Goal: Transaction & Acquisition: Purchase product/service

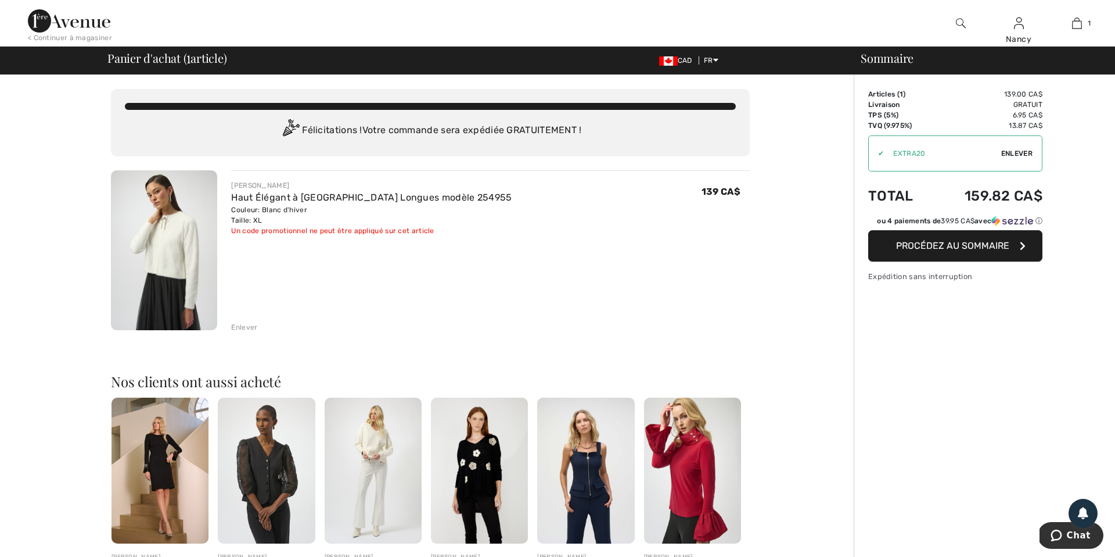
click at [1024, 152] on span "Enlever" at bounding box center [1017, 153] width 31 height 10
click at [954, 251] on span "Procédez au sommaire" at bounding box center [952, 245] width 113 height 11
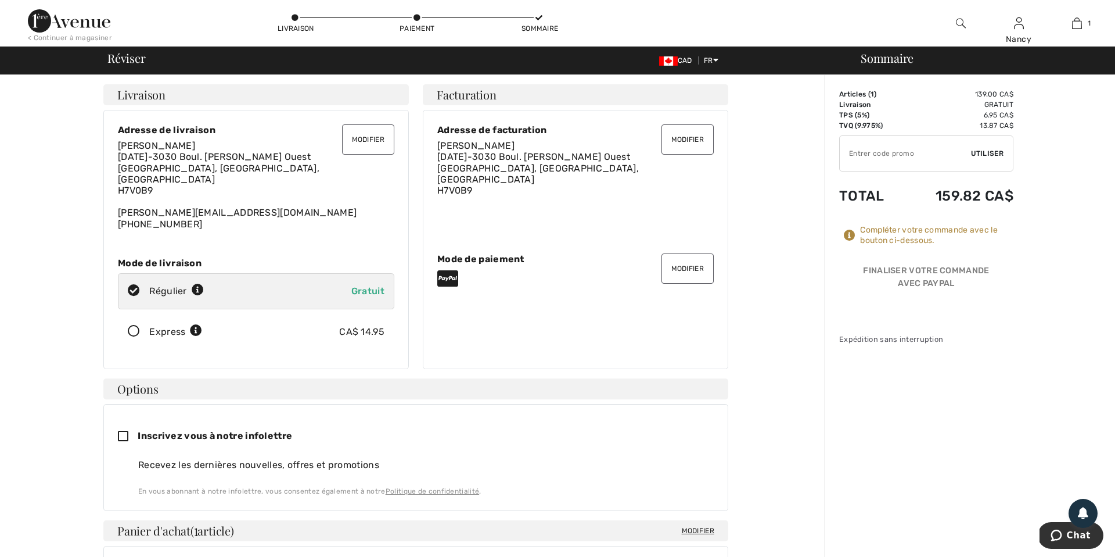
click at [678, 263] on button "Modifier" at bounding box center [688, 268] width 52 height 30
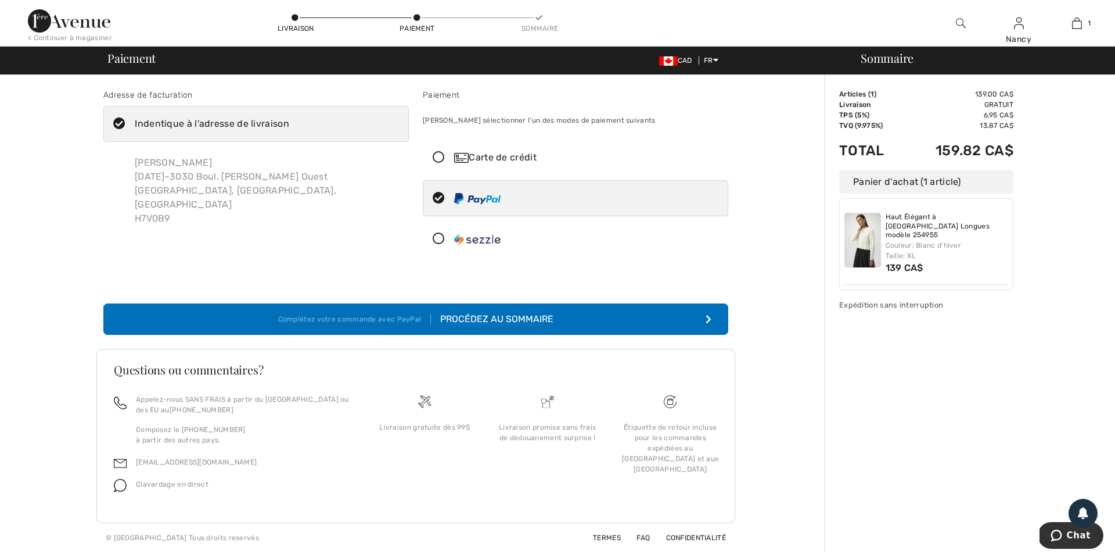
click at [438, 155] on icon at bounding box center [439, 158] width 31 height 12
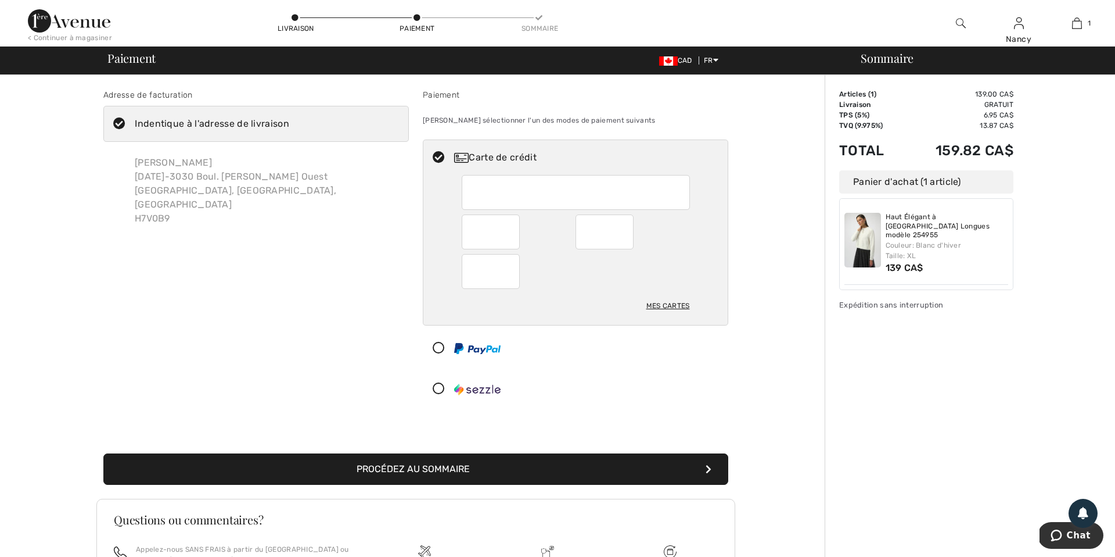
click at [459, 468] on button "Procédez au sommaire" at bounding box center [415, 468] width 625 height 31
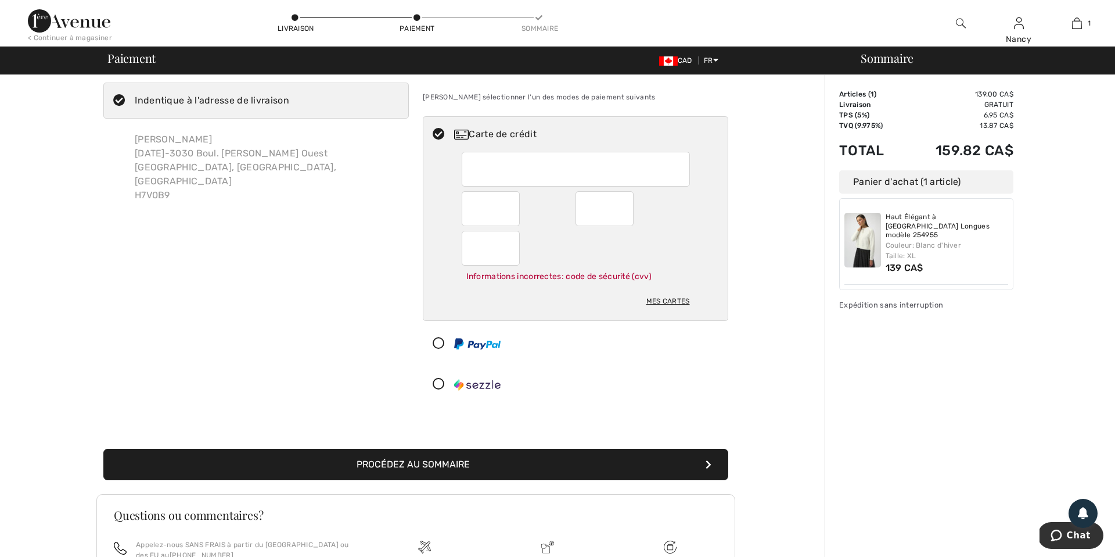
scroll to position [46, 0]
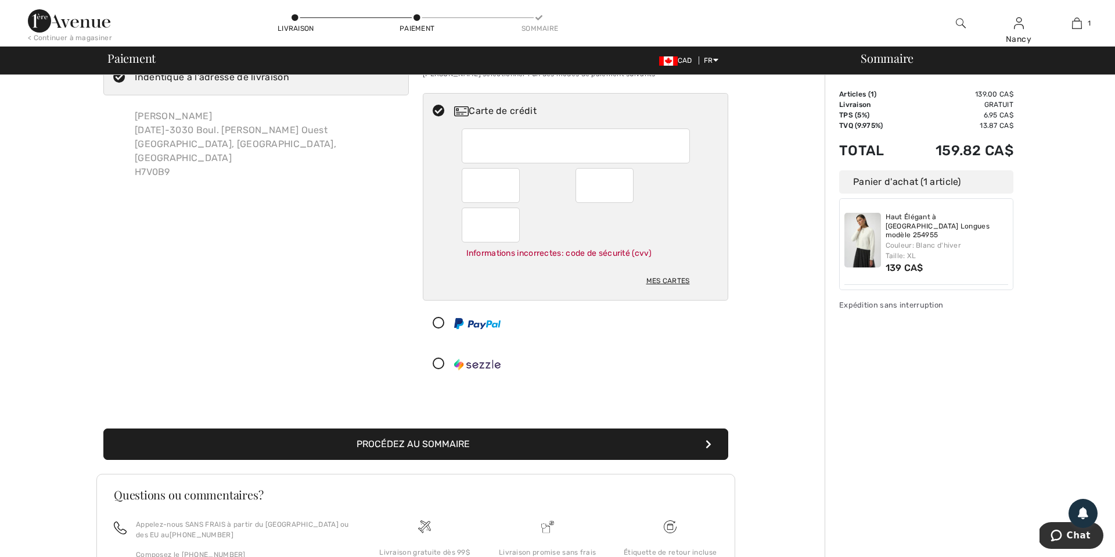
click at [419, 442] on button "Procédez au sommaire" at bounding box center [415, 443] width 625 height 31
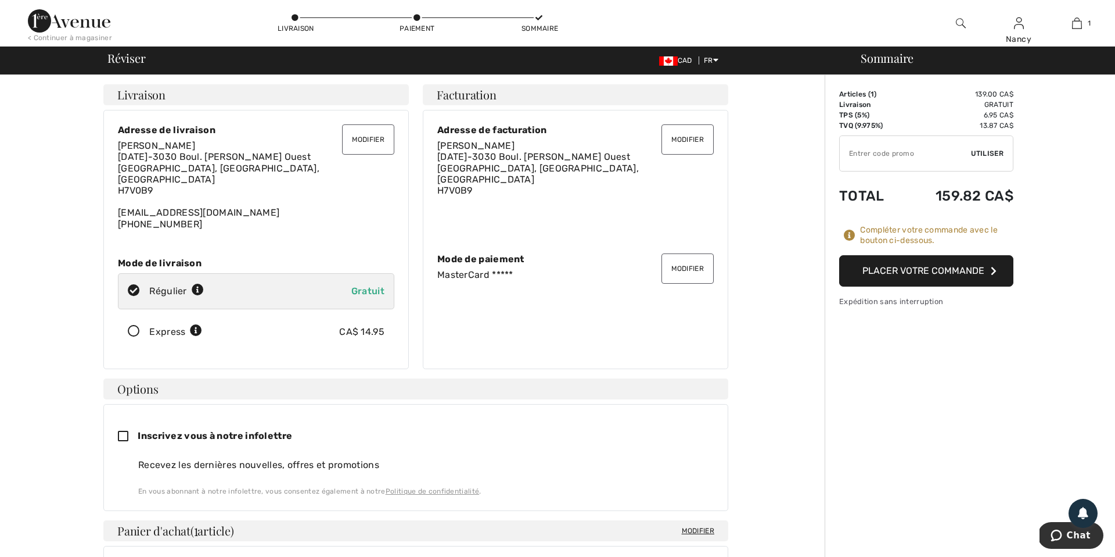
click at [904, 268] on button "Placer votre commande" at bounding box center [927, 270] width 174 height 31
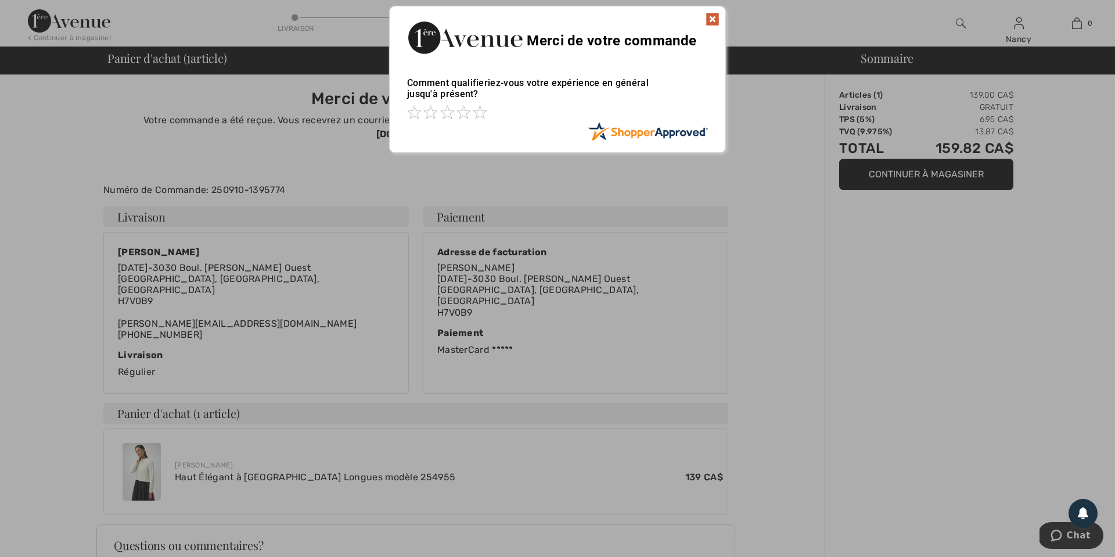
click at [715, 19] on img at bounding box center [713, 19] width 14 height 14
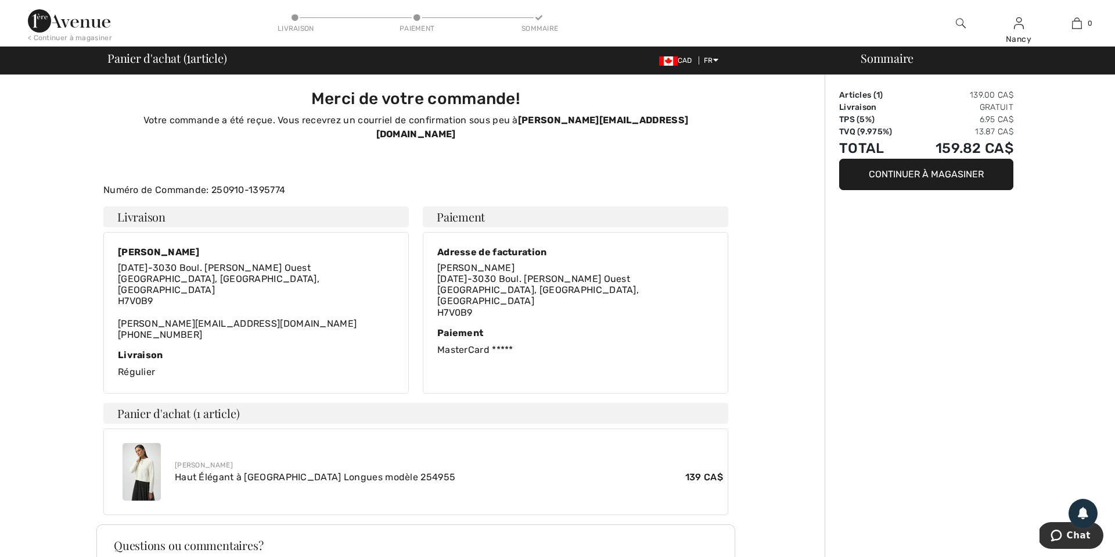
click at [38, 23] on img at bounding box center [69, 20] width 82 height 23
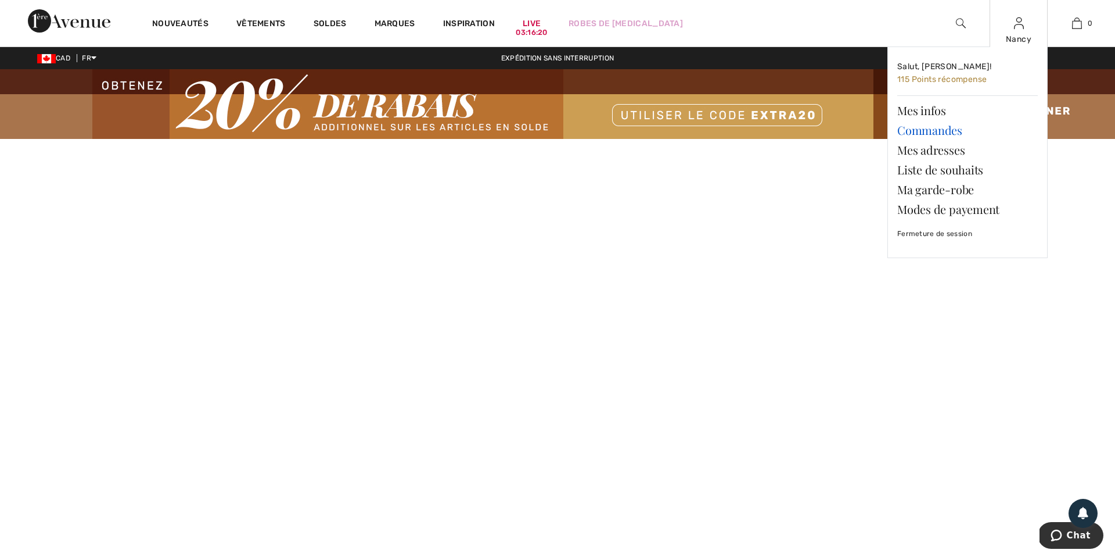
click at [935, 129] on link "Commandes" at bounding box center [968, 130] width 141 height 20
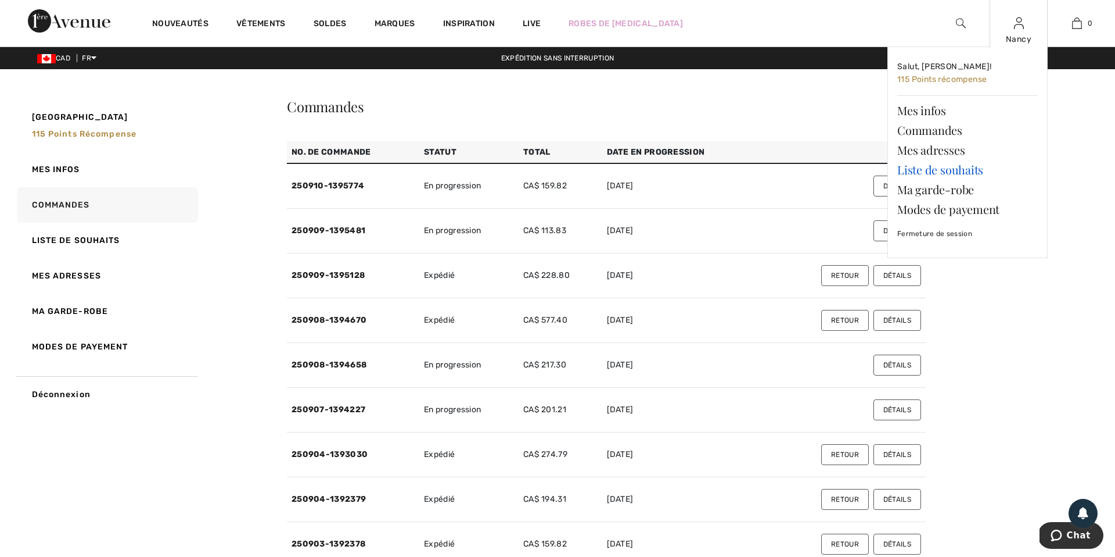
click at [922, 168] on link "Liste de souhaits" at bounding box center [968, 170] width 141 height 20
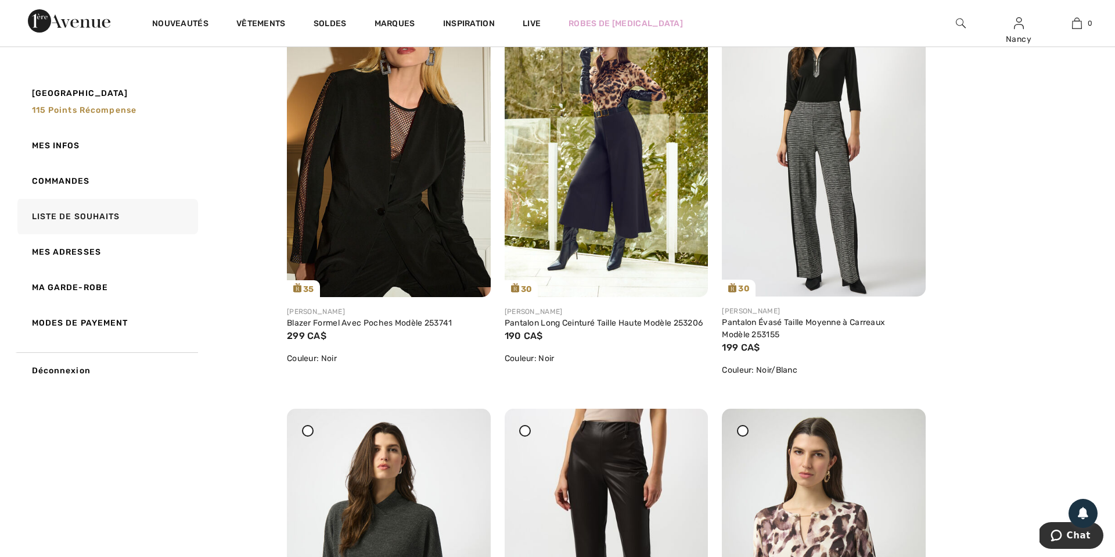
scroll to position [620, 0]
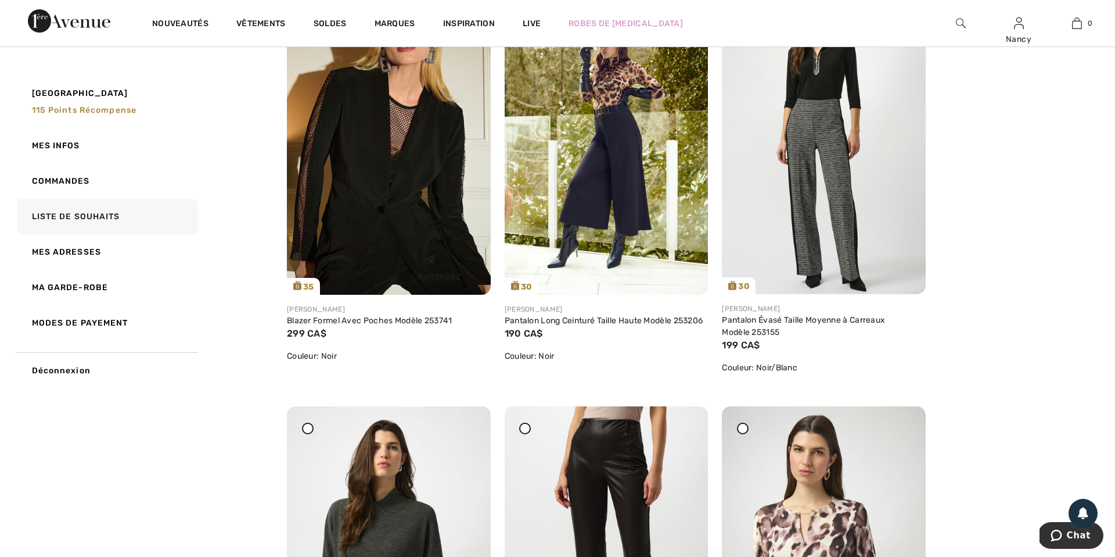
click at [370, 185] on img at bounding box center [389, 142] width 204 height 306
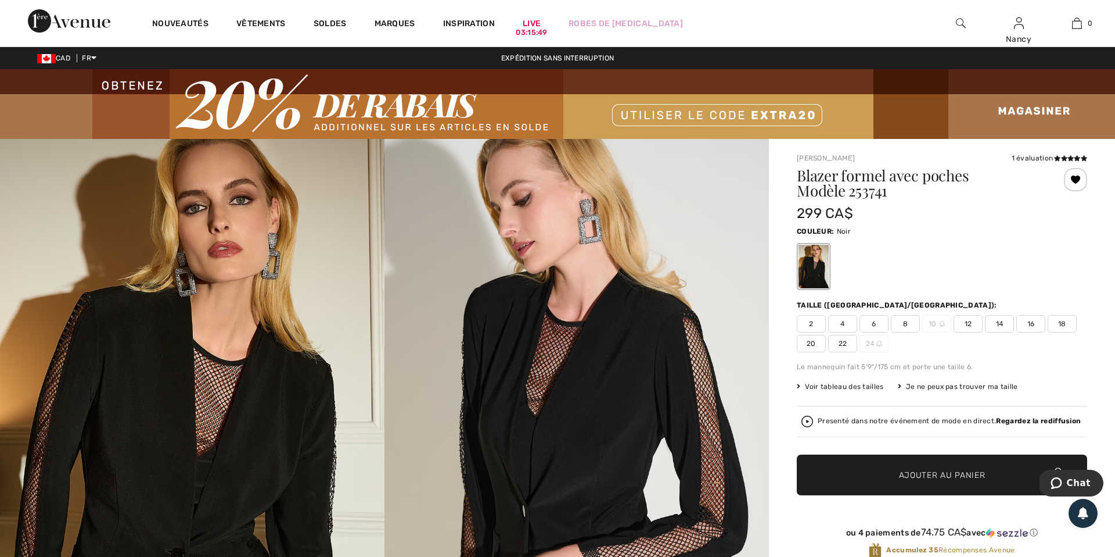
click at [1028, 324] on span "16" at bounding box center [1031, 323] width 29 height 17
click at [924, 470] on span "Ajouter au panier" at bounding box center [942, 475] width 87 height 12
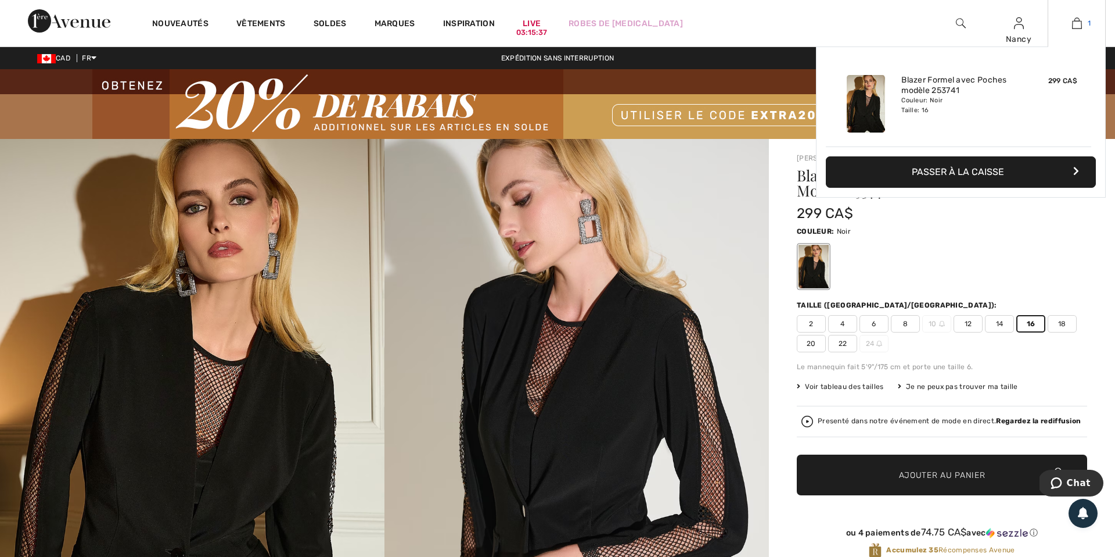
click at [1079, 24] on img at bounding box center [1077, 23] width 10 height 14
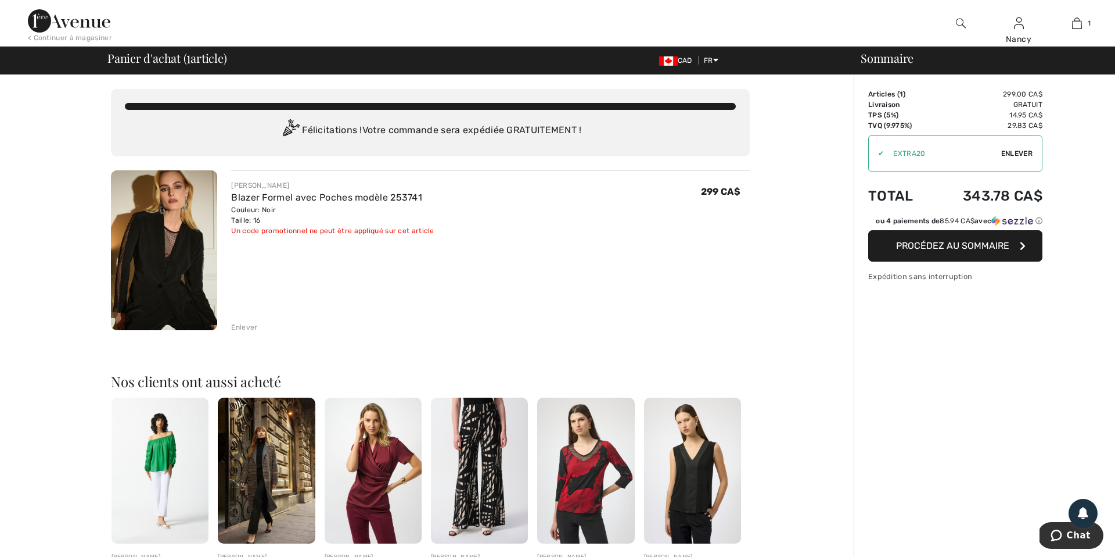
click at [1024, 154] on span "Enlever" at bounding box center [1017, 153] width 31 height 10
click at [892, 152] on input "TEXT" at bounding box center [934, 153] width 131 height 35
click at [1012, 151] on span "Utiliser" at bounding box center [1016, 153] width 33 height 10
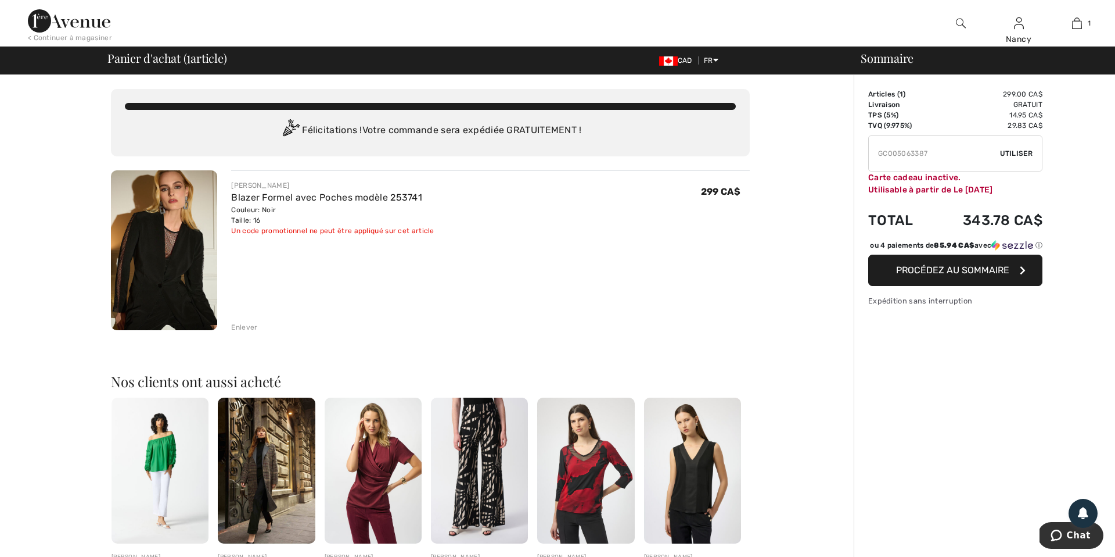
click at [1016, 154] on span "Utiliser" at bounding box center [1016, 153] width 33 height 10
click at [938, 153] on input "TEXT" at bounding box center [934, 153] width 131 height 35
type input "G"
click at [831, 217] on div "Vous n'êtes qu'à 0.00 CA$ de la LIVRAISON GRATUITE! Continuer à magasiner > Fél…" at bounding box center [430, 452] width 847 height 754
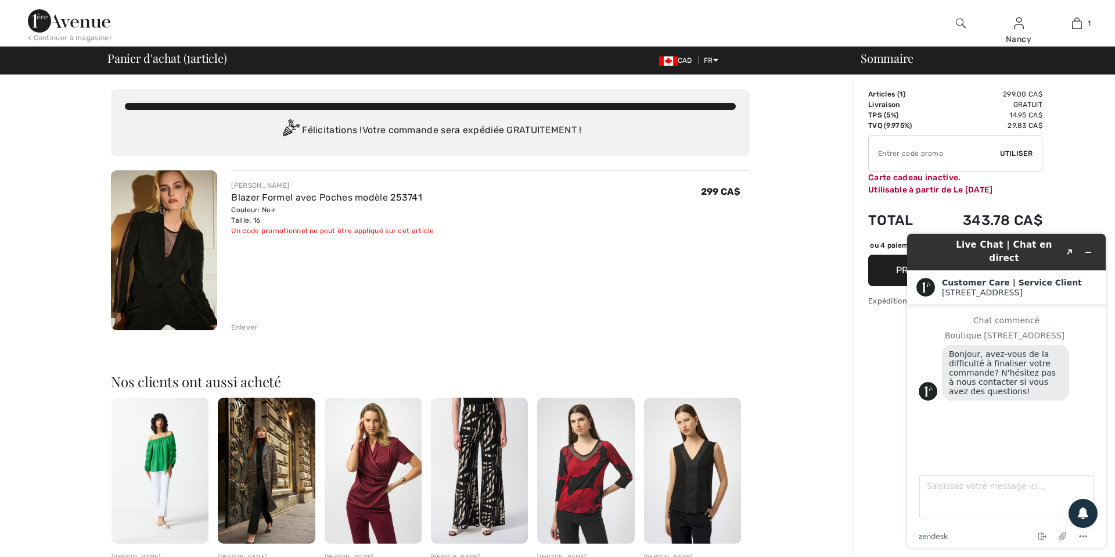
click at [1018, 152] on span "Utiliser" at bounding box center [1016, 153] width 33 height 10
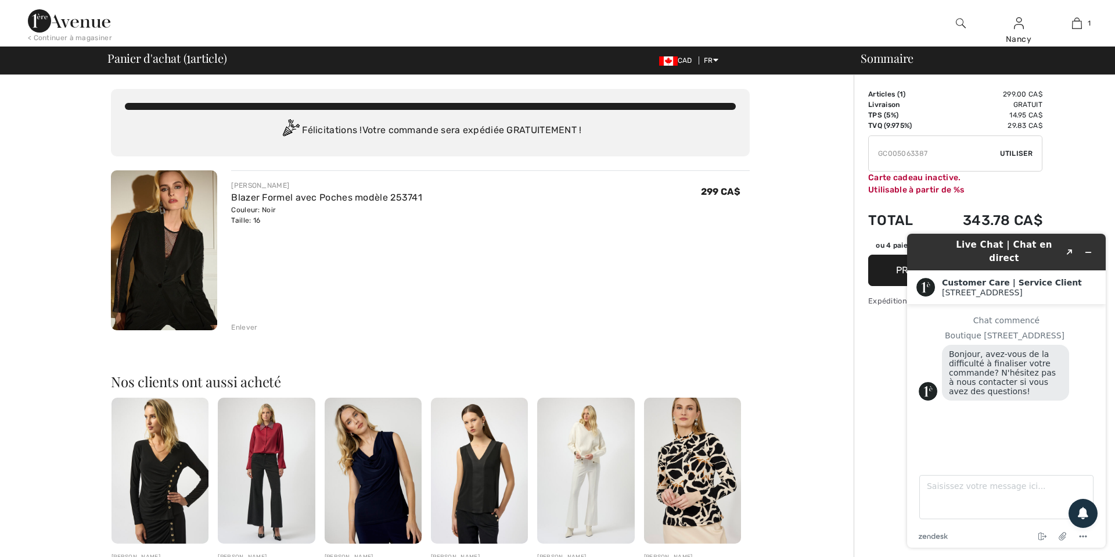
click at [245, 327] on div "Enlever" at bounding box center [244, 327] width 26 height 10
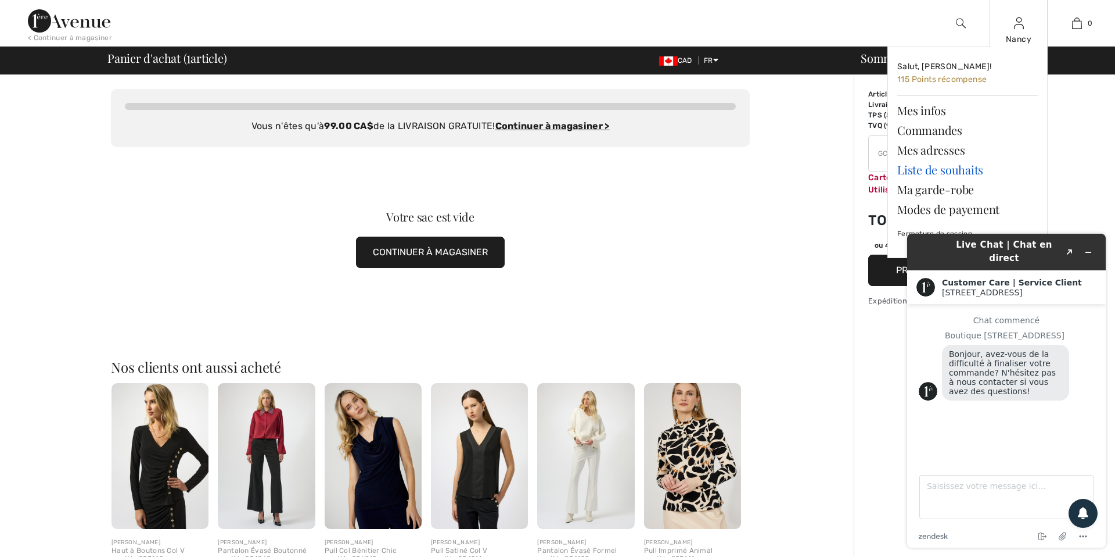
click at [941, 175] on link "Liste de souhaits" at bounding box center [968, 170] width 141 height 20
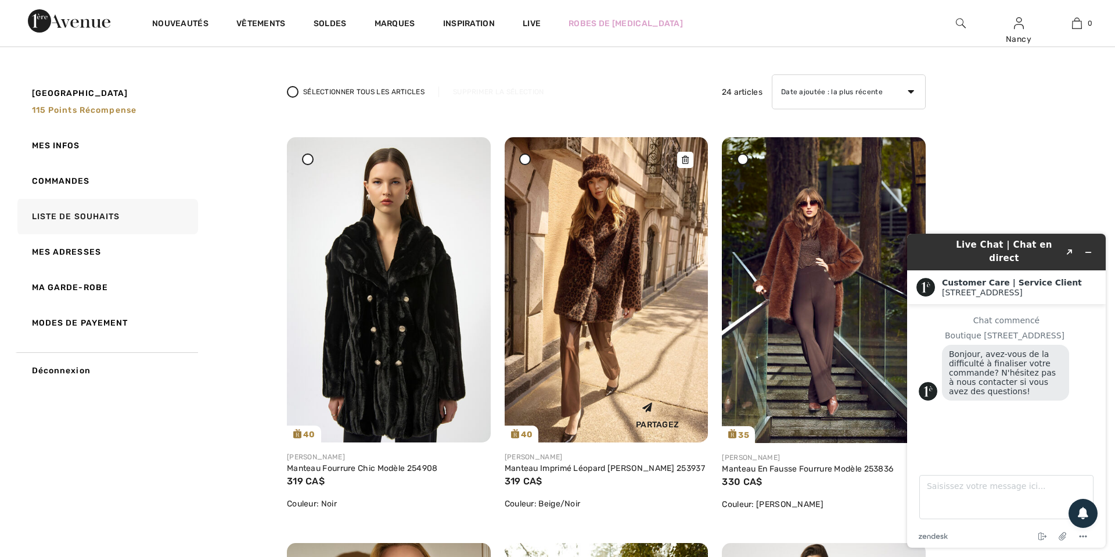
scroll to position [117, 0]
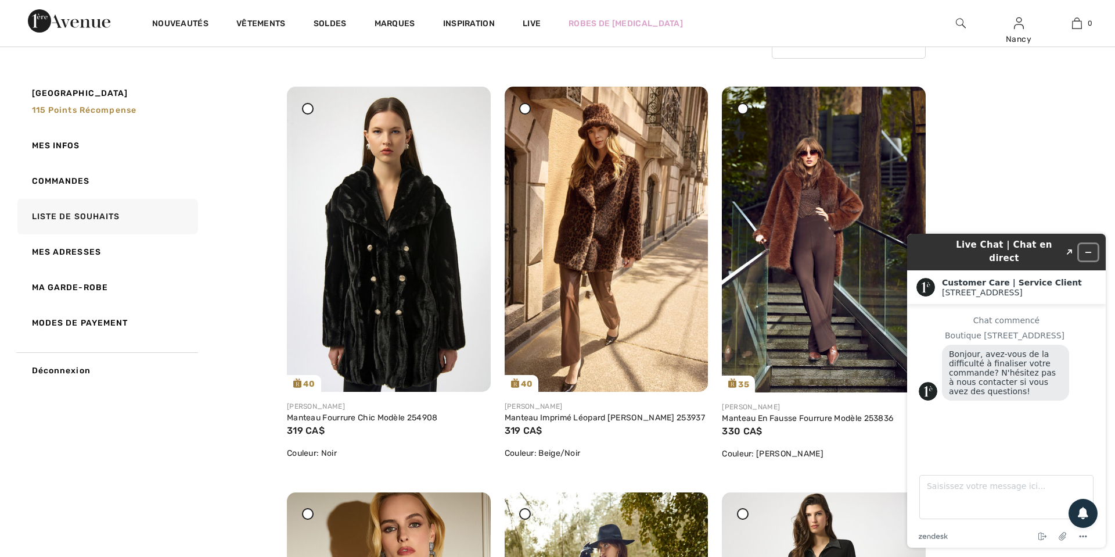
click at [1090, 248] on icon "Réduire le widget" at bounding box center [1089, 252] width 8 height 8
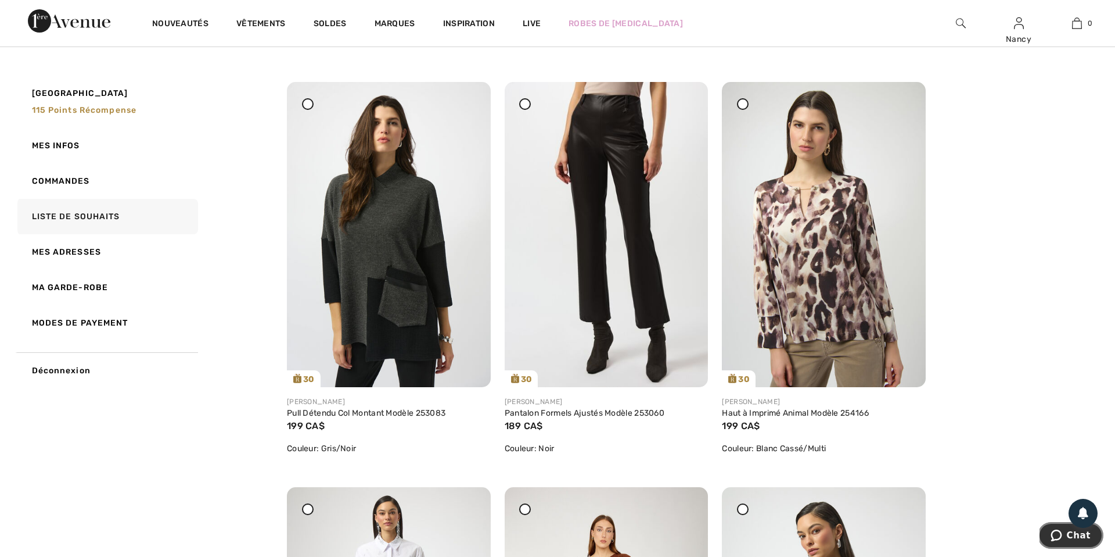
scroll to position [944, 0]
click at [829, 284] on img at bounding box center [824, 234] width 204 height 305
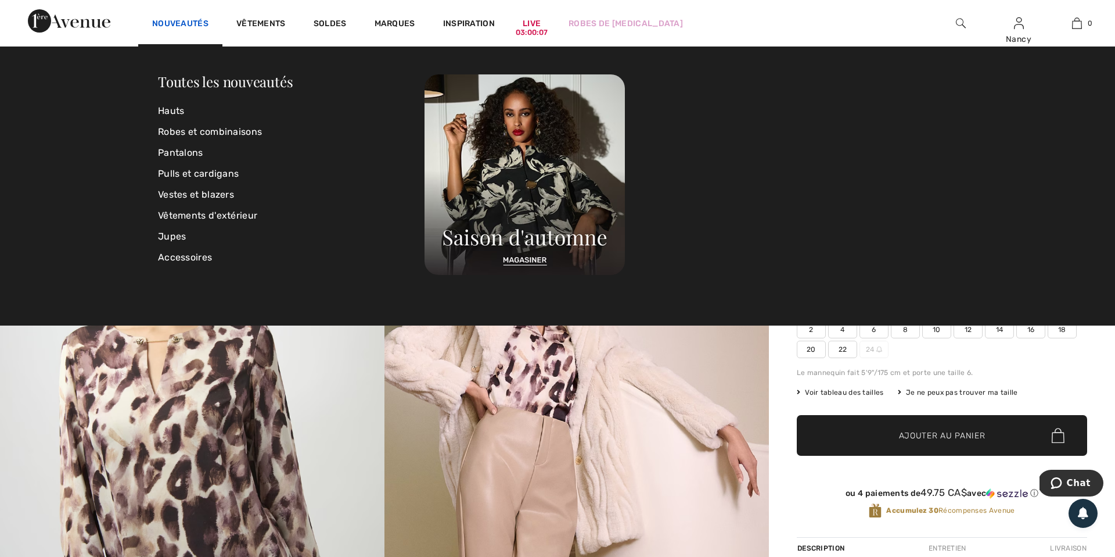
click at [178, 25] on link "Nouveautés" at bounding box center [180, 25] width 56 height 12
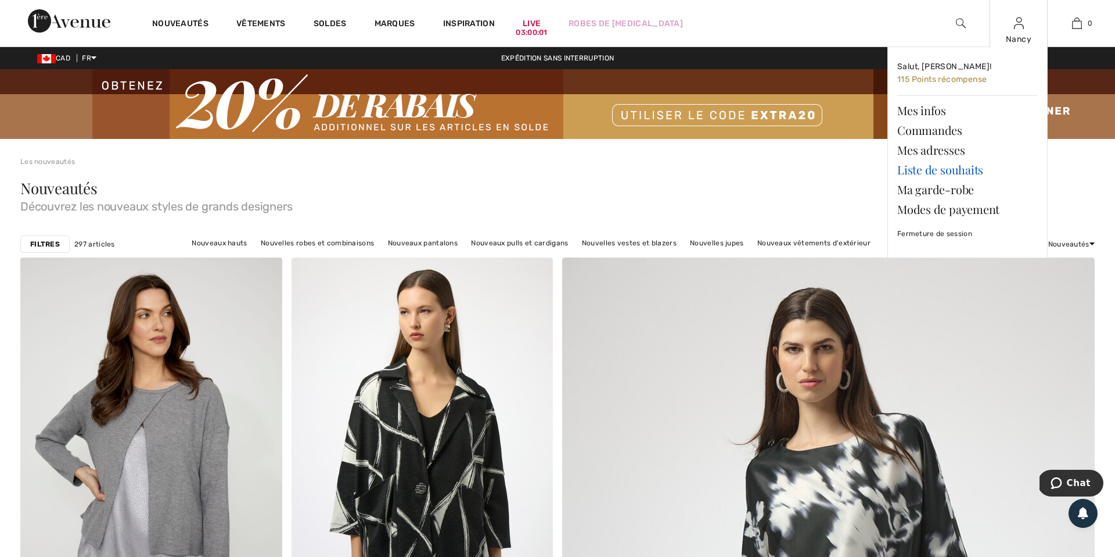
click at [945, 167] on link "Liste de souhaits" at bounding box center [968, 170] width 141 height 20
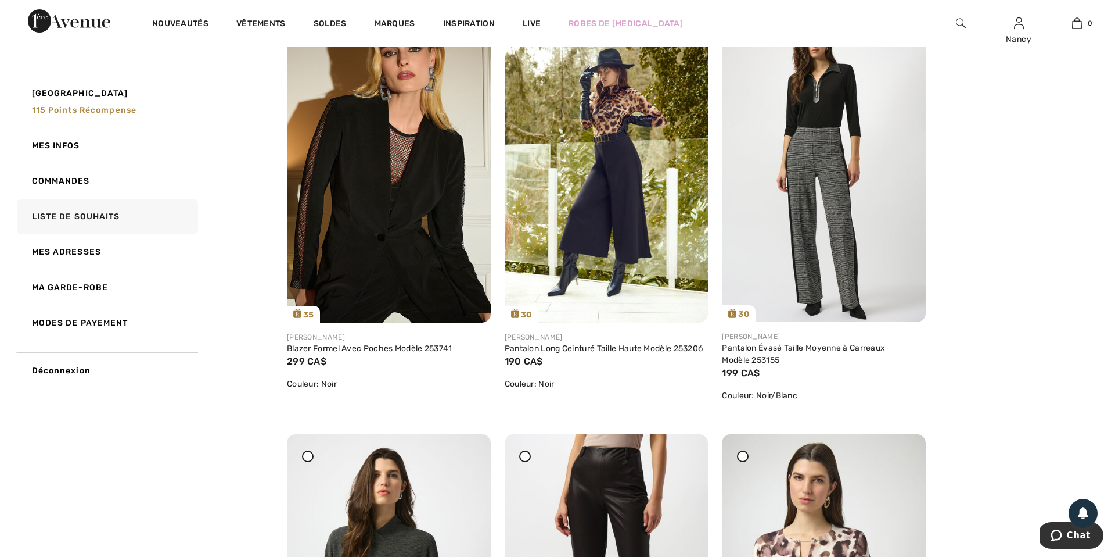
scroll to position [602, 0]
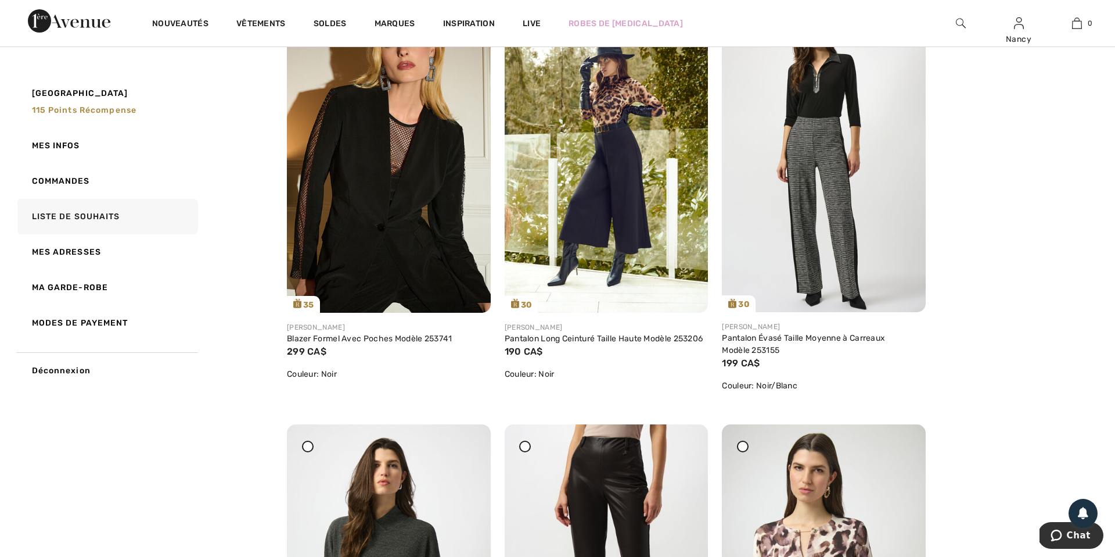
click at [963, 21] on img at bounding box center [961, 23] width 10 height 14
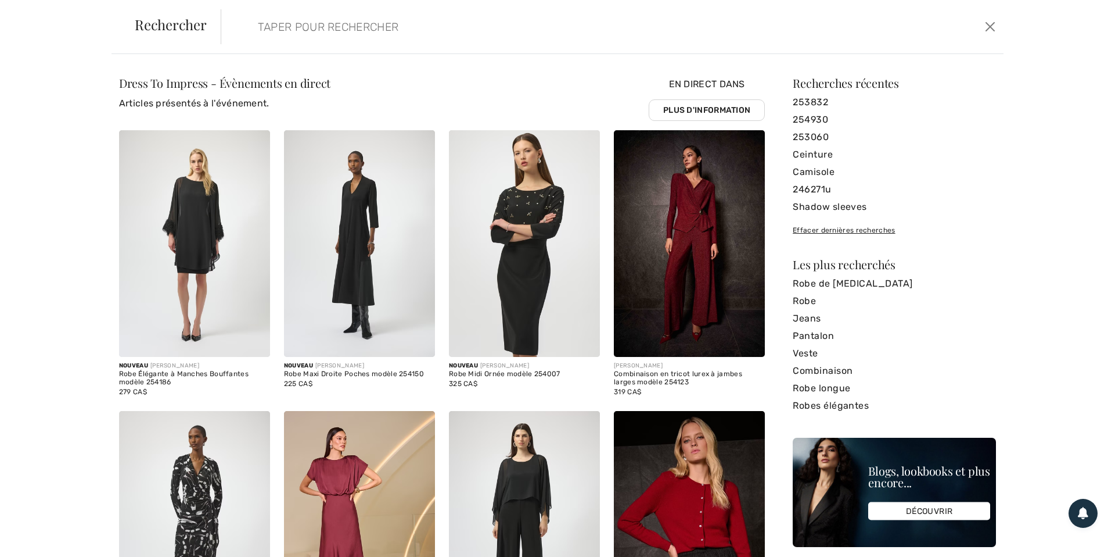
paste input "253839"
type input "253839"
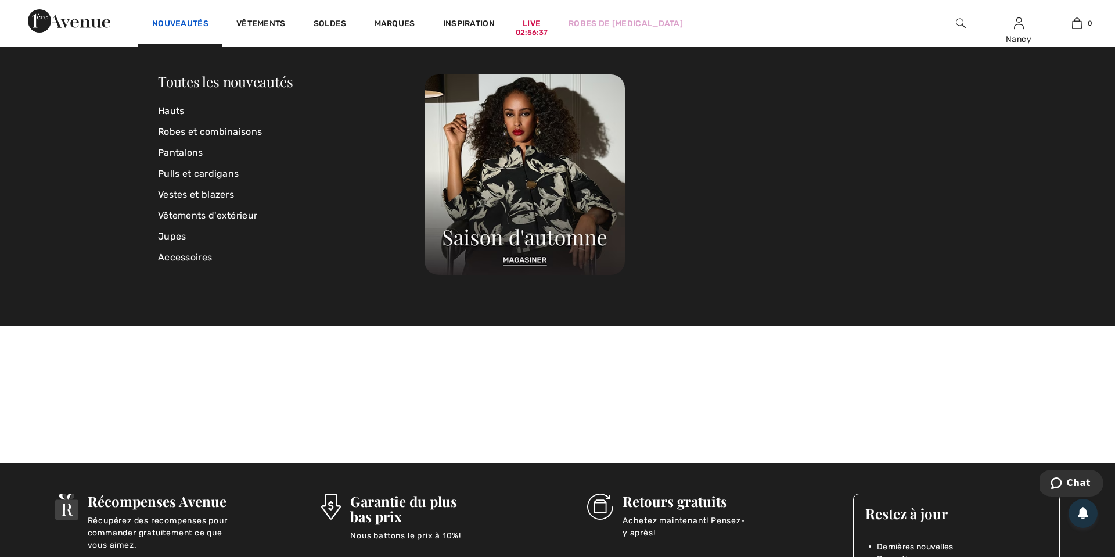
click at [168, 26] on link "Nouveautés" at bounding box center [180, 25] width 56 height 12
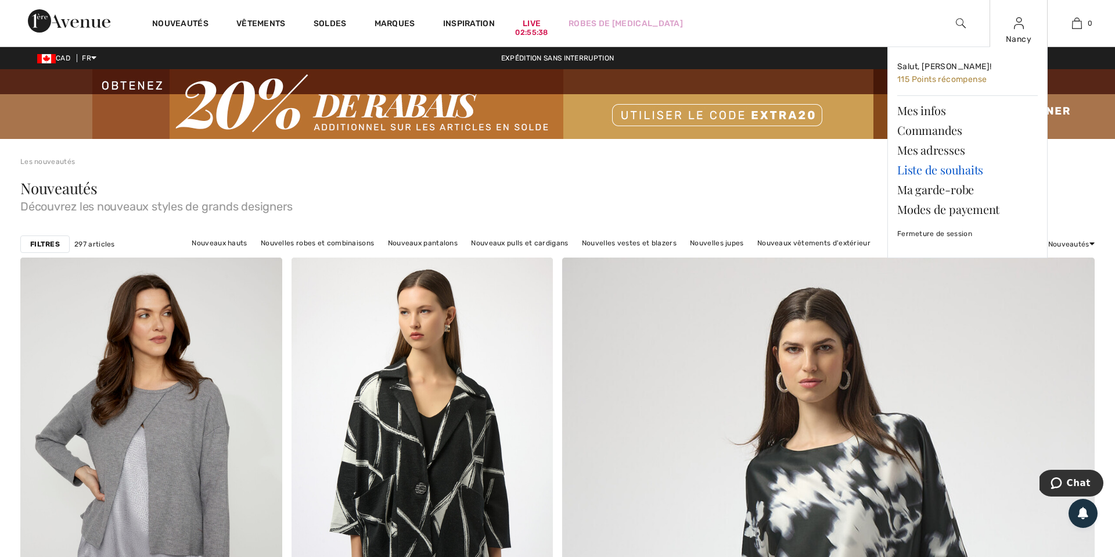
click at [960, 167] on link "Liste de souhaits" at bounding box center [968, 170] width 141 height 20
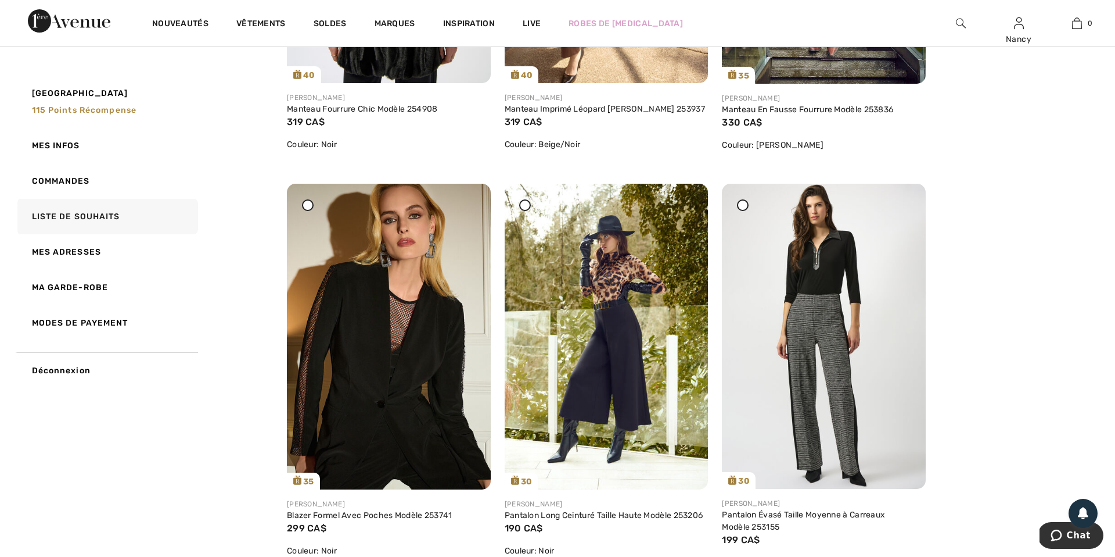
scroll to position [446, 0]
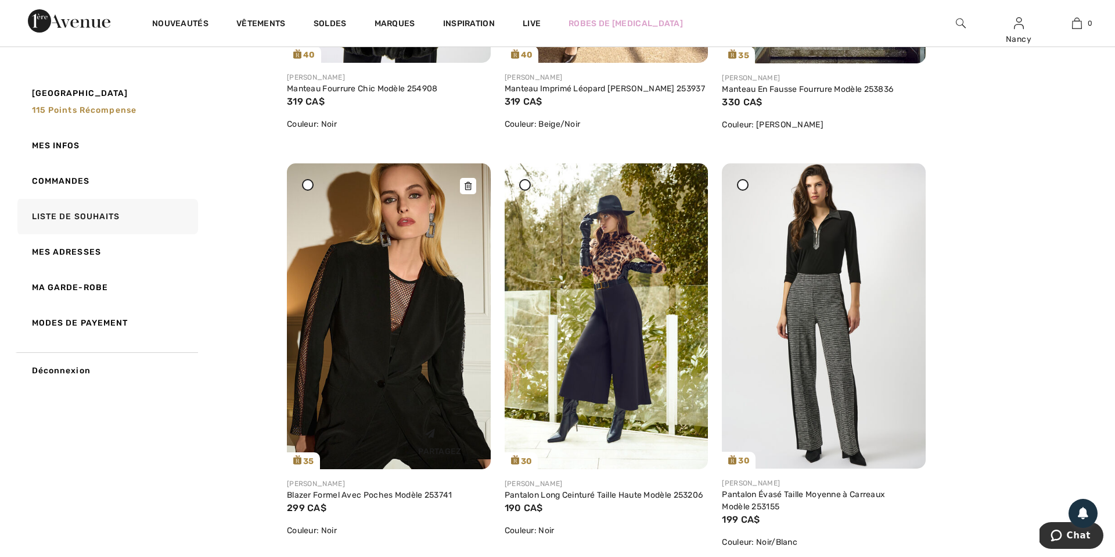
click at [424, 317] on img at bounding box center [389, 316] width 204 height 306
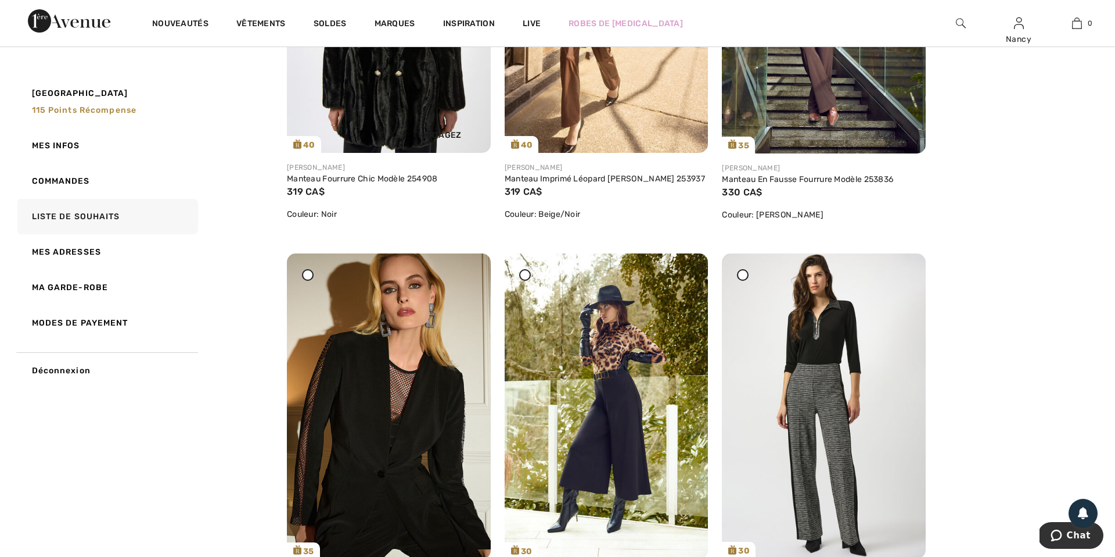
scroll to position [395, 0]
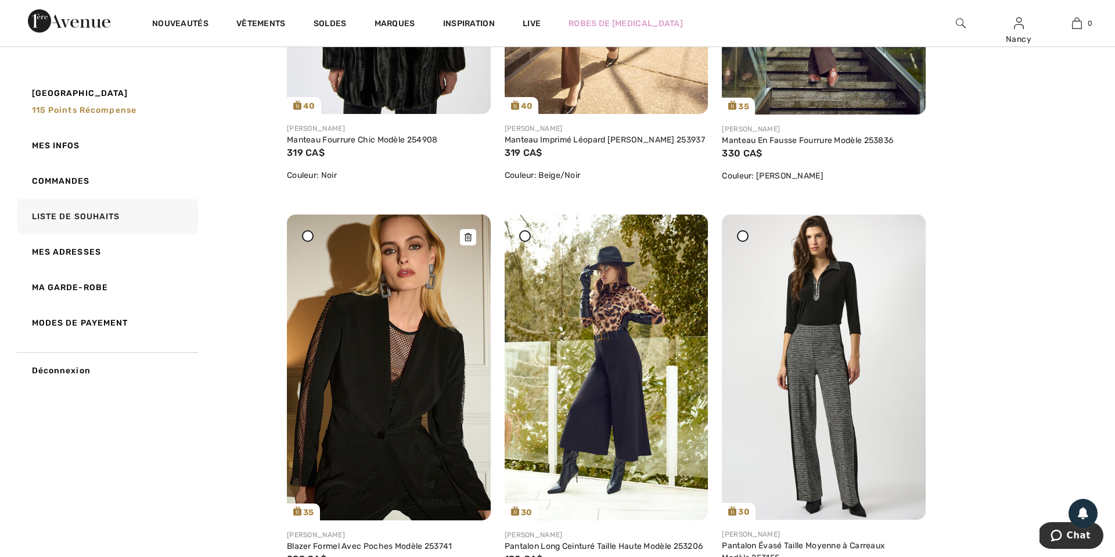
click at [399, 338] on img at bounding box center [389, 367] width 204 height 306
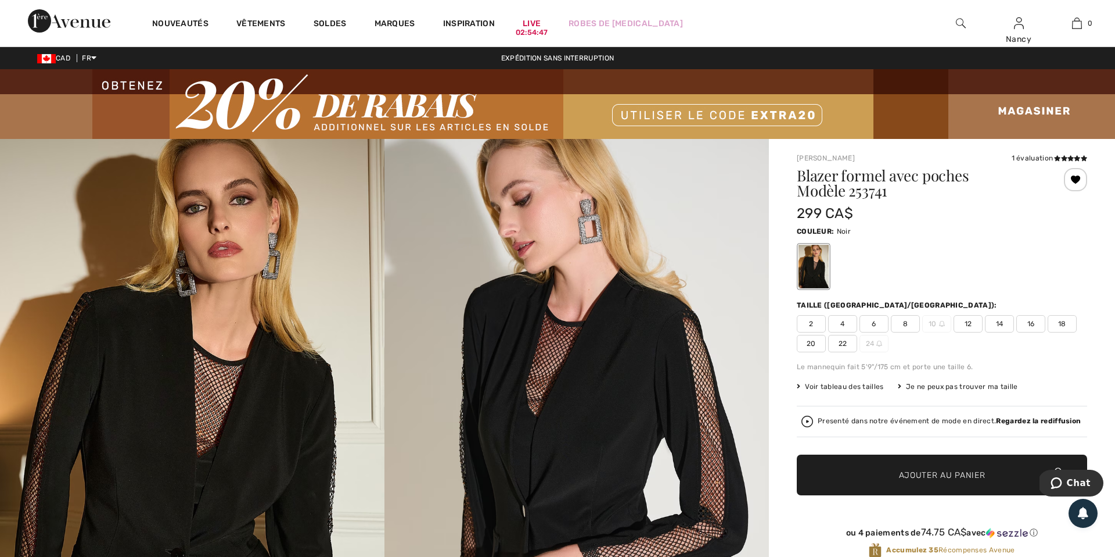
click at [1032, 325] on span "16" at bounding box center [1031, 323] width 29 height 17
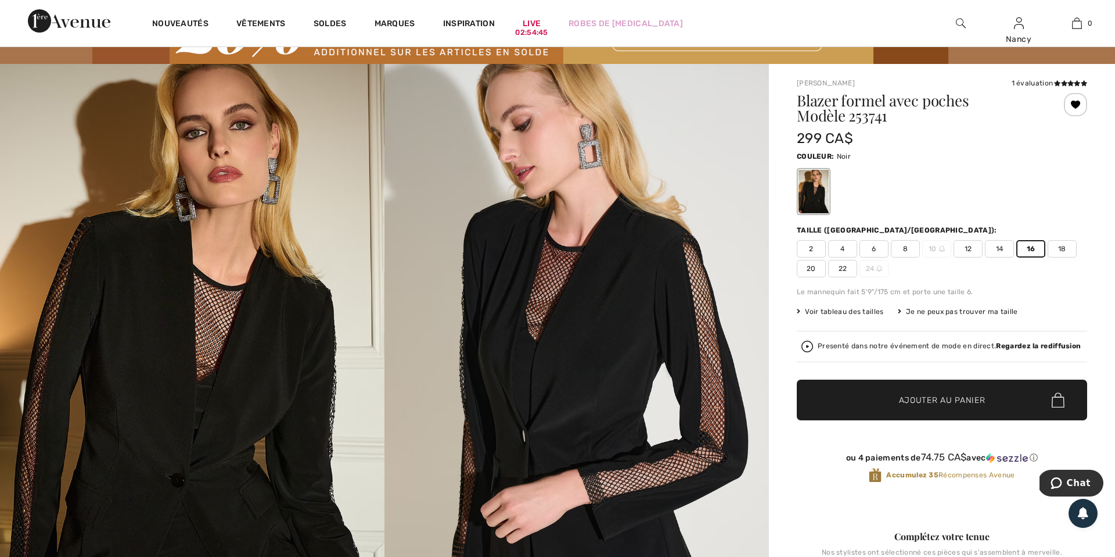
scroll to position [77, 0]
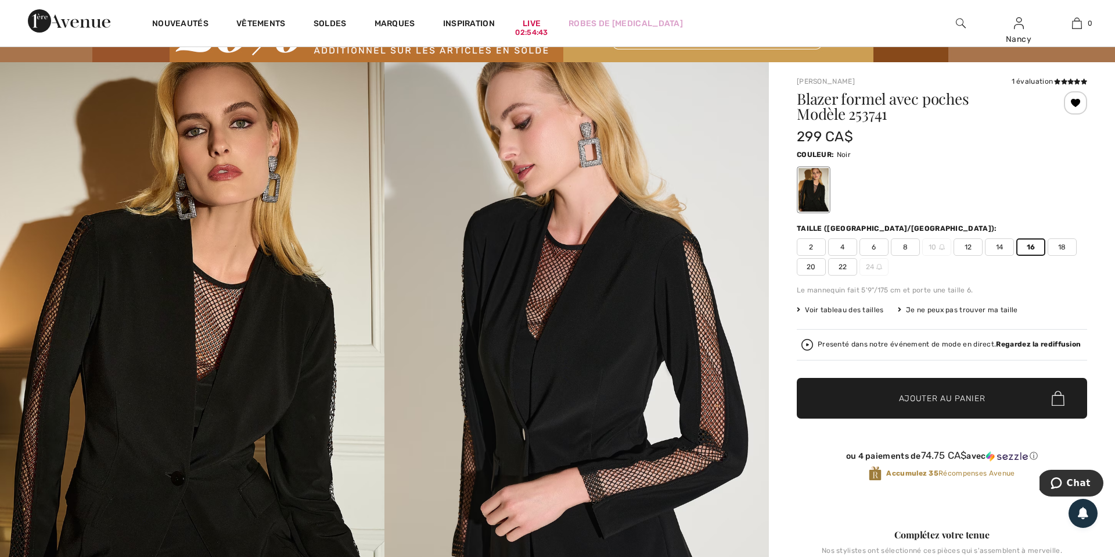
click at [808, 345] on img at bounding box center [808, 345] width 12 height 12
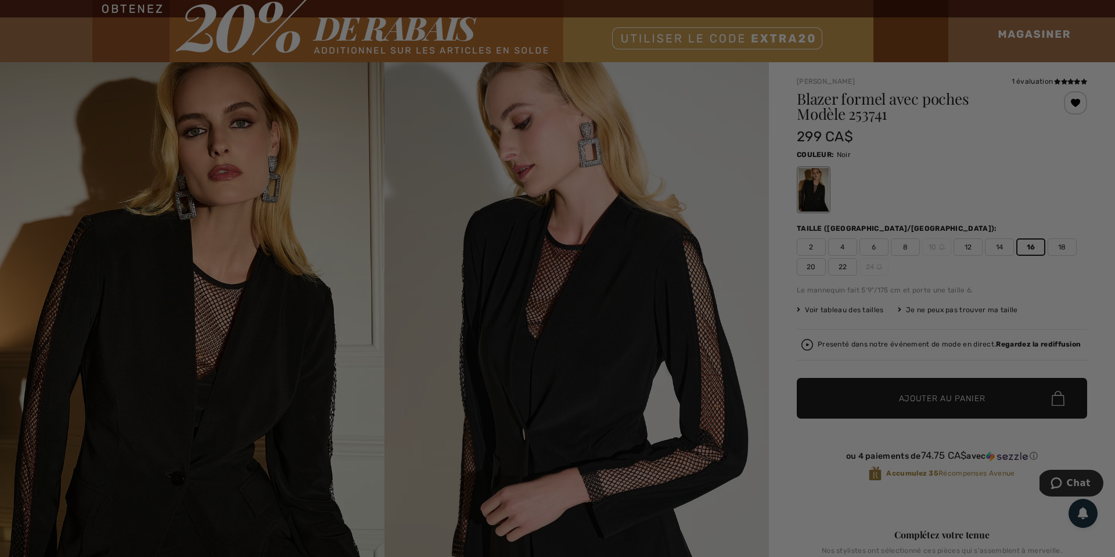
scroll to position [0, 0]
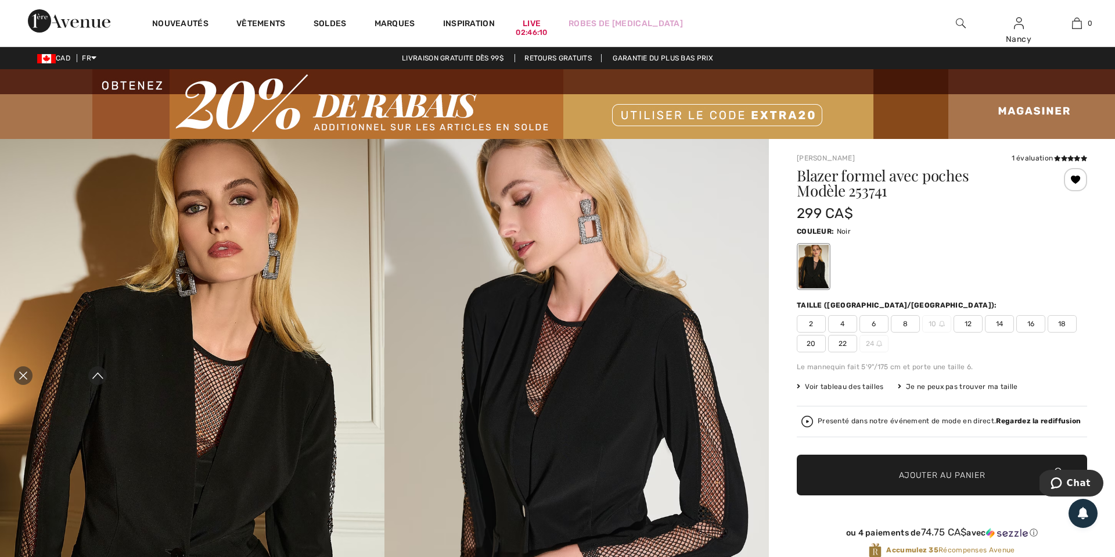
click at [24, 375] on icon "Fermer la curation en direct" at bounding box center [23, 375] width 8 height 8
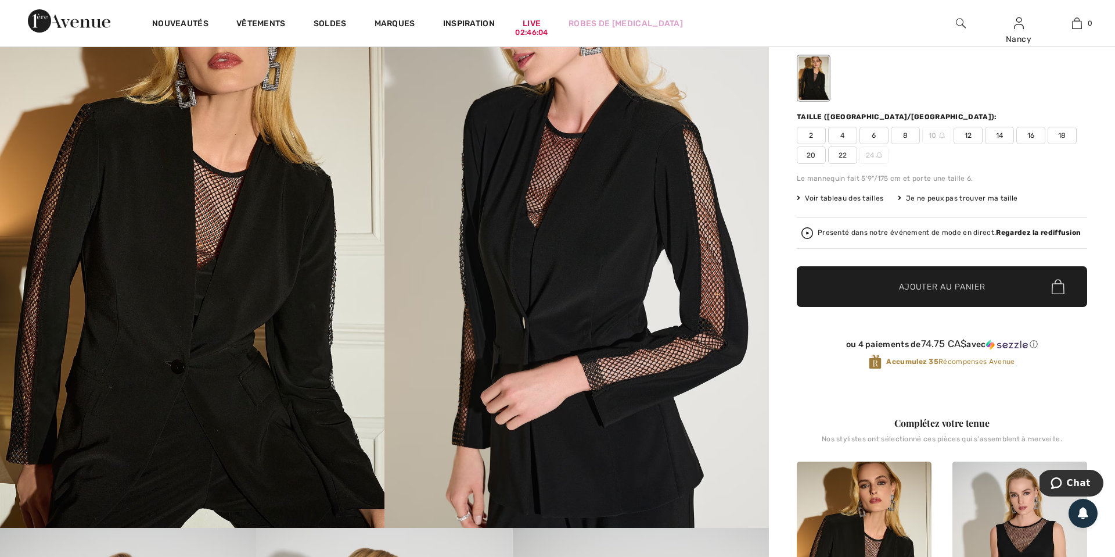
scroll to position [186, 0]
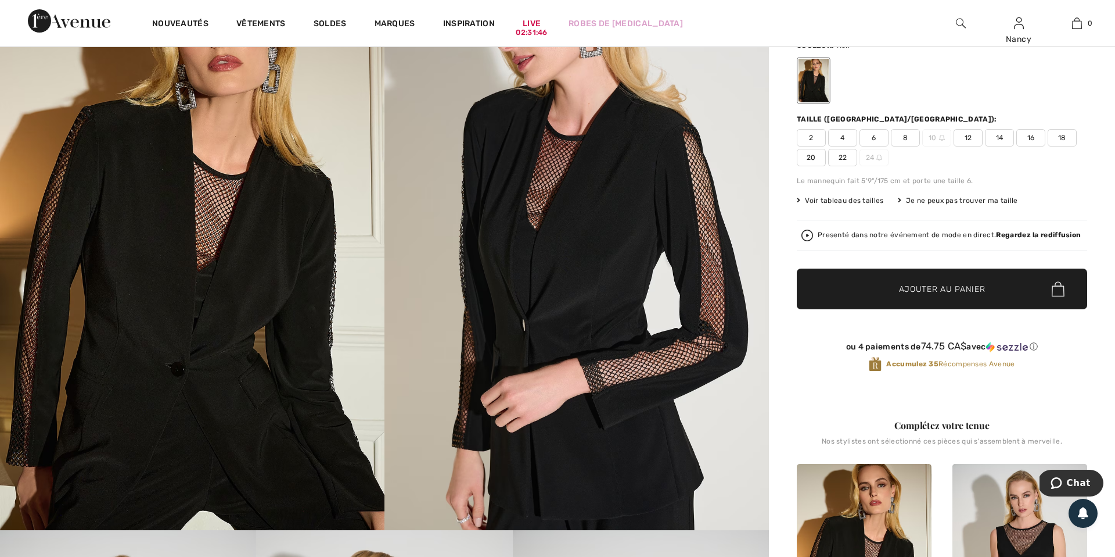
click at [1034, 137] on span "16" at bounding box center [1031, 137] width 29 height 17
click at [942, 290] on span "Ajouter au panier" at bounding box center [942, 289] width 87 height 12
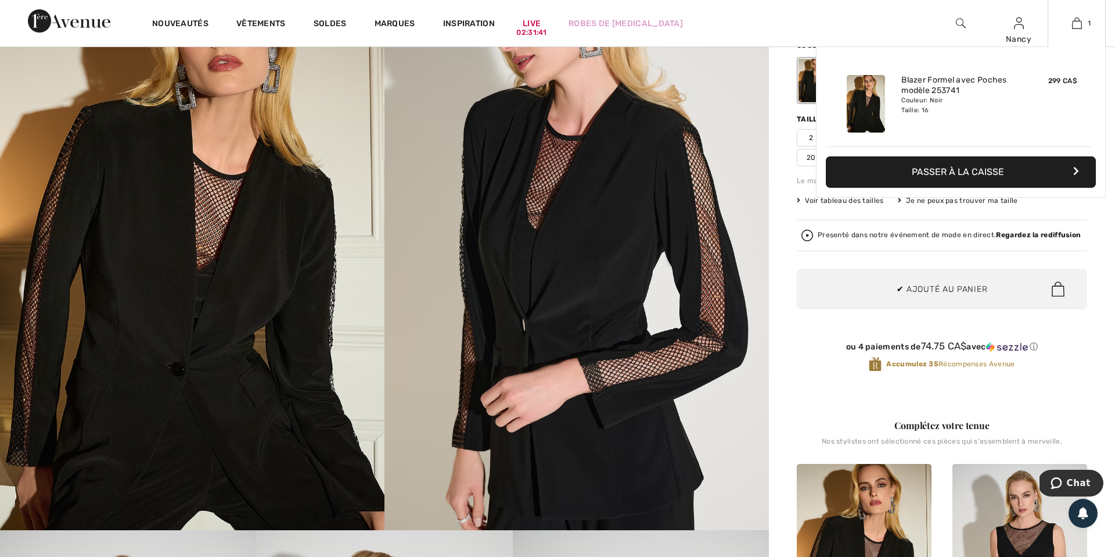
click at [964, 171] on button "Passer à la caisse" at bounding box center [961, 171] width 270 height 31
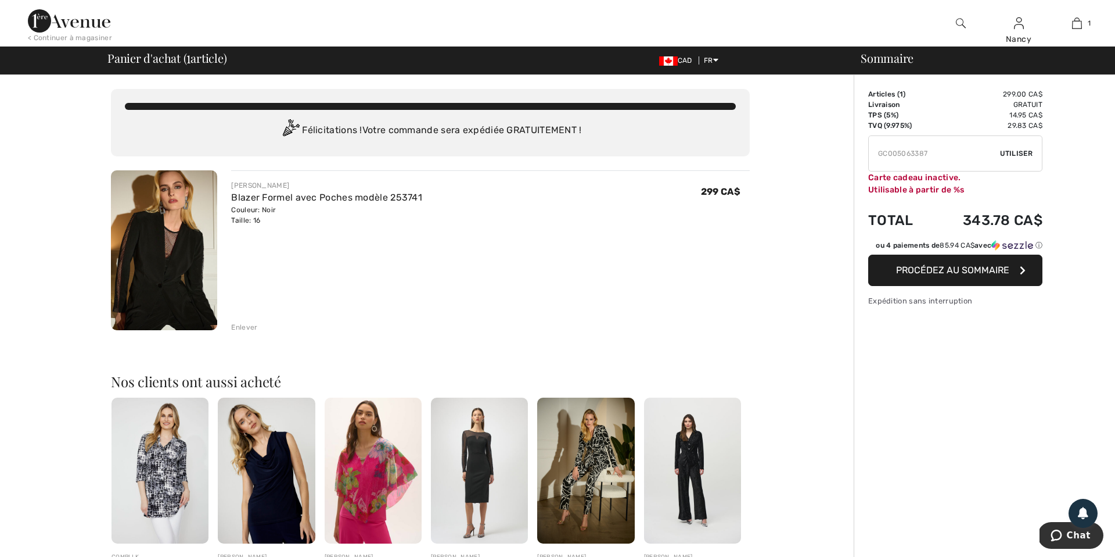
click at [935, 155] on input "TEXT" at bounding box center [934, 153] width 131 height 35
type input "G"
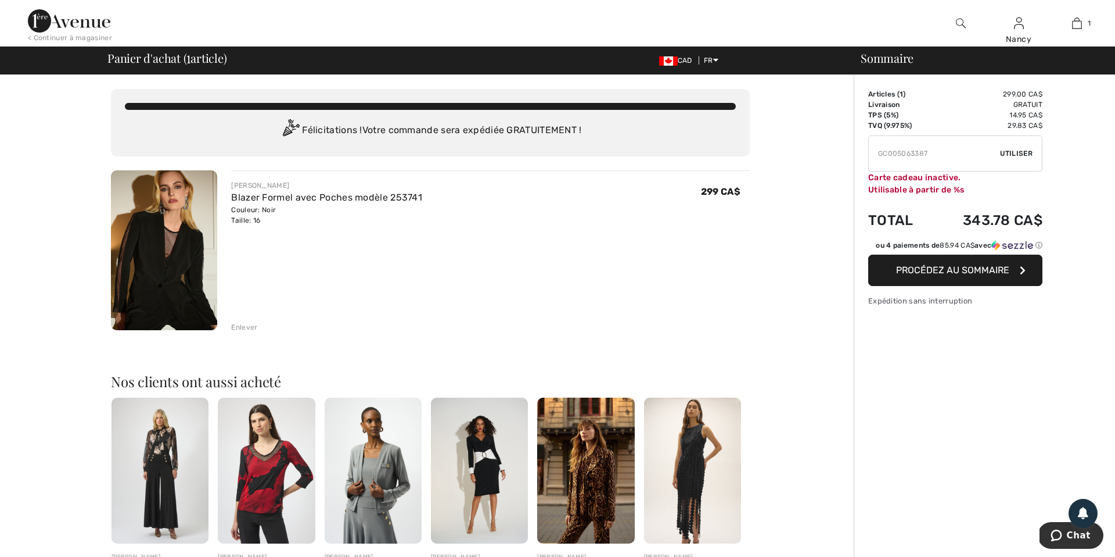
click at [935, 152] on input "TEXT" at bounding box center [934, 153] width 131 height 35
type input "G"
click at [246, 328] on div "Enlever" at bounding box center [244, 327] width 26 height 10
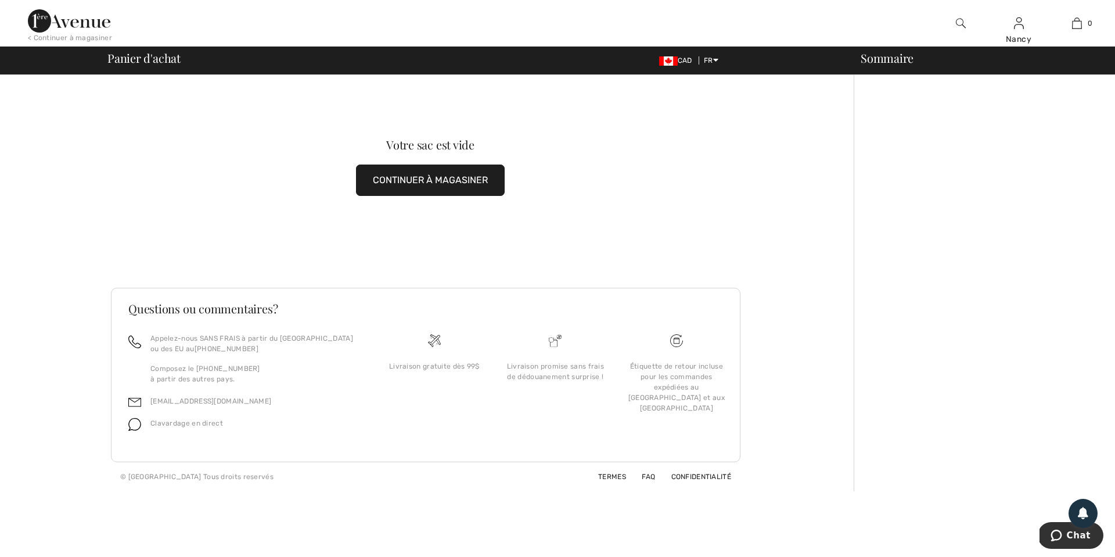
click at [445, 179] on button "CONTINUER À MAGASINER" at bounding box center [430, 179] width 149 height 31
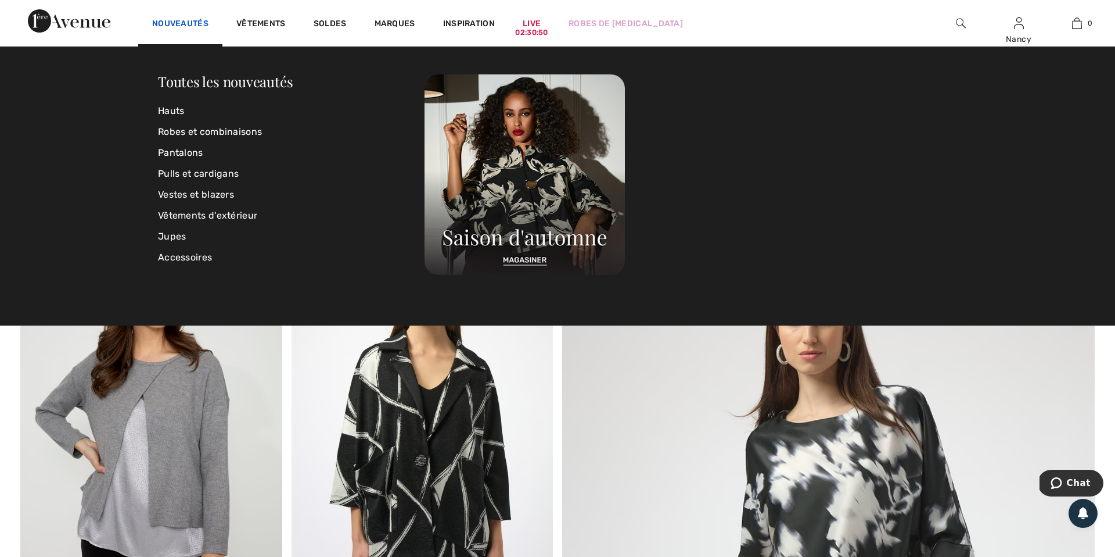
click at [170, 23] on link "Nouveautés" at bounding box center [180, 25] width 56 height 12
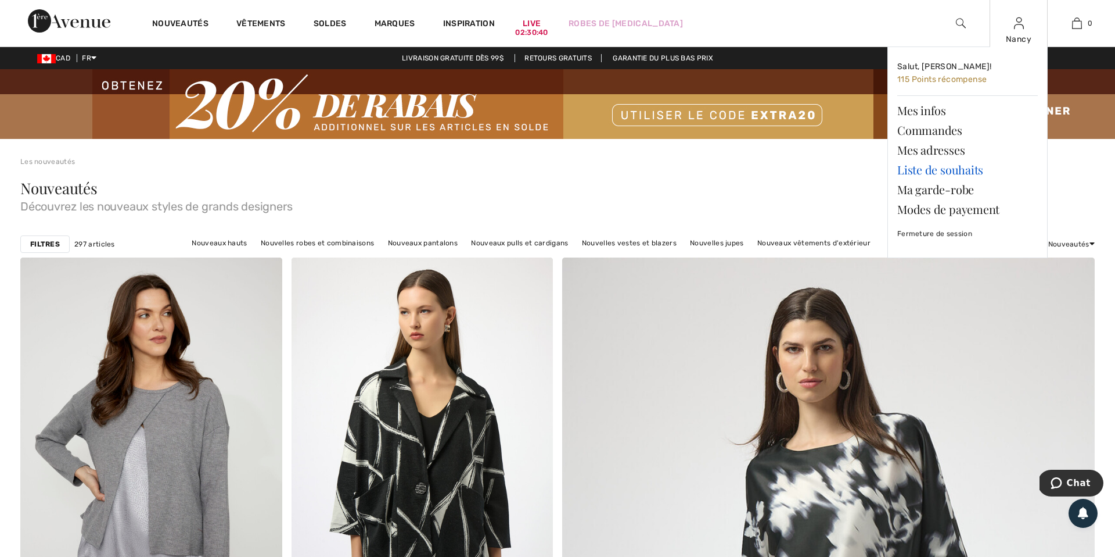
click at [948, 168] on link "Liste de souhaits" at bounding box center [968, 170] width 141 height 20
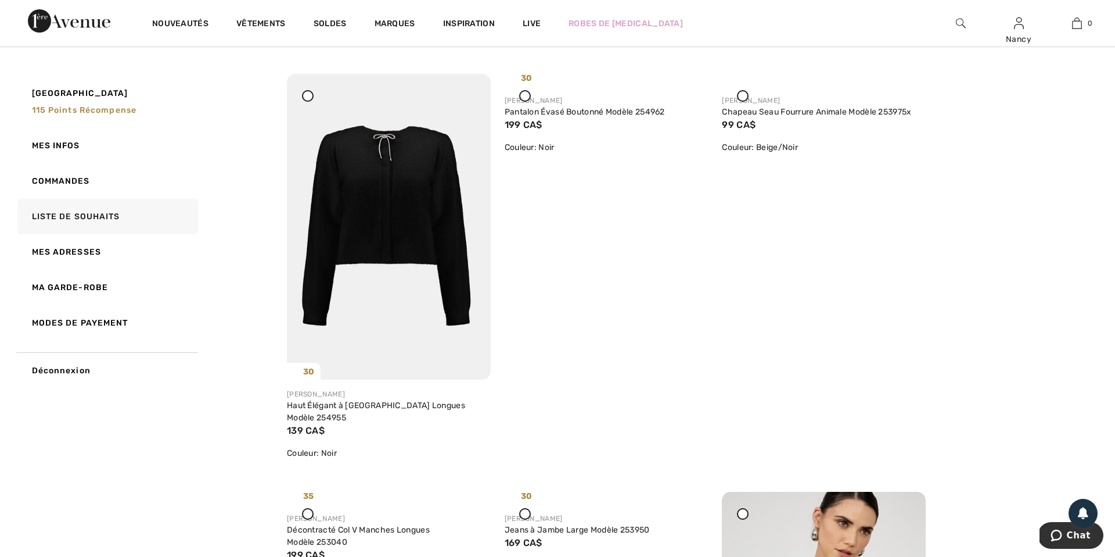
scroll to position [903, 0]
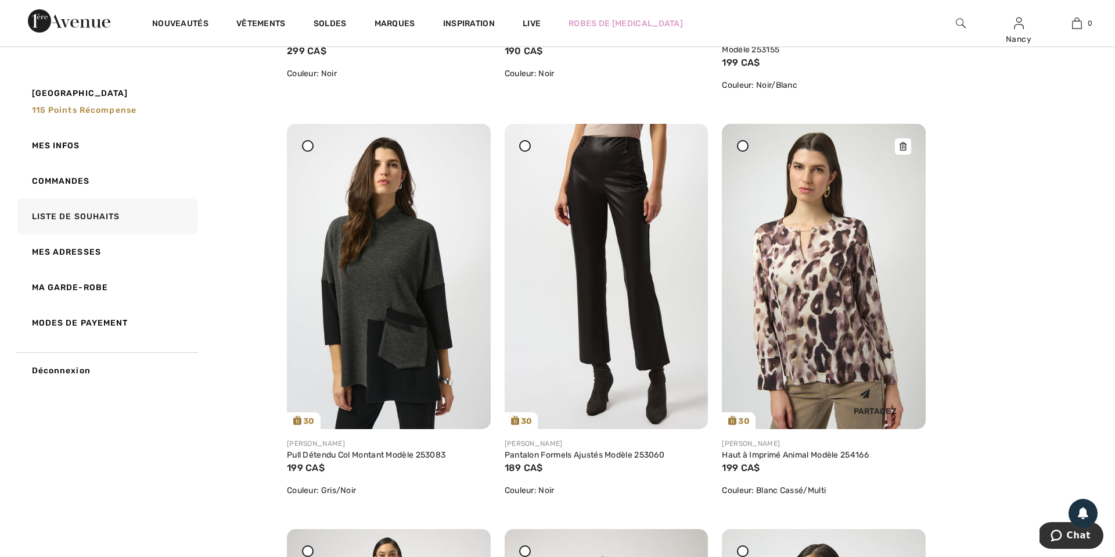
click at [822, 287] on img at bounding box center [824, 276] width 204 height 305
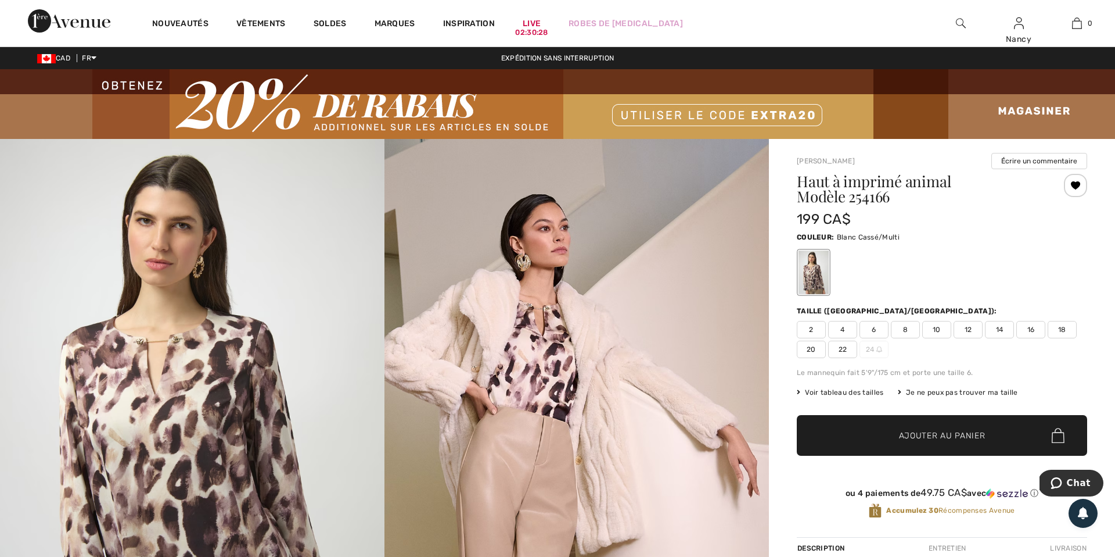
click at [1031, 328] on span "16" at bounding box center [1031, 329] width 29 height 17
click at [919, 437] on span "Ajouter au panier" at bounding box center [942, 435] width 87 height 12
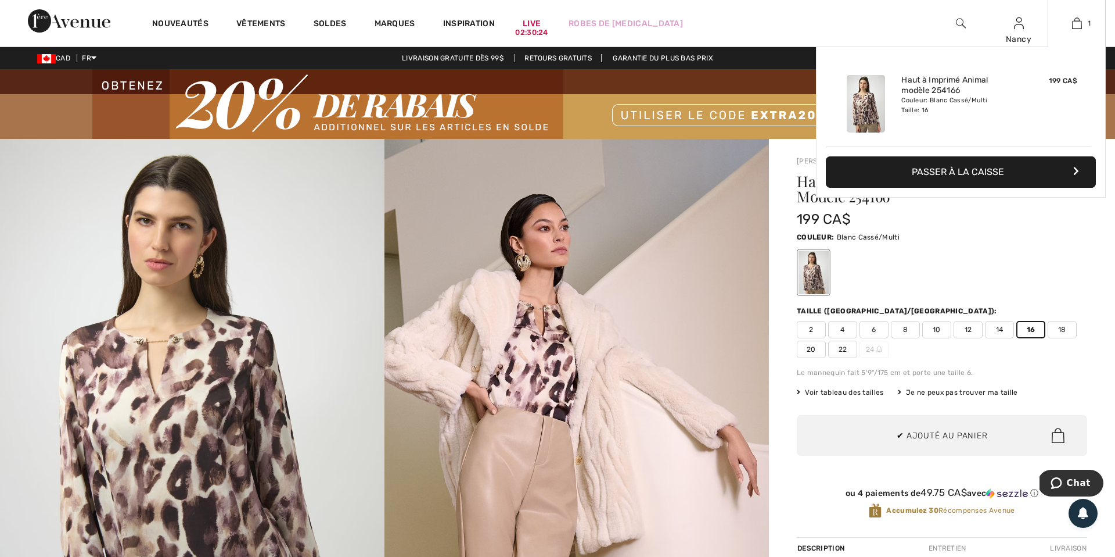
click at [979, 175] on button "Passer à la caisse" at bounding box center [961, 171] width 270 height 31
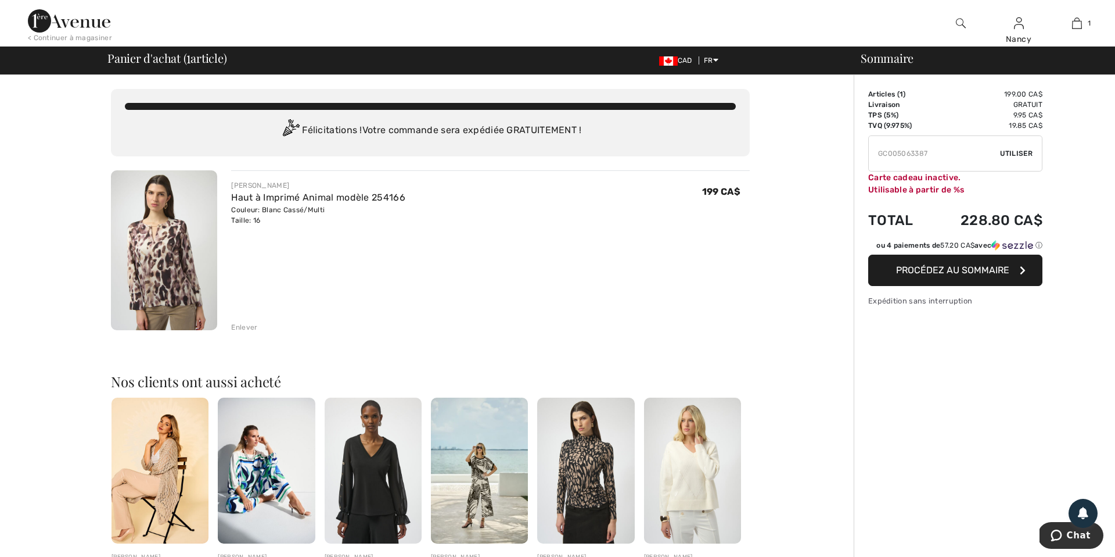
click at [938, 273] on span "Procédez au sommaire" at bounding box center [952, 269] width 113 height 11
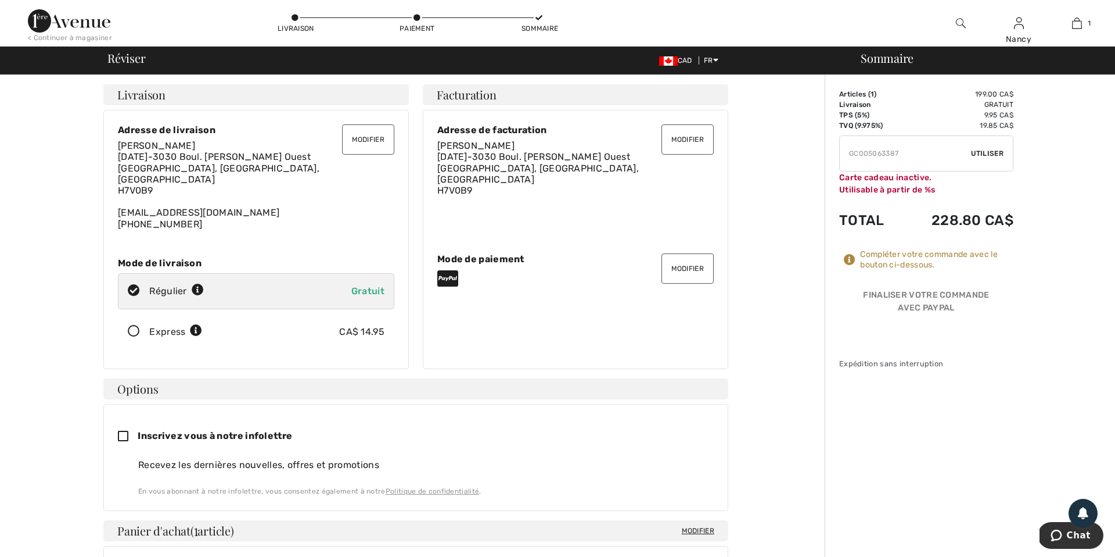
click at [915, 155] on input "TEXT" at bounding box center [905, 153] width 131 height 35
type input "G"
click at [68, 25] on img at bounding box center [69, 20] width 82 height 23
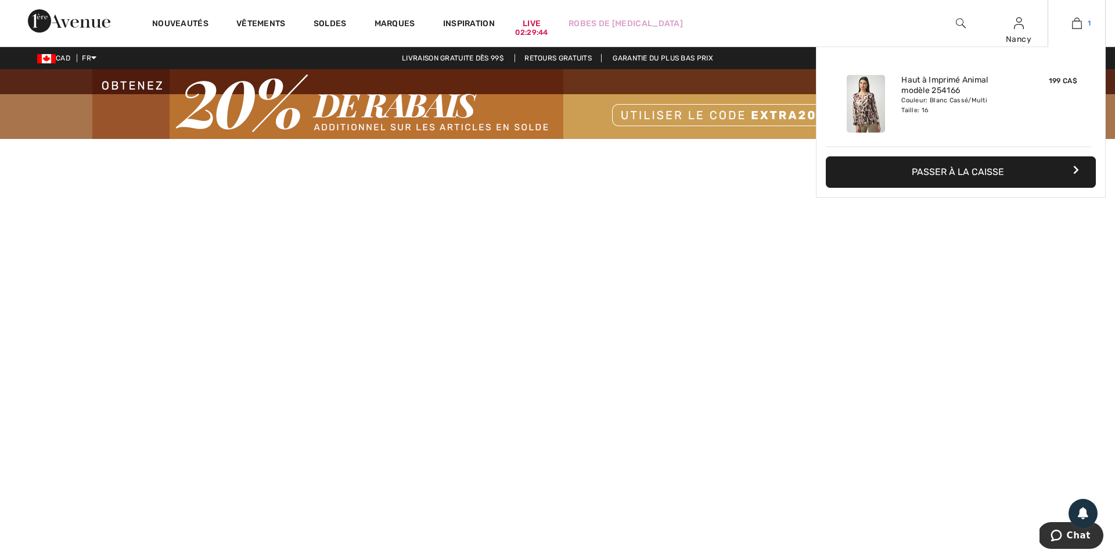
click at [1081, 27] on img at bounding box center [1077, 23] width 10 height 14
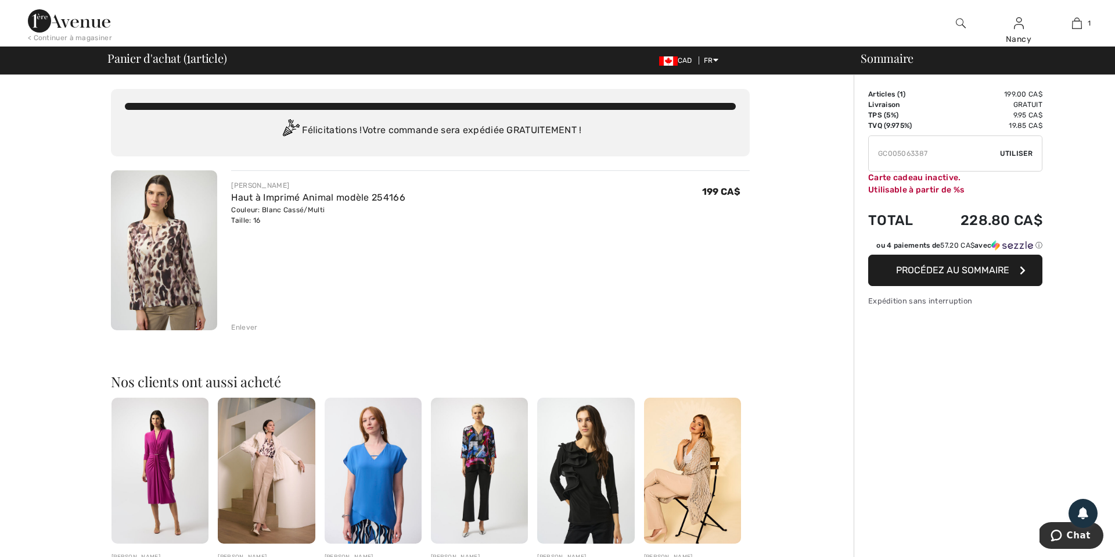
click at [788, 252] on div "Vous n'êtes qu'à 0.00 CA$ de la LIVRAISON GRATUITE! Continuer à magasiner > Fél…" at bounding box center [430, 451] width 847 height 753
click at [945, 151] on input "TEXT" at bounding box center [934, 153] width 131 height 35
type input "G"
type input "EXTRA20"
click at [1014, 150] on span "Utiliser" at bounding box center [1016, 153] width 33 height 10
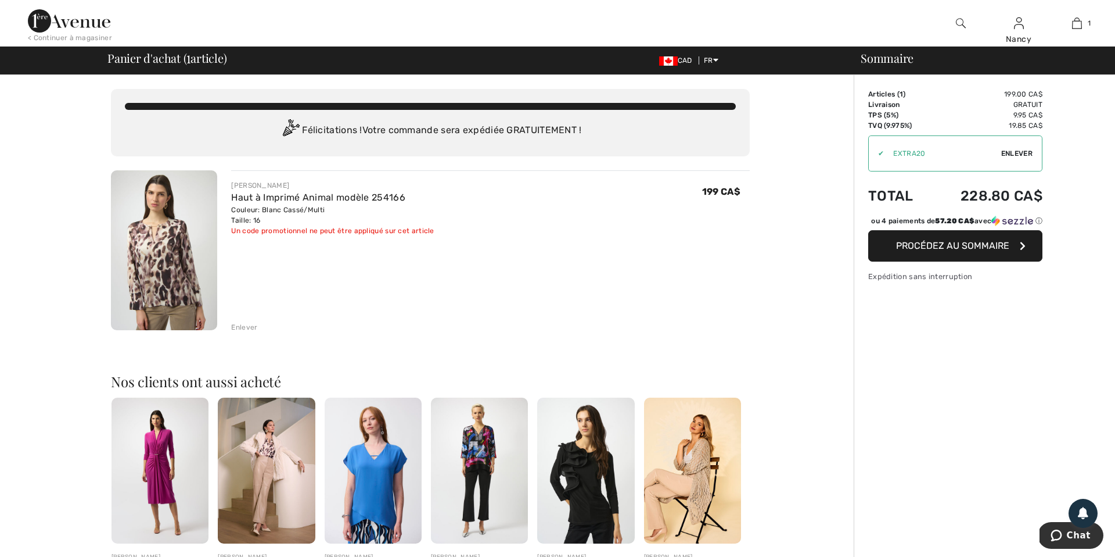
click at [1018, 155] on span "Enlever" at bounding box center [1017, 153] width 31 height 10
click at [934, 251] on span "Procédez au sommaire" at bounding box center [952, 245] width 113 height 11
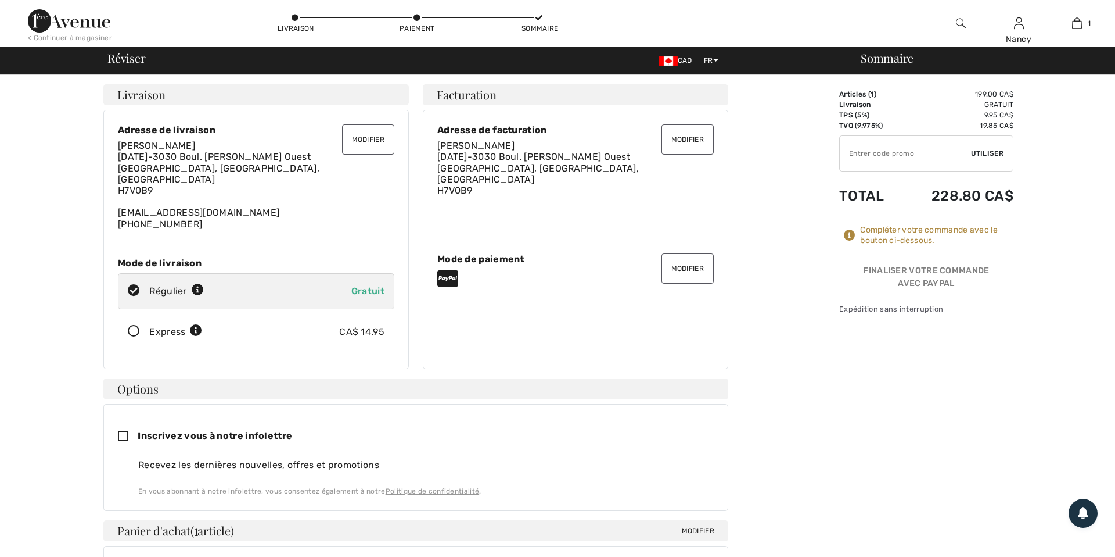
checkbox input "true"
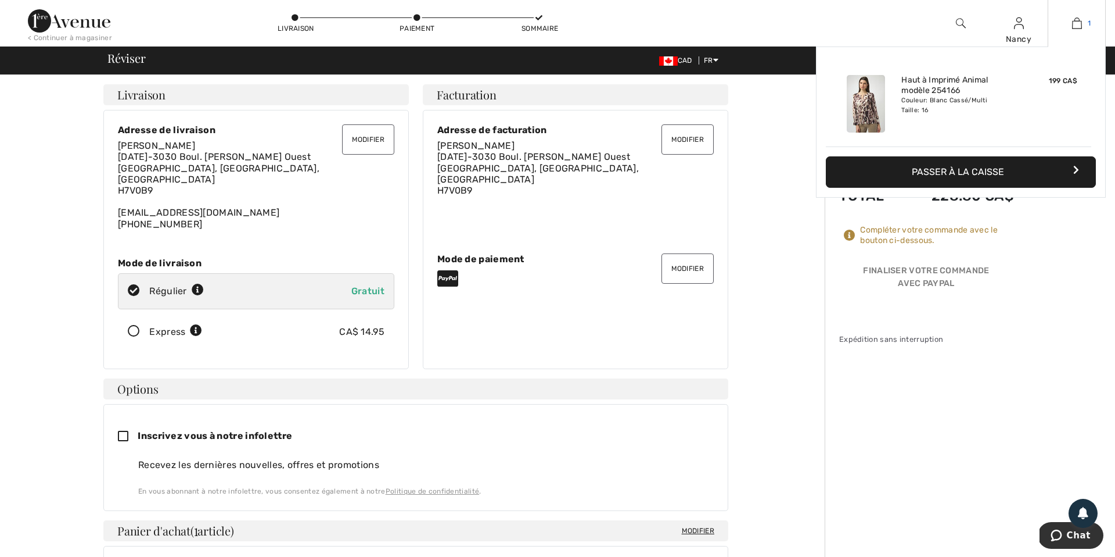
click at [1079, 24] on img at bounding box center [1077, 23] width 10 height 14
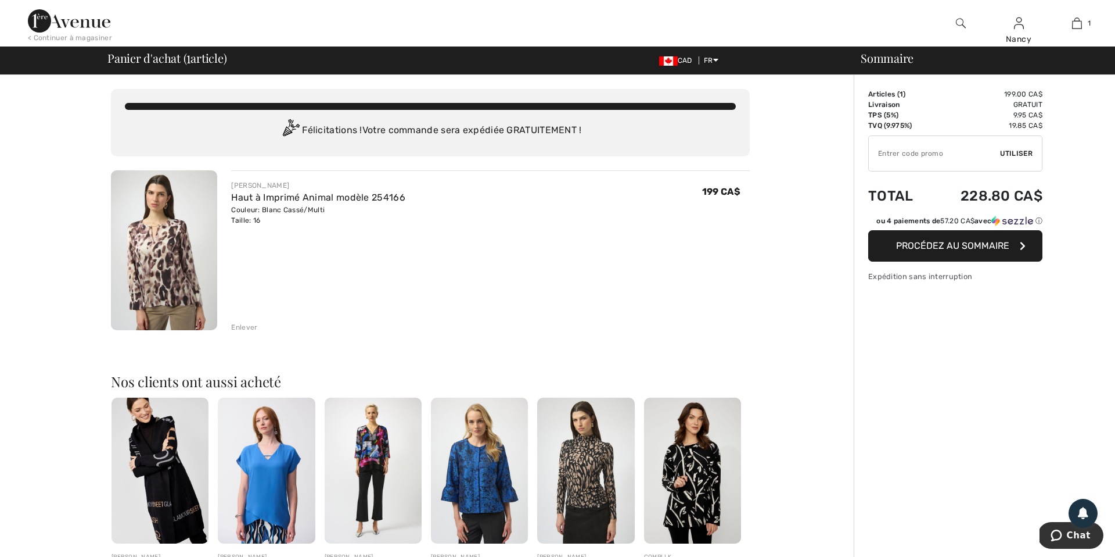
click at [242, 325] on div "Enlever" at bounding box center [244, 327] width 26 height 10
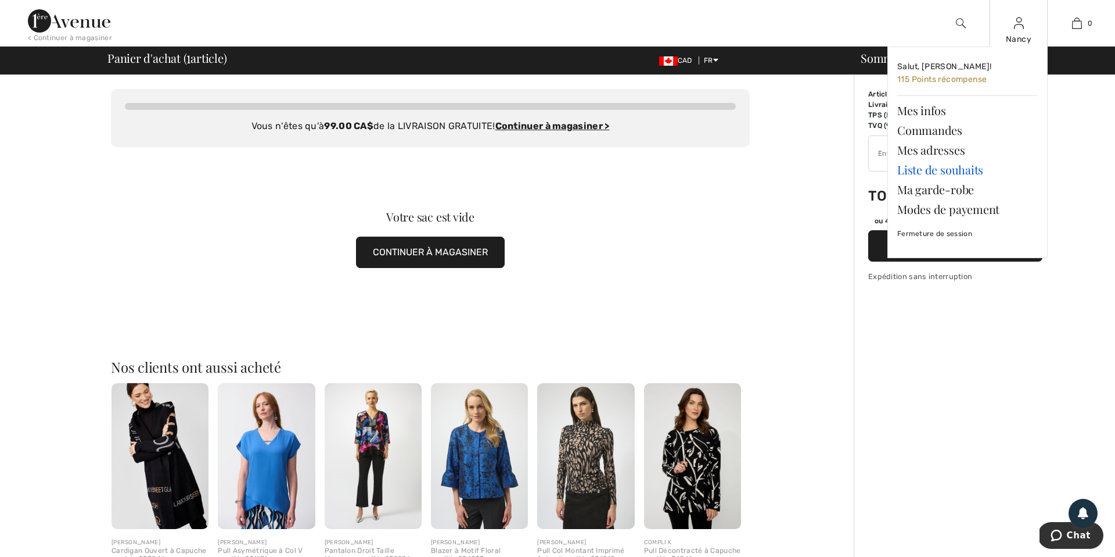
click at [953, 168] on link "Liste de souhaits" at bounding box center [968, 170] width 141 height 20
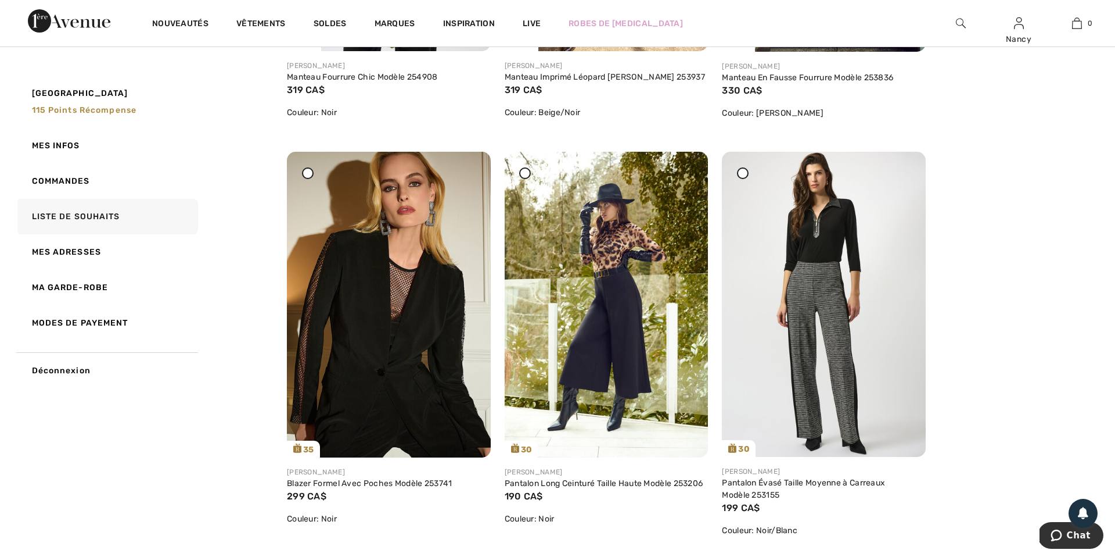
scroll to position [459, 0]
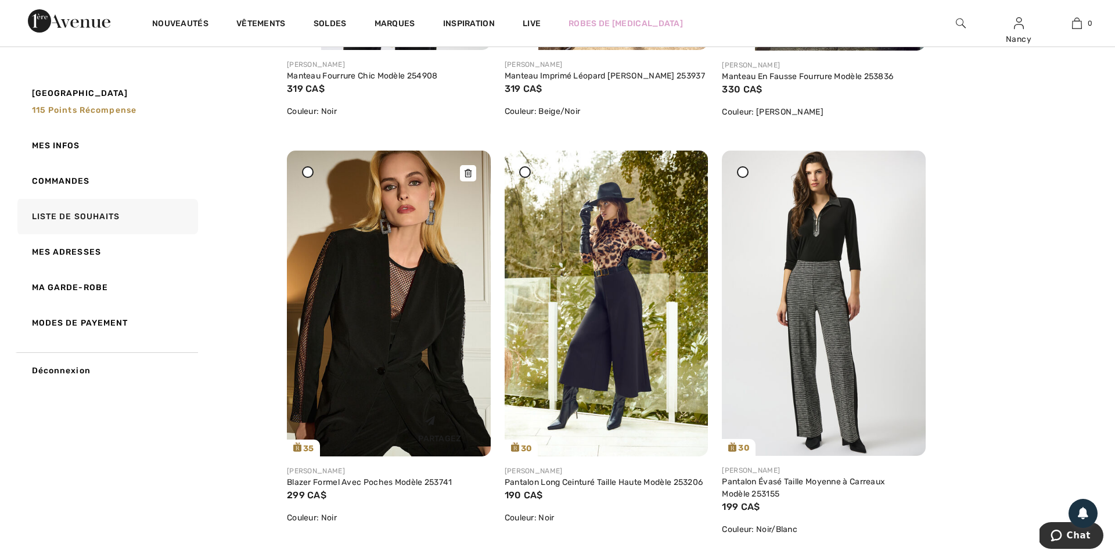
click at [368, 347] on img at bounding box center [389, 303] width 204 height 306
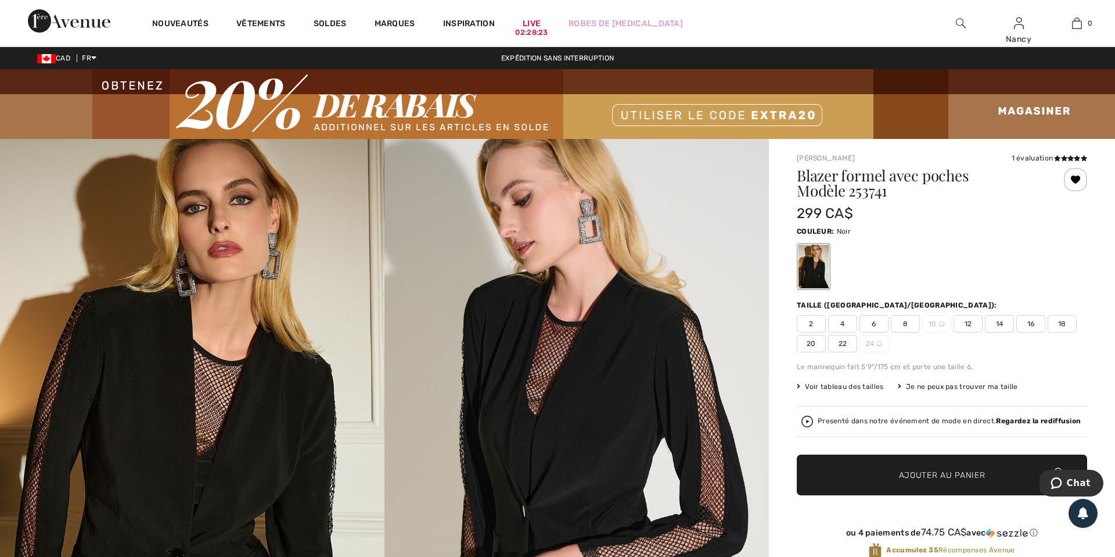
click at [1032, 322] on span "16" at bounding box center [1031, 323] width 29 height 17
click at [931, 476] on span "Ajouter au panier" at bounding box center [942, 475] width 87 height 12
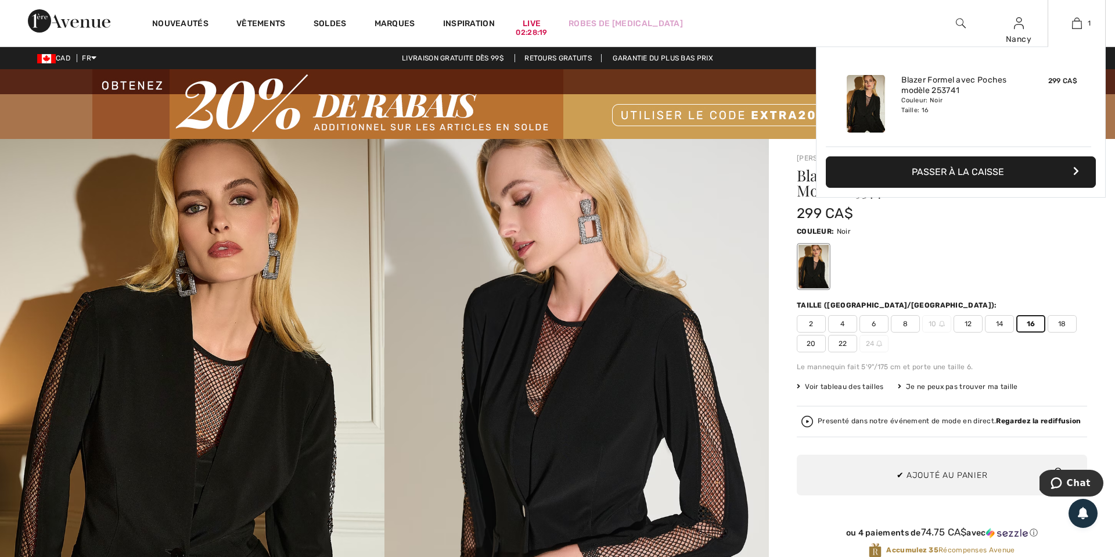
click at [959, 168] on button "Passer à la caisse" at bounding box center [961, 171] width 270 height 31
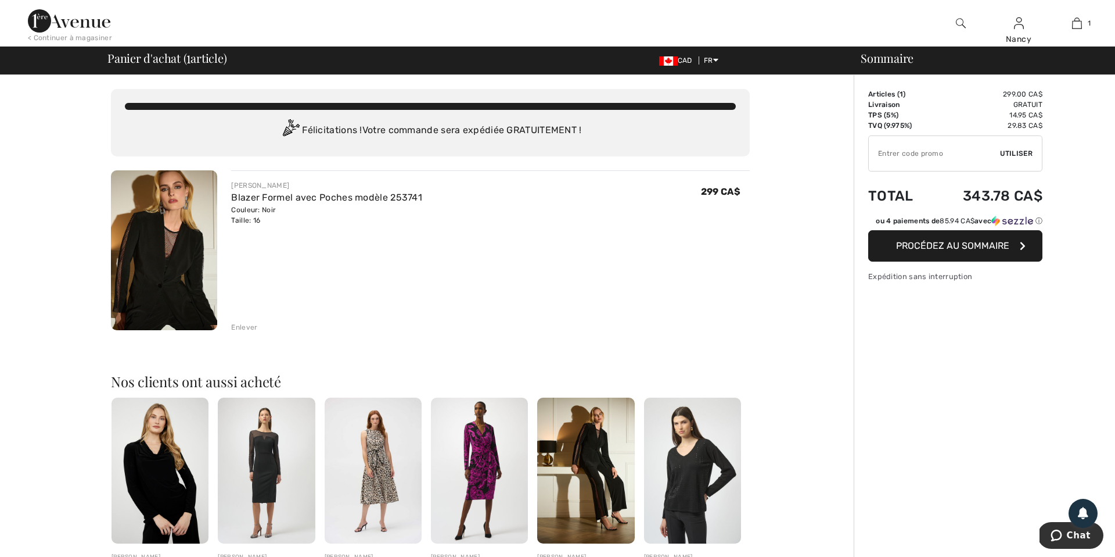
click at [951, 249] on span "Procédez au sommaire" at bounding box center [952, 245] width 113 height 11
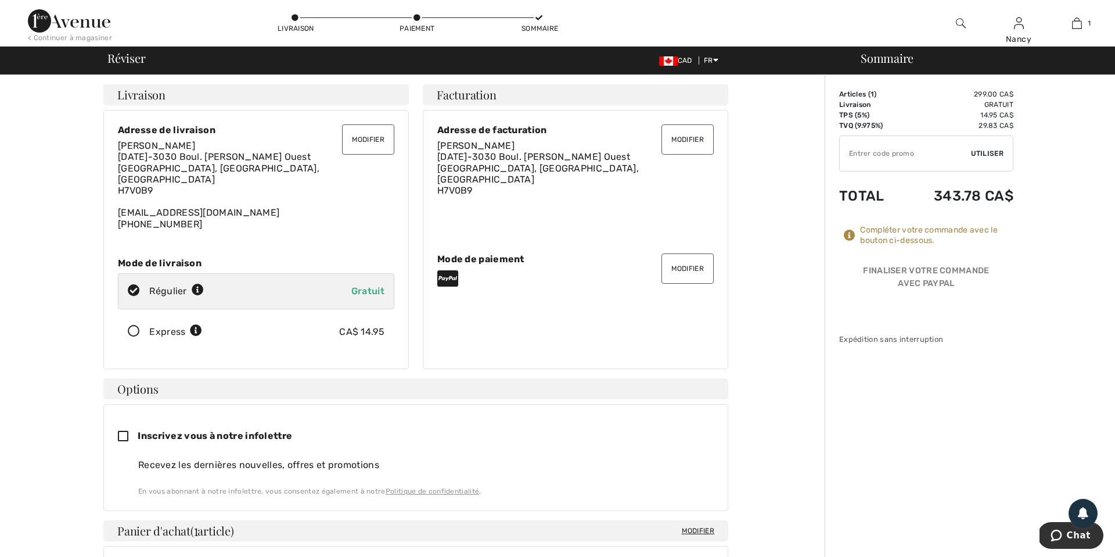
click at [688, 261] on button "Modifier" at bounding box center [688, 268] width 52 height 30
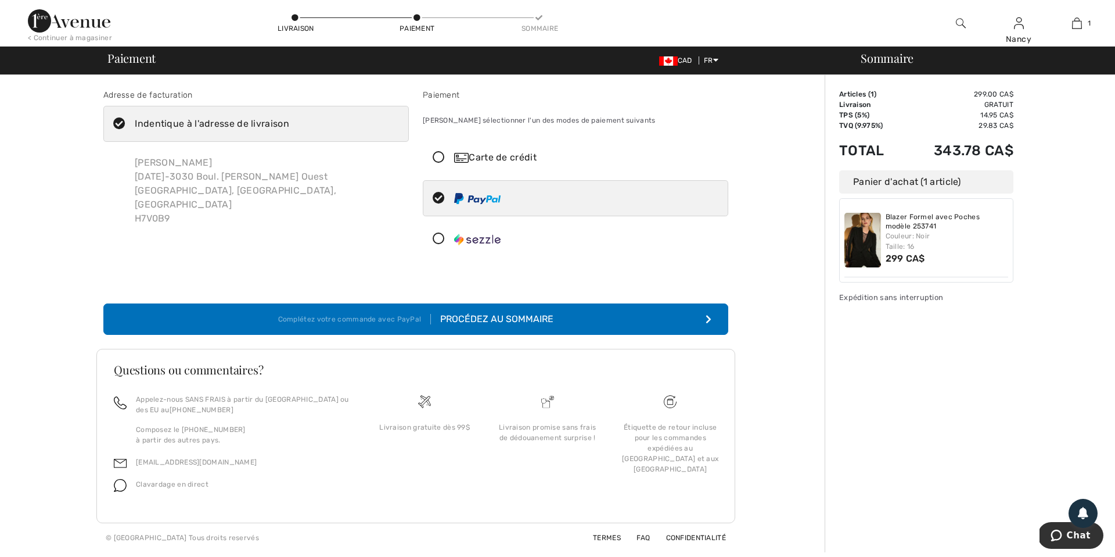
click at [436, 158] on icon at bounding box center [439, 158] width 31 height 12
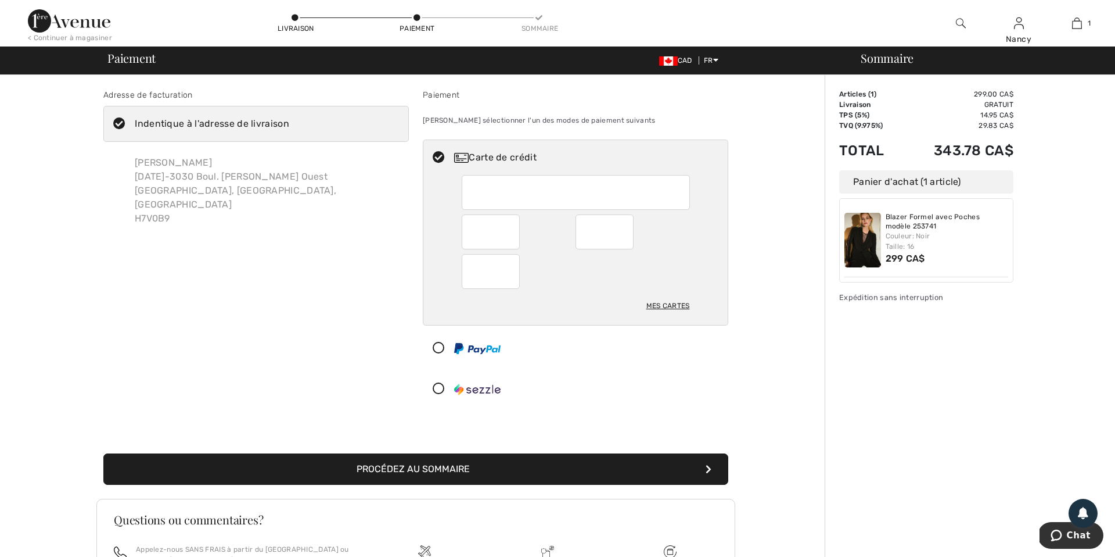
click at [408, 471] on button "Procédez au sommaire" at bounding box center [415, 468] width 625 height 31
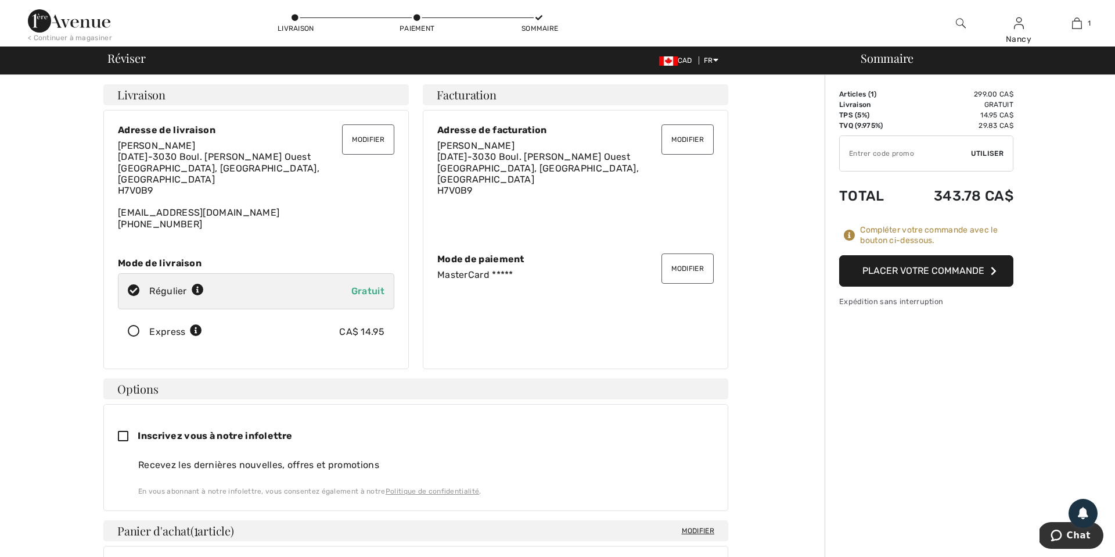
click at [925, 271] on button "Placer votre commande" at bounding box center [927, 270] width 174 height 31
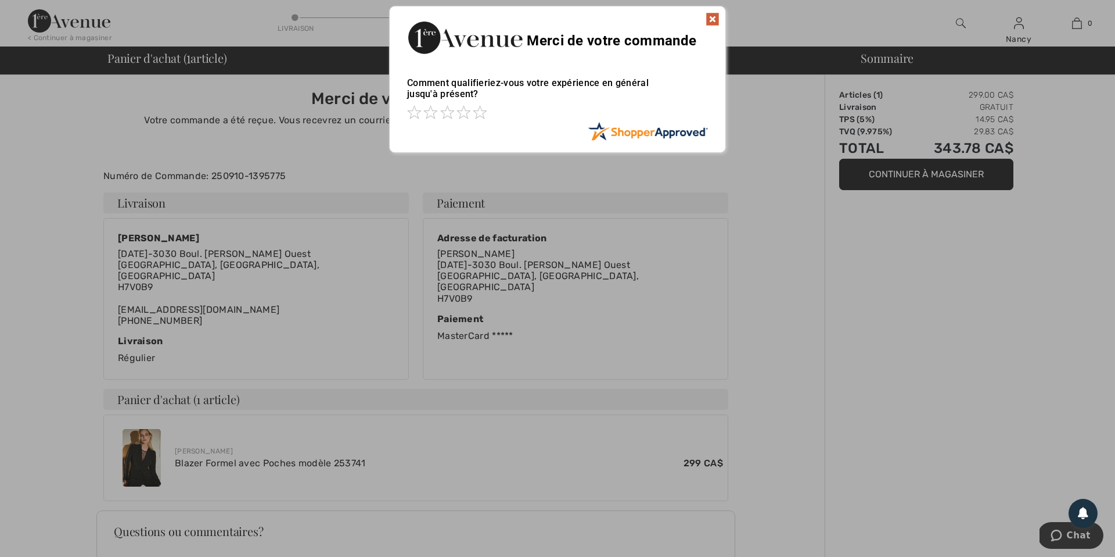
click at [716, 21] on img at bounding box center [713, 19] width 14 height 14
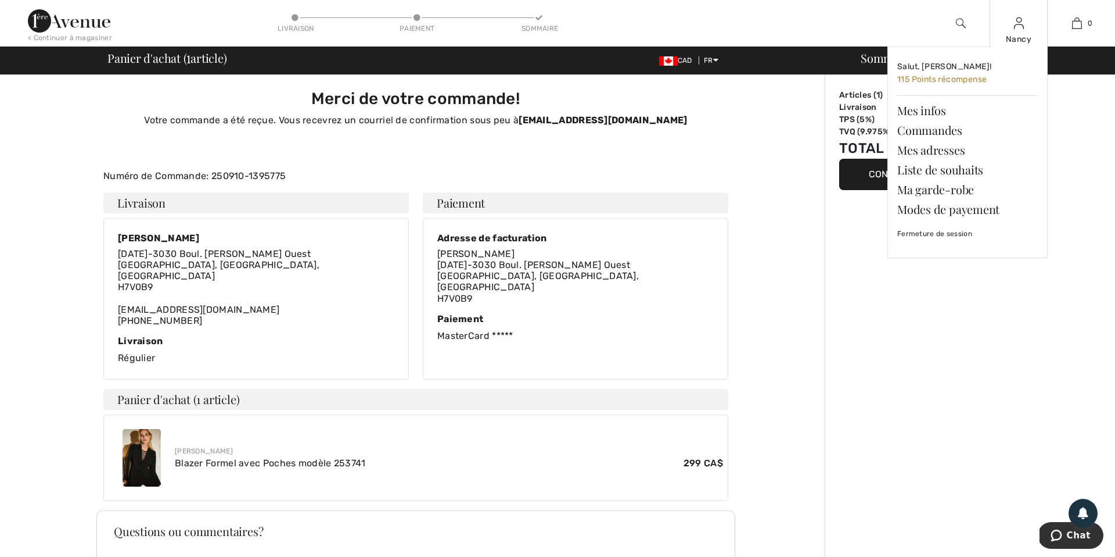
click at [1019, 27] on img at bounding box center [1019, 23] width 10 height 14
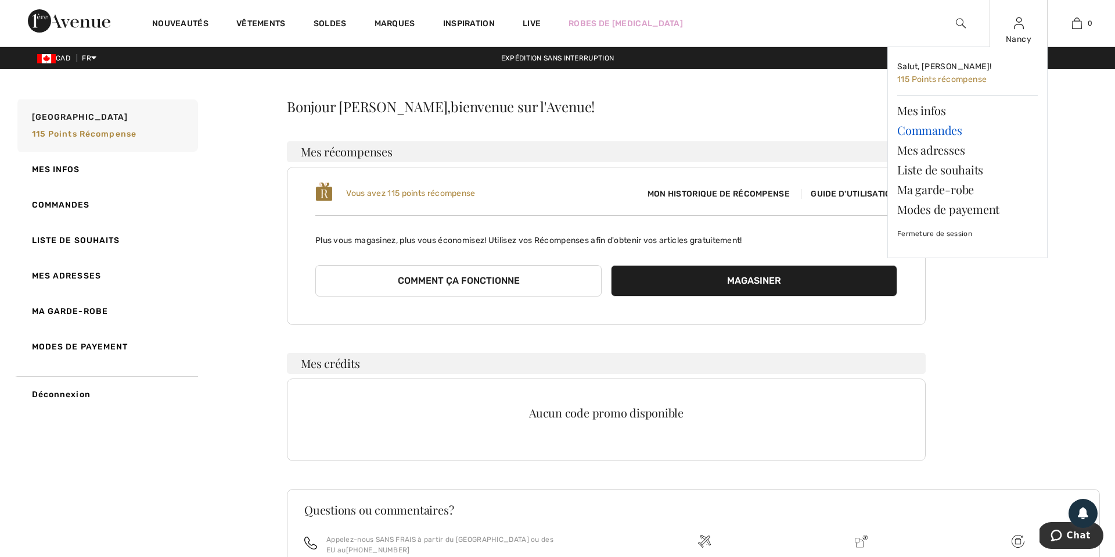
click at [941, 132] on link "Commandes" at bounding box center [968, 130] width 141 height 20
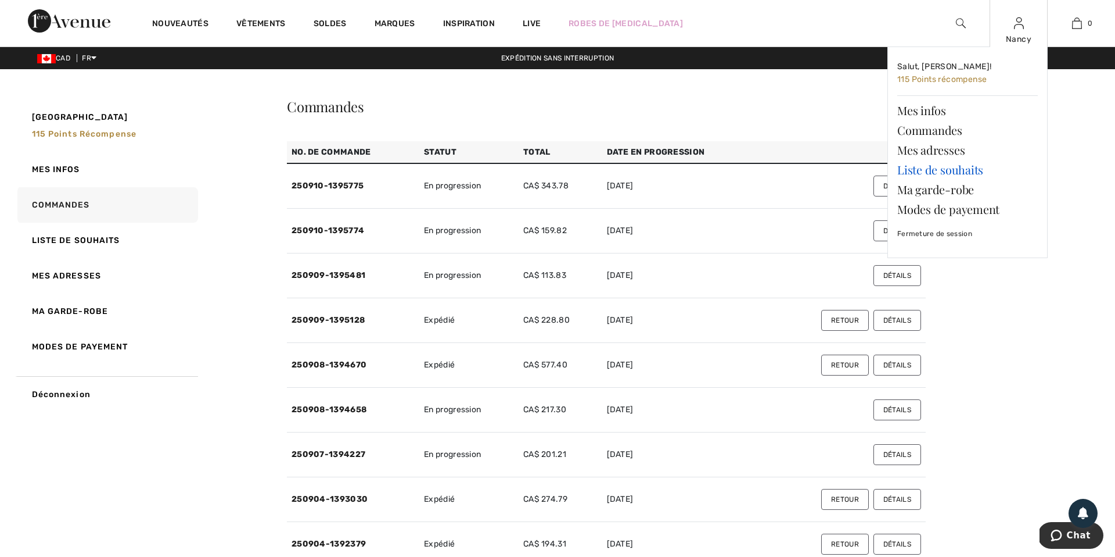
click at [955, 170] on link "Liste de souhaits" at bounding box center [968, 170] width 141 height 20
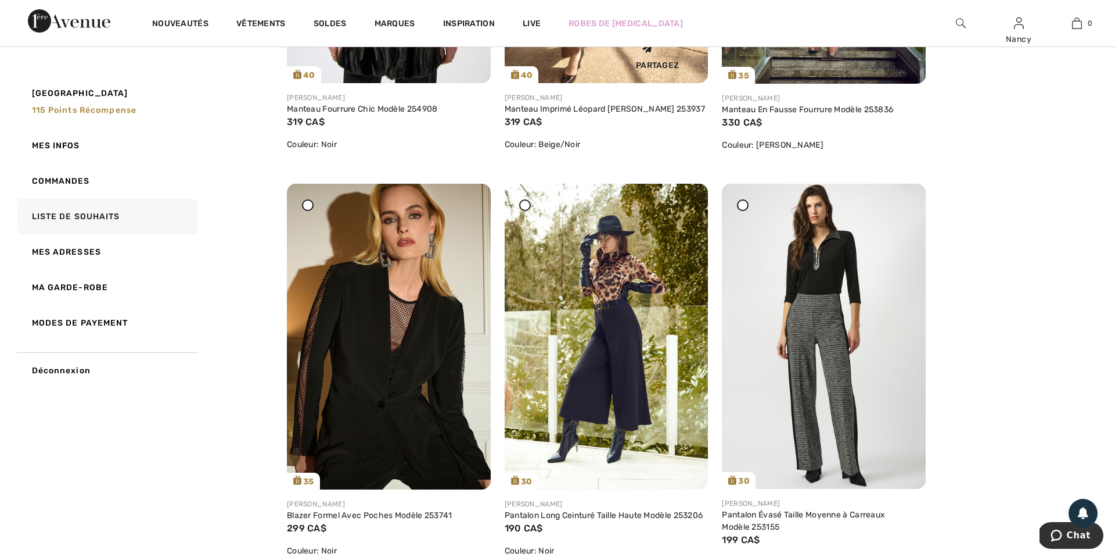
scroll to position [434, 0]
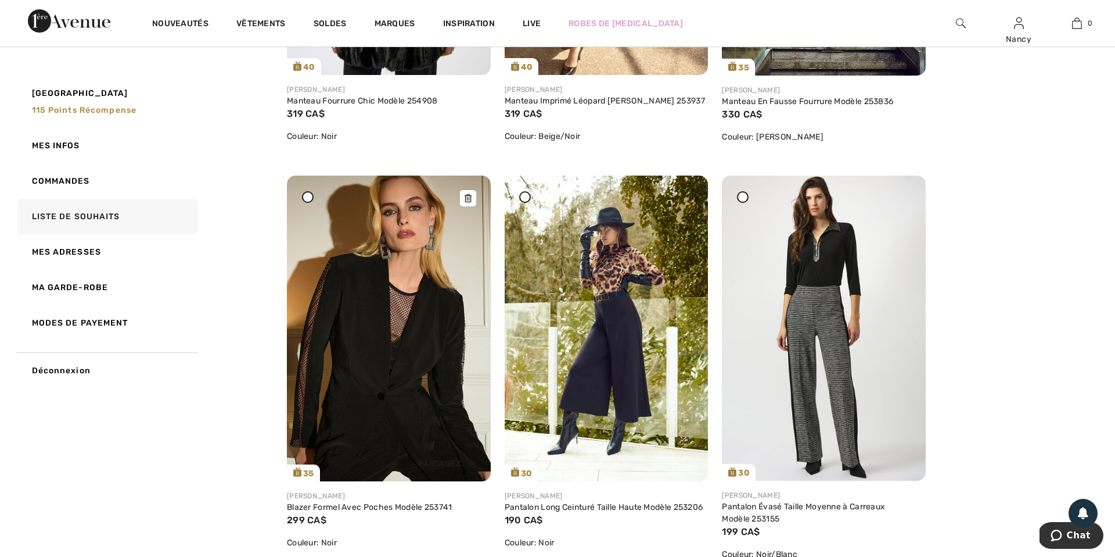
click at [470, 198] on icon at bounding box center [468, 198] width 7 height 8
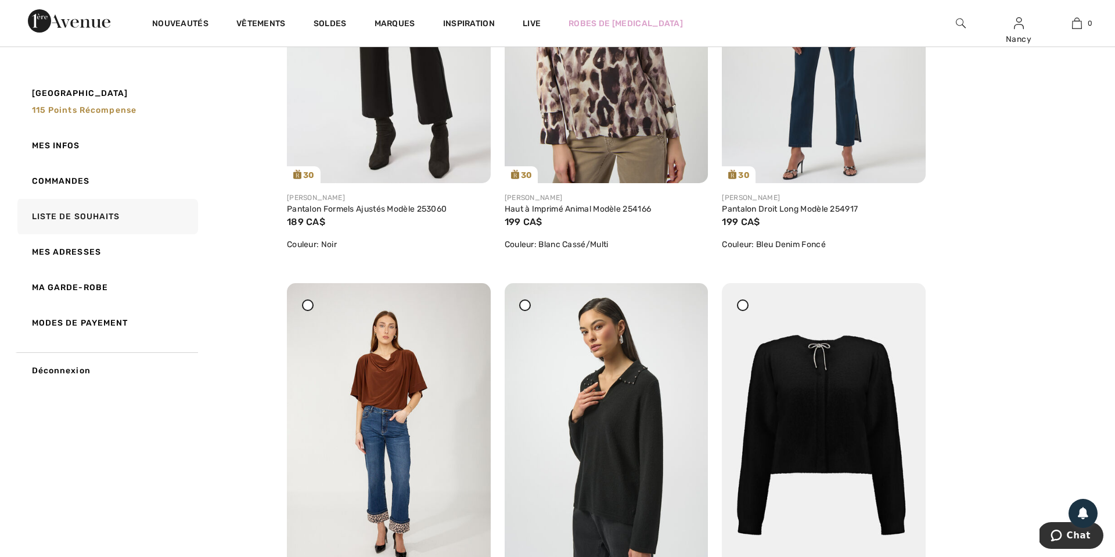
scroll to position [1154, 0]
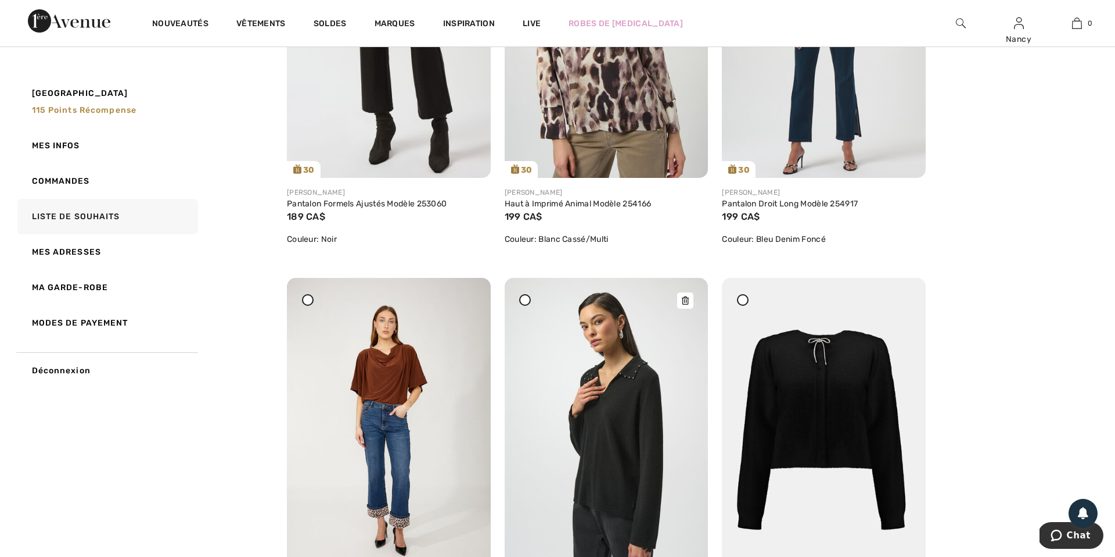
click at [614, 417] on img at bounding box center [607, 430] width 204 height 305
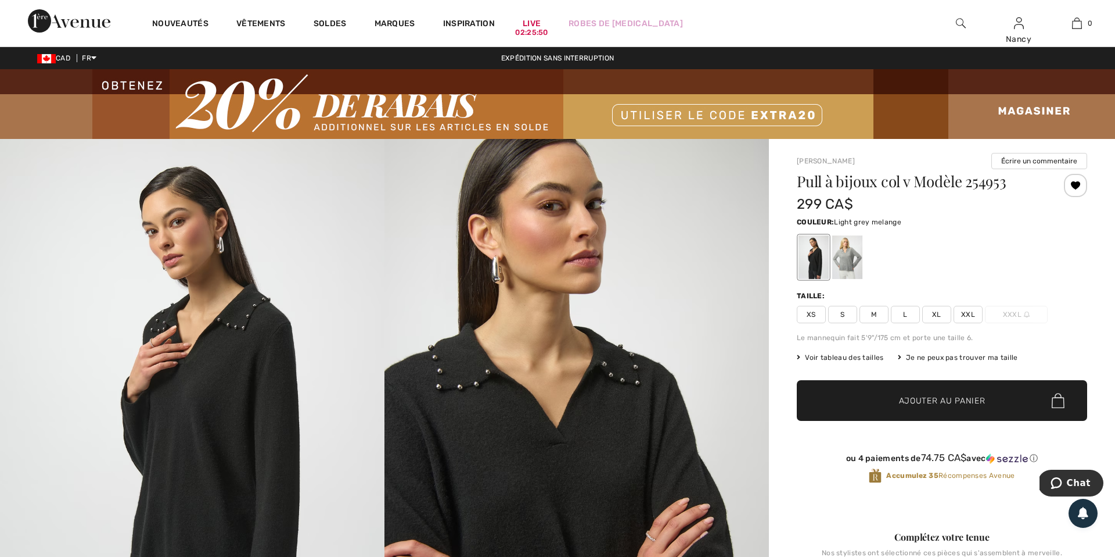
click at [838, 263] on div at bounding box center [848, 257] width 30 height 44
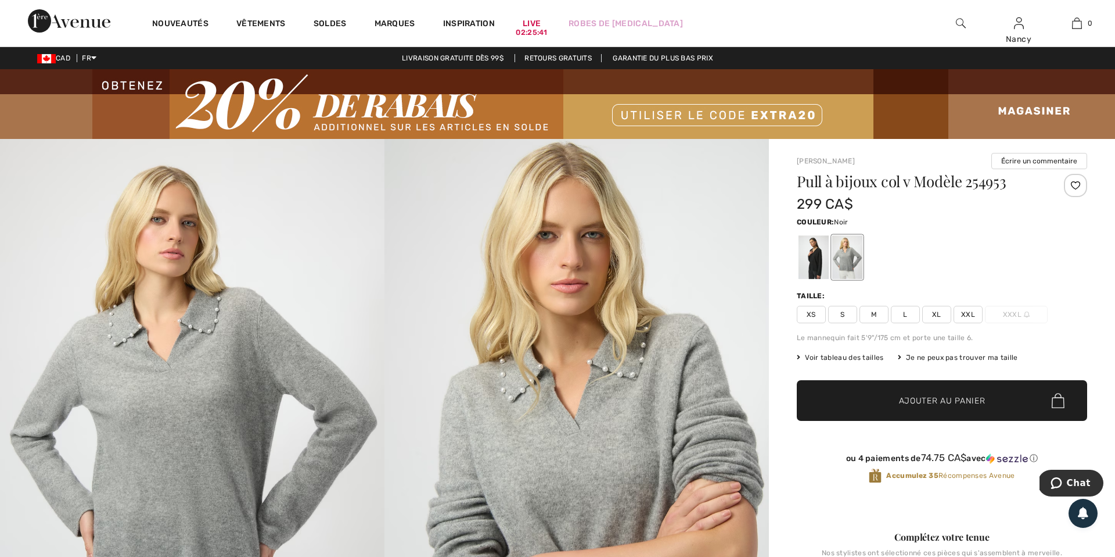
click at [812, 268] on div at bounding box center [814, 257] width 30 height 44
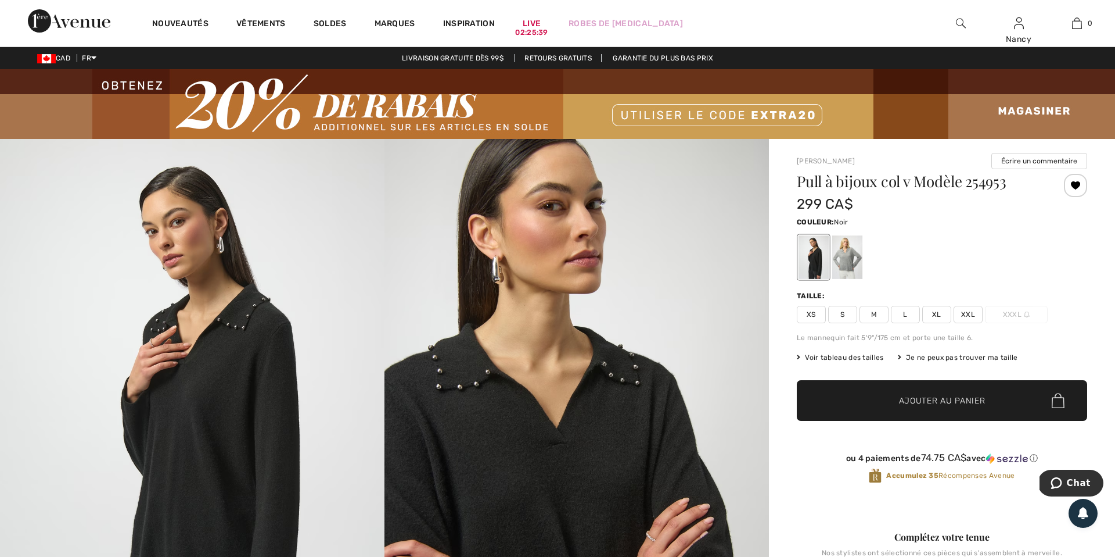
click at [1077, 186] on div at bounding box center [1075, 185] width 23 height 23
click at [1077, 186] on div "Retiré de ma liste" at bounding box center [1075, 185] width 23 height 23
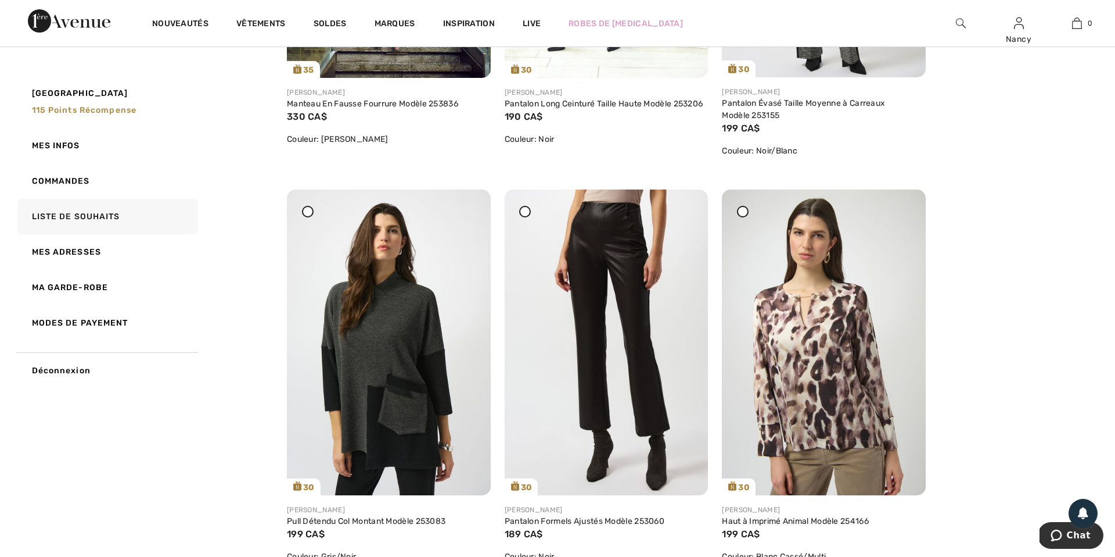
scroll to position [840, 0]
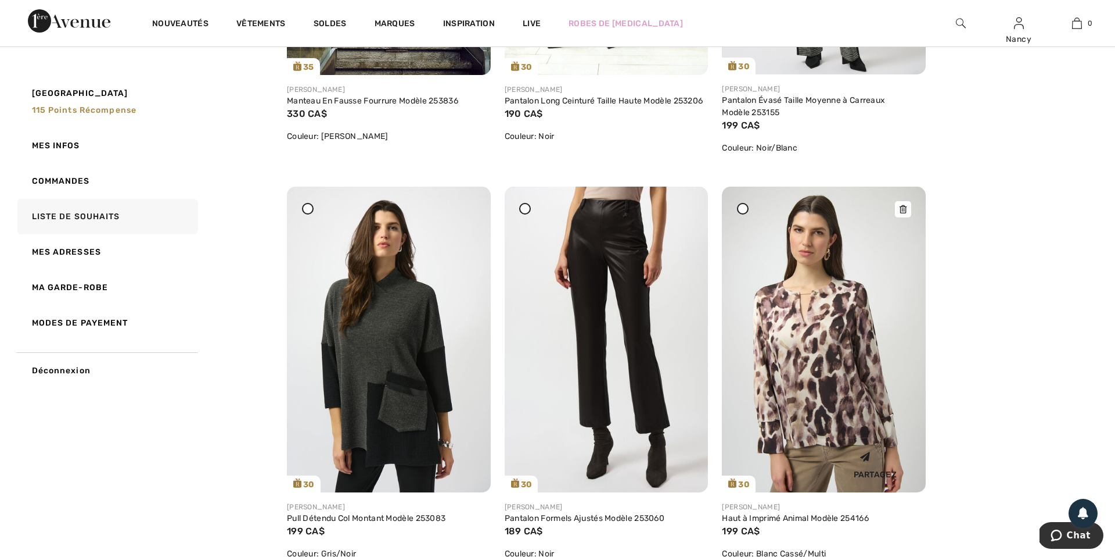
click at [794, 332] on img at bounding box center [824, 338] width 204 height 305
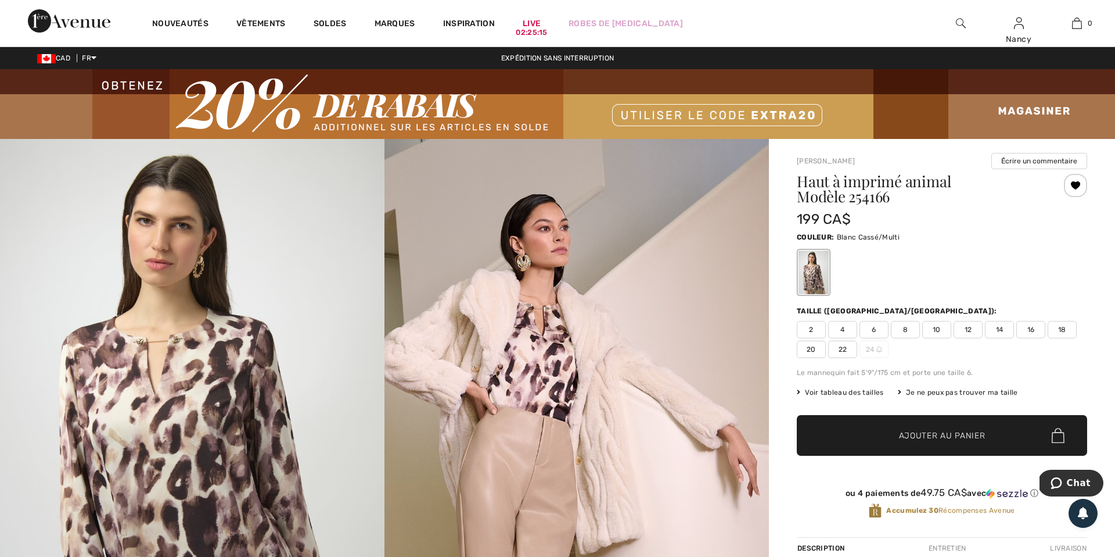
click at [1076, 184] on div at bounding box center [1075, 185] width 23 height 23
click at [1076, 185] on div "Retiré de ma liste" at bounding box center [1075, 185] width 23 height 23
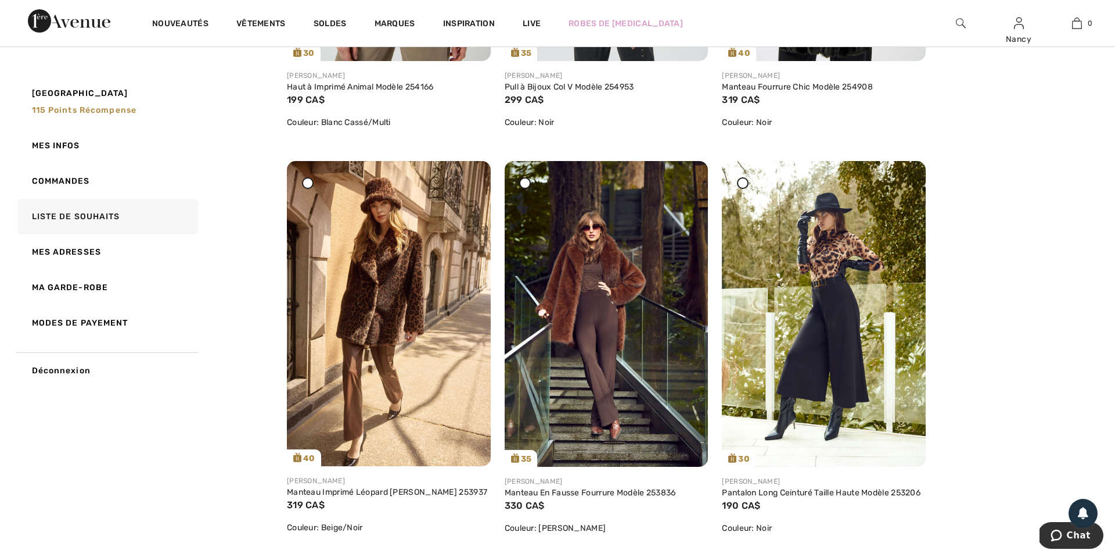
scroll to position [423, 0]
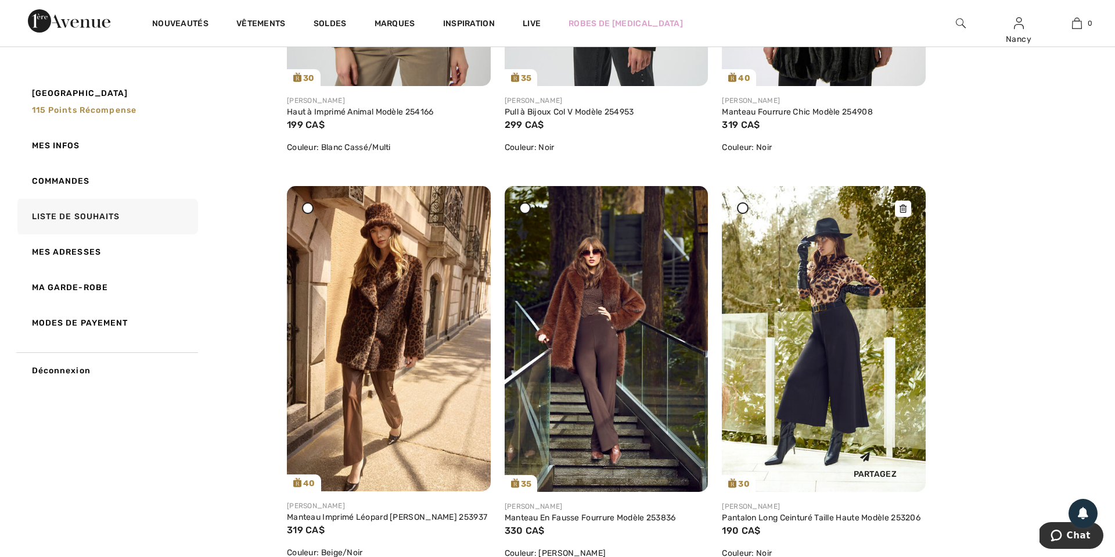
click at [844, 313] on img at bounding box center [824, 339] width 204 height 306
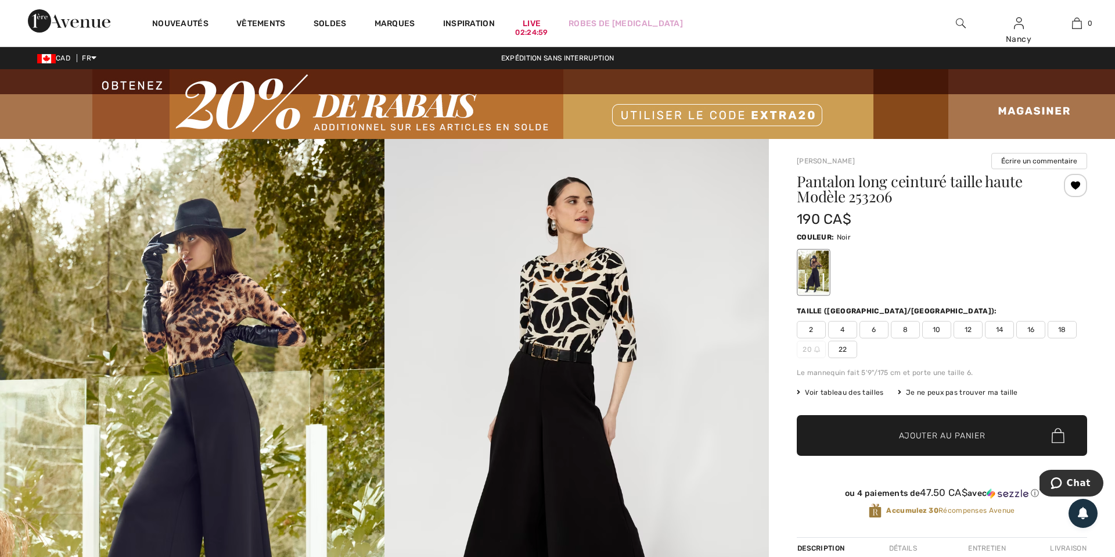
click at [1077, 186] on div at bounding box center [1075, 185] width 23 height 23
click at [1077, 186] on div "Retiré de ma liste" at bounding box center [1075, 185] width 23 height 23
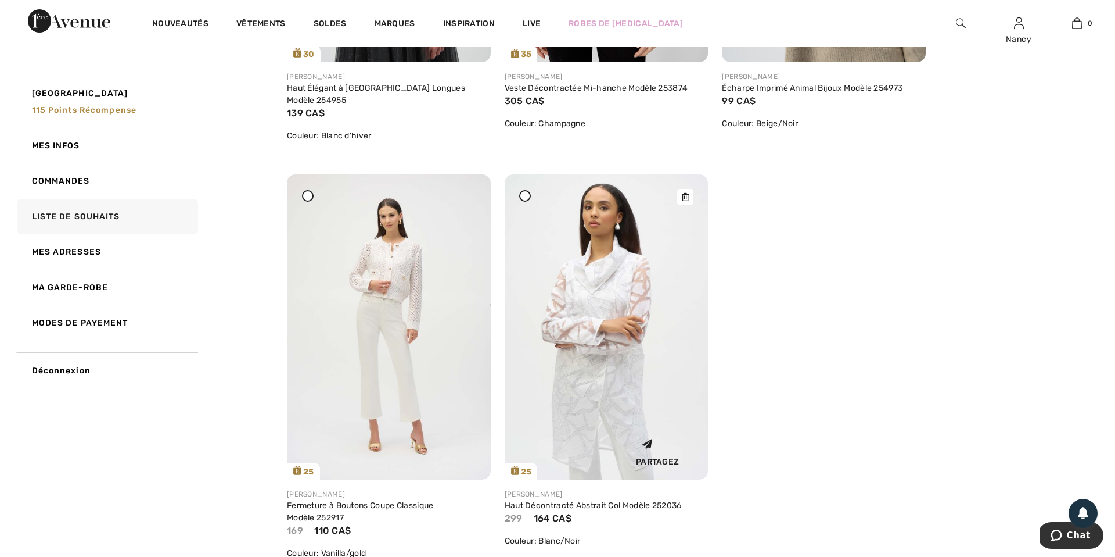
scroll to position [2916, 0]
click at [622, 310] on img at bounding box center [607, 326] width 204 height 305
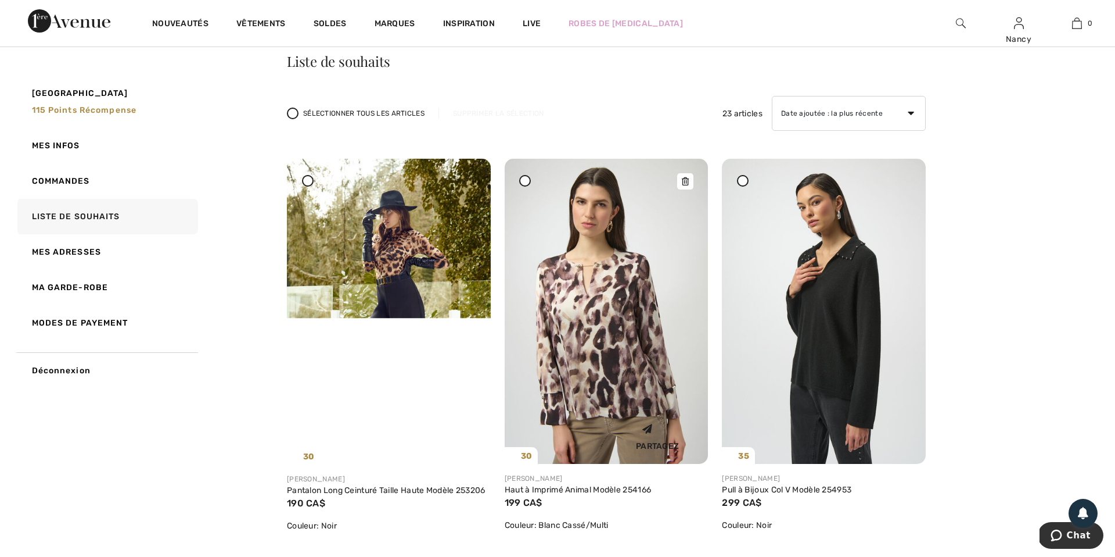
scroll to position [46, 0]
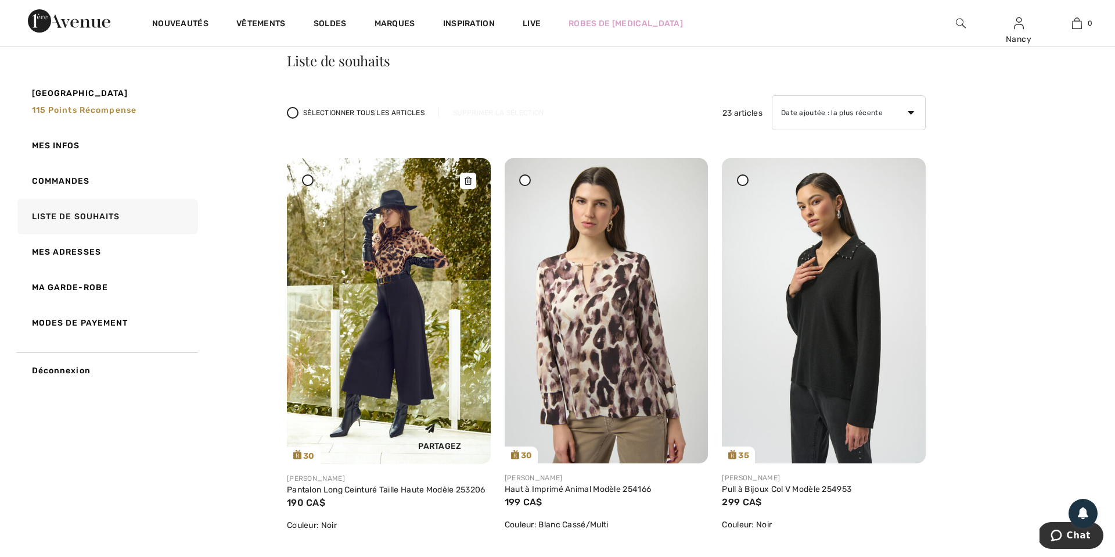
click at [401, 340] on img at bounding box center [389, 311] width 204 height 306
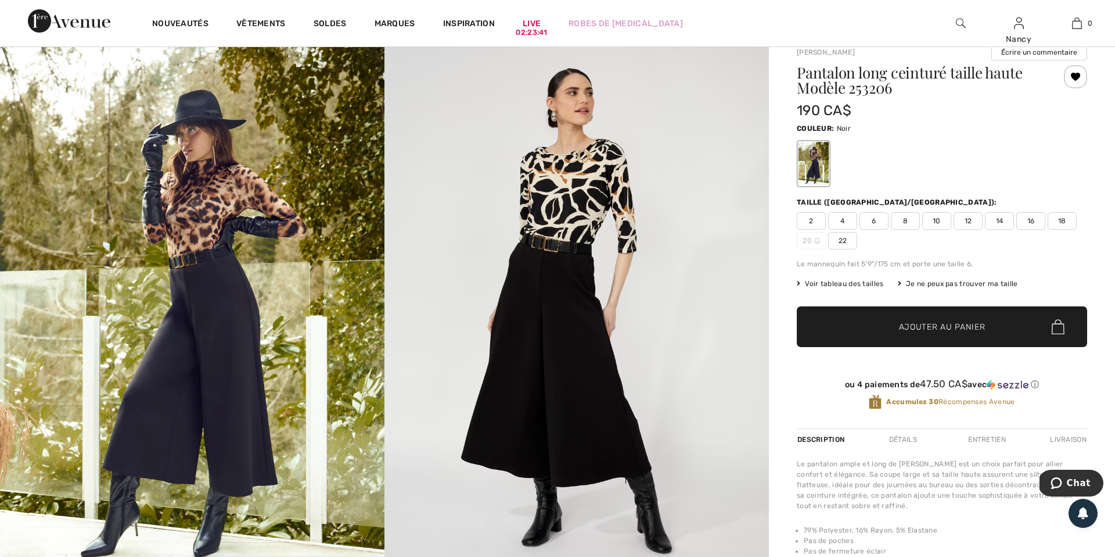
scroll to position [120, 0]
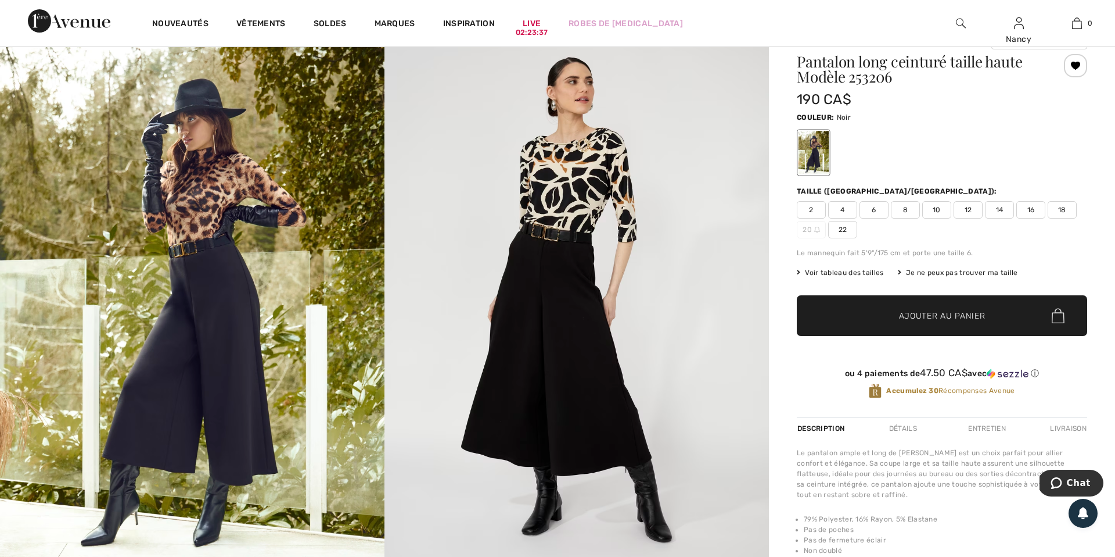
click at [639, 346] on img at bounding box center [577, 307] width 385 height 577
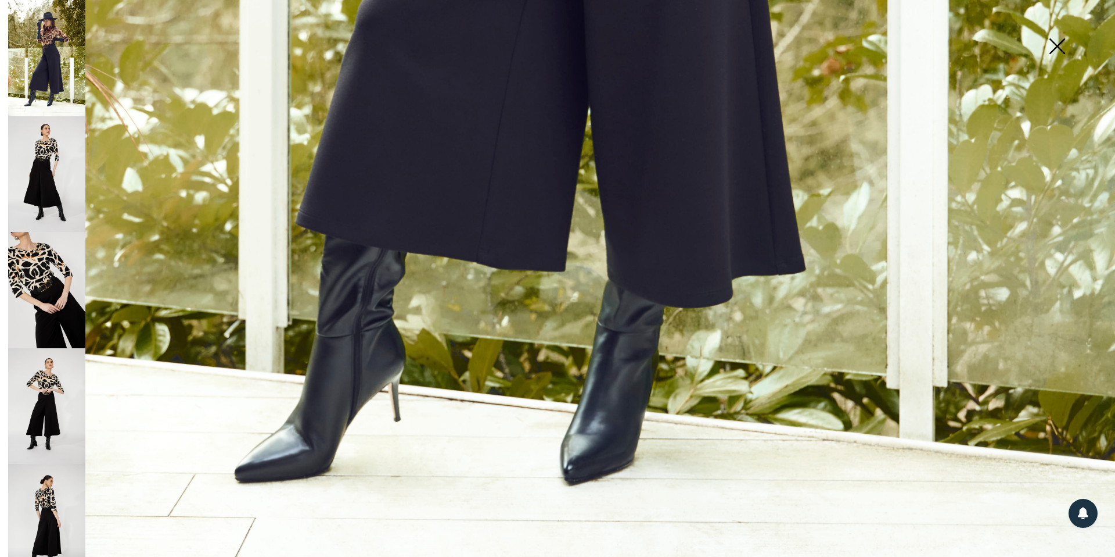
scroll to position [1117, 0]
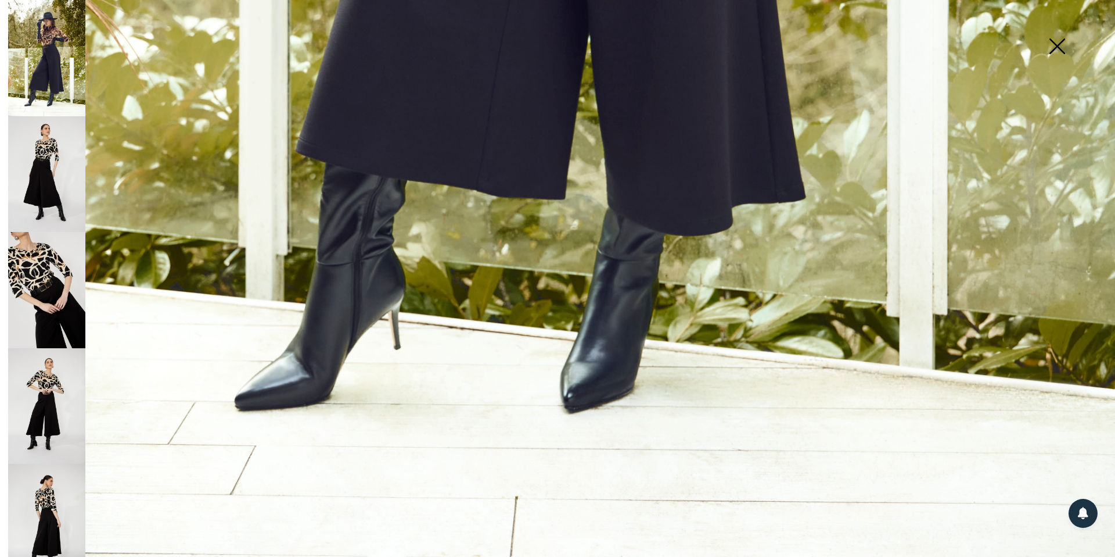
click at [44, 181] on img at bounding box center [46, 174] width 77 height 116
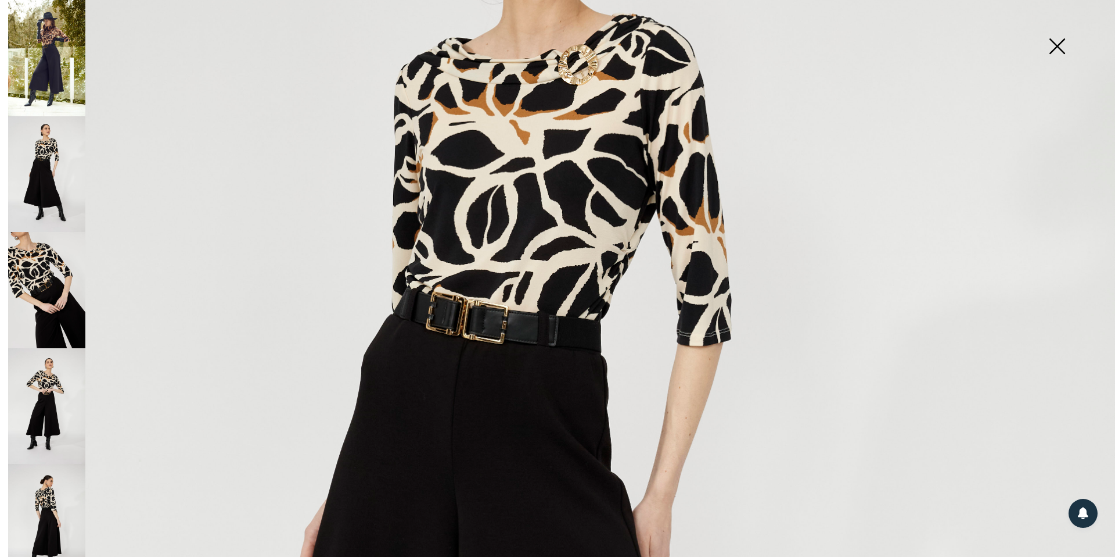
scroll to position [304, 0]
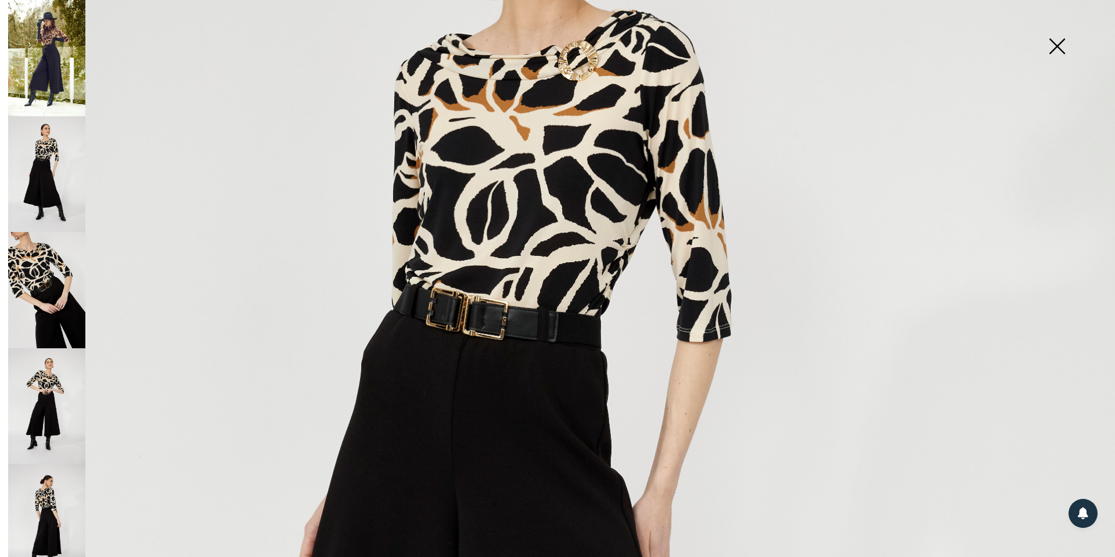
click at [37, 286] on img at bounding box center [46, 290] width 77 height 116
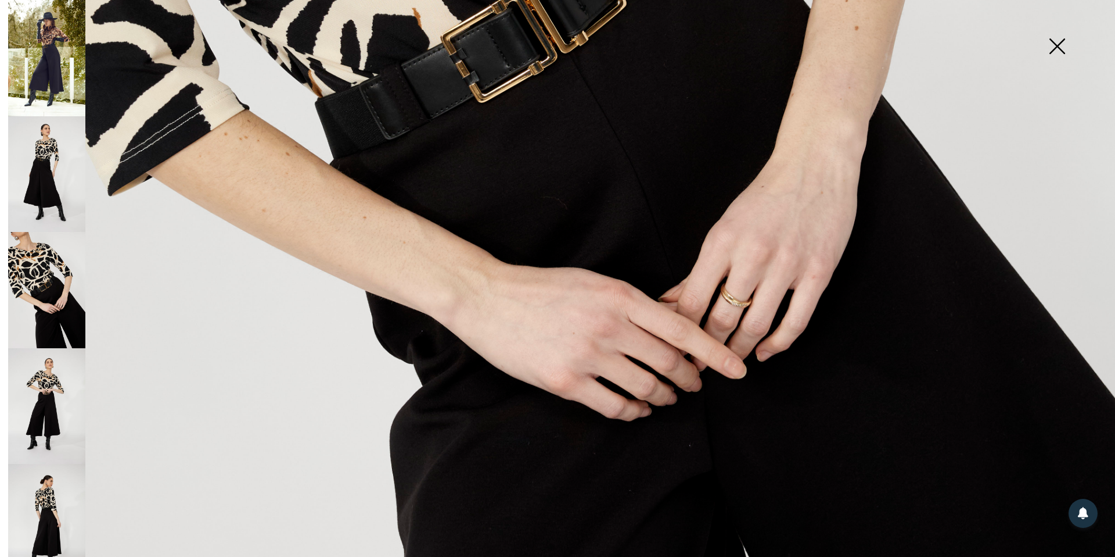
scroll to position [759, 0]
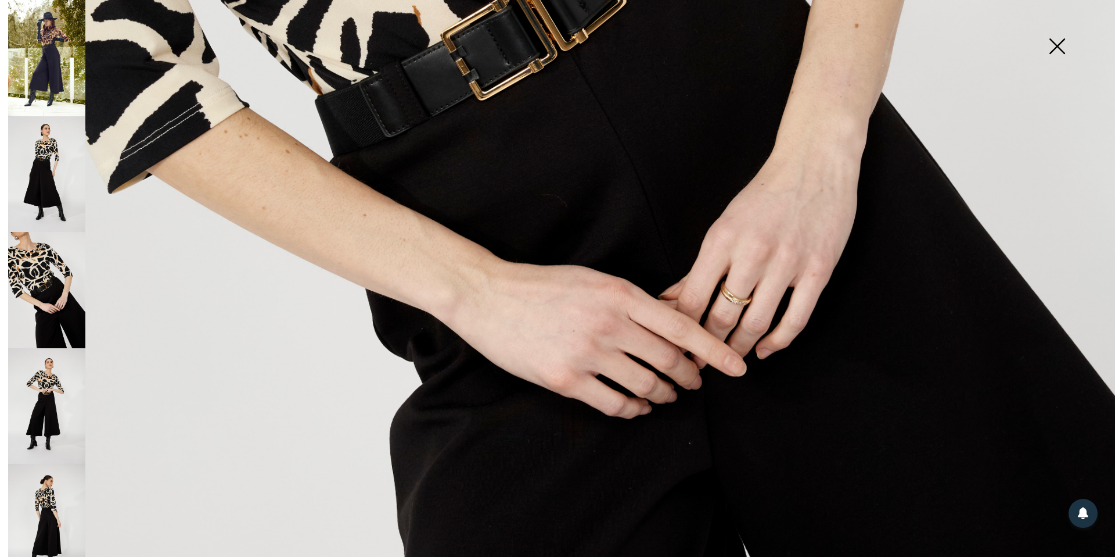
click at [61, 379] on img at bounding box center [46, 406] width 77 height 116
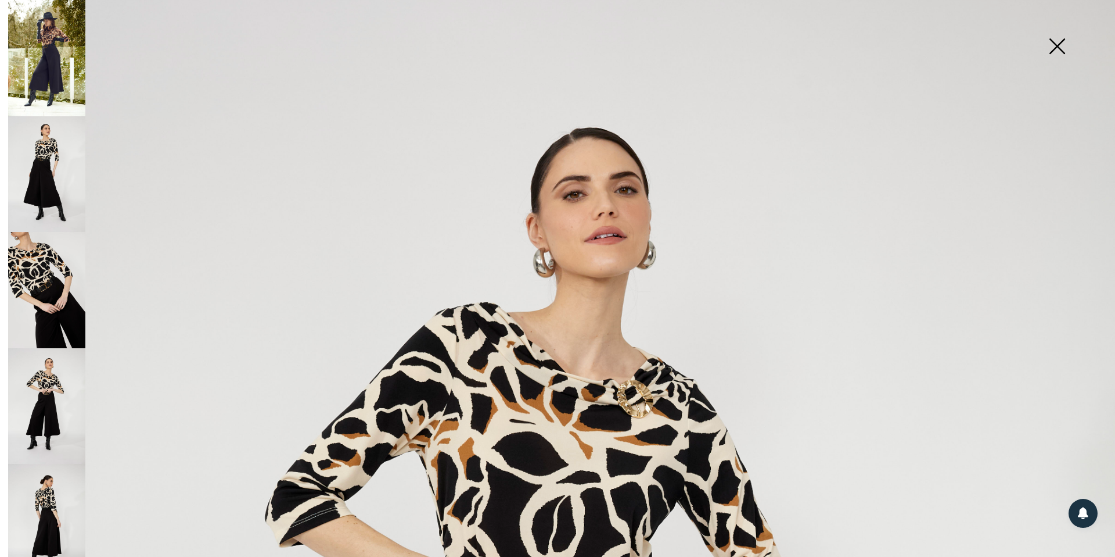
scroll to position [0, 0]
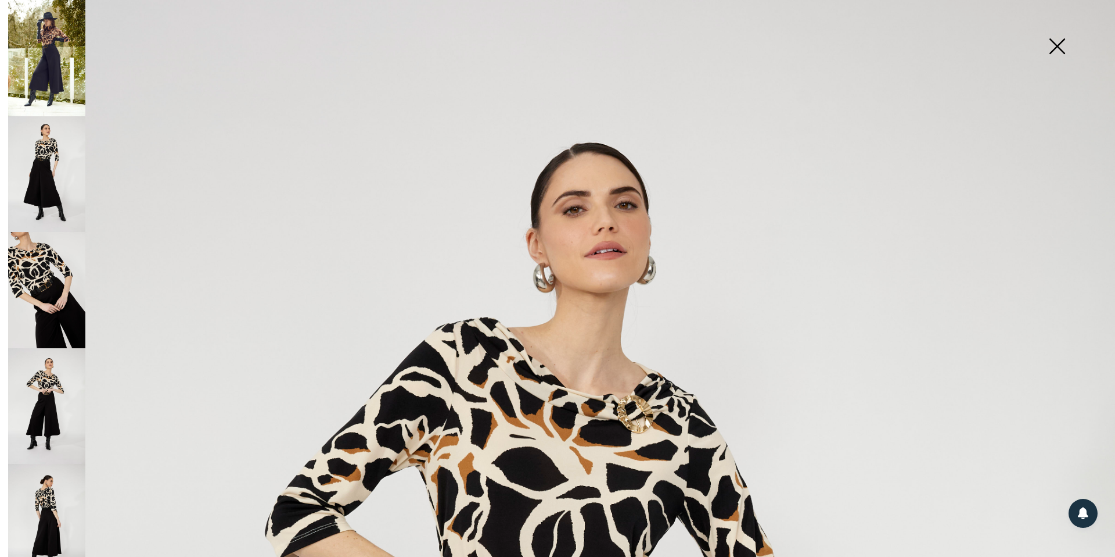
click at [1059, 48] on img at bounding box center [1057, 47] width 58 height 60
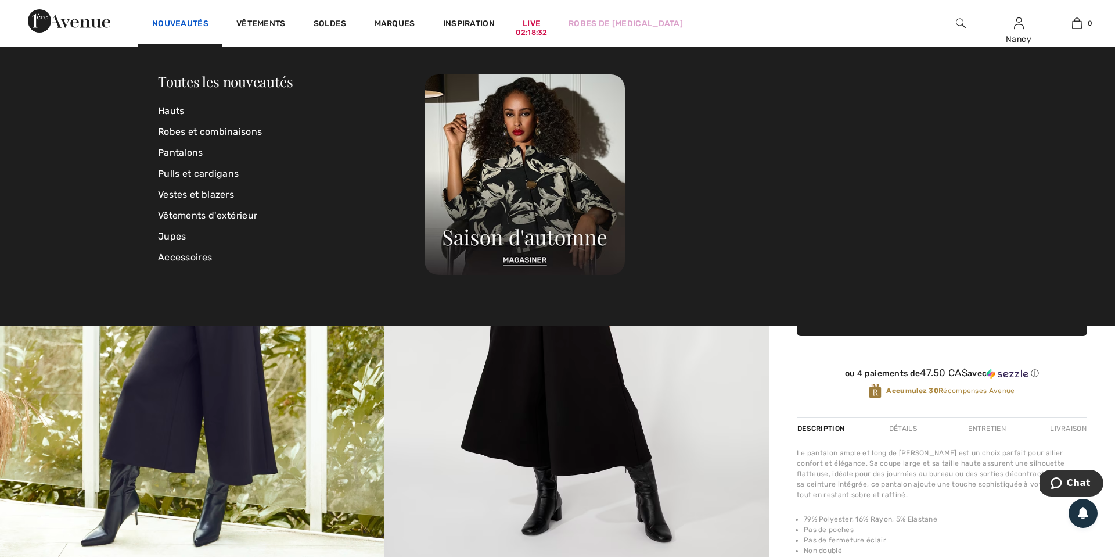
click at [176, 23] on link "Nouveautés" at bounding box center [180, 25] width 56 height 12
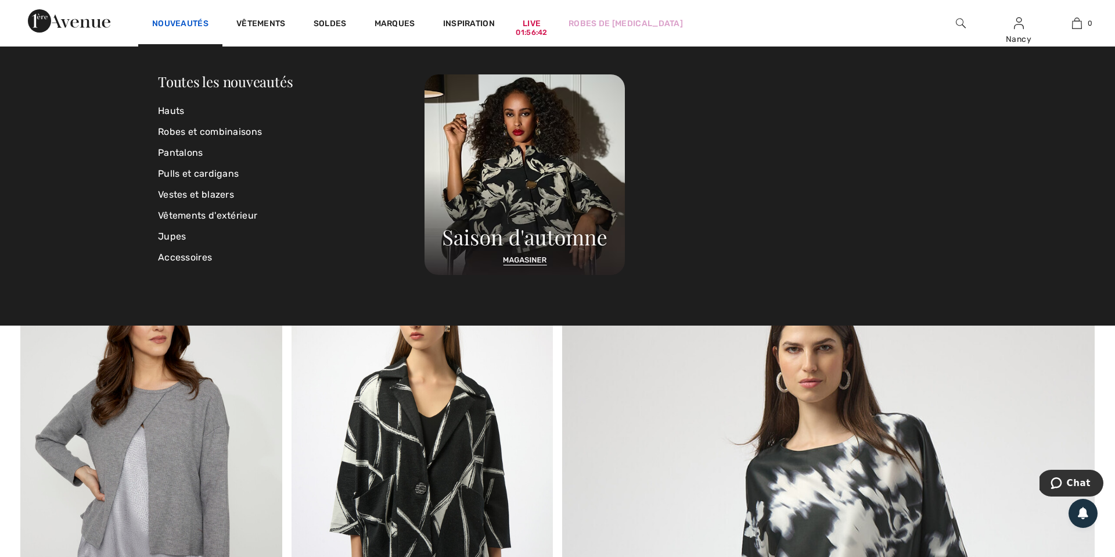
click at [182, 23] on link "Nouveautés" at bounding box center [180, 25] width 56 height 12
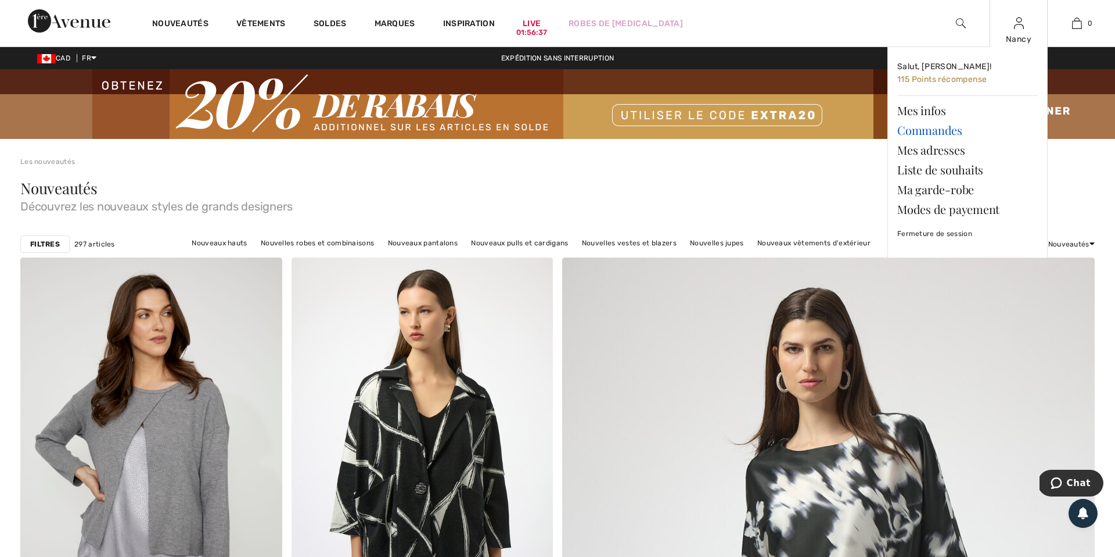
click at [953, 130] on link "Commandes" at bounding box center [968, 130] width 141 height 20
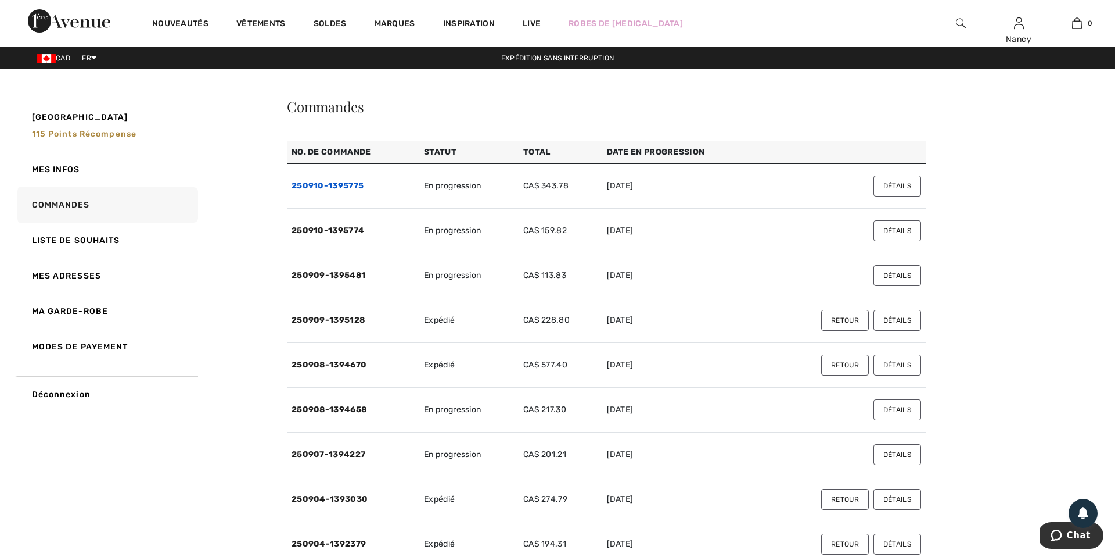
click at [338, 187] on link "250910-1395775" at bounding box center [328, 186] width 72 height 10
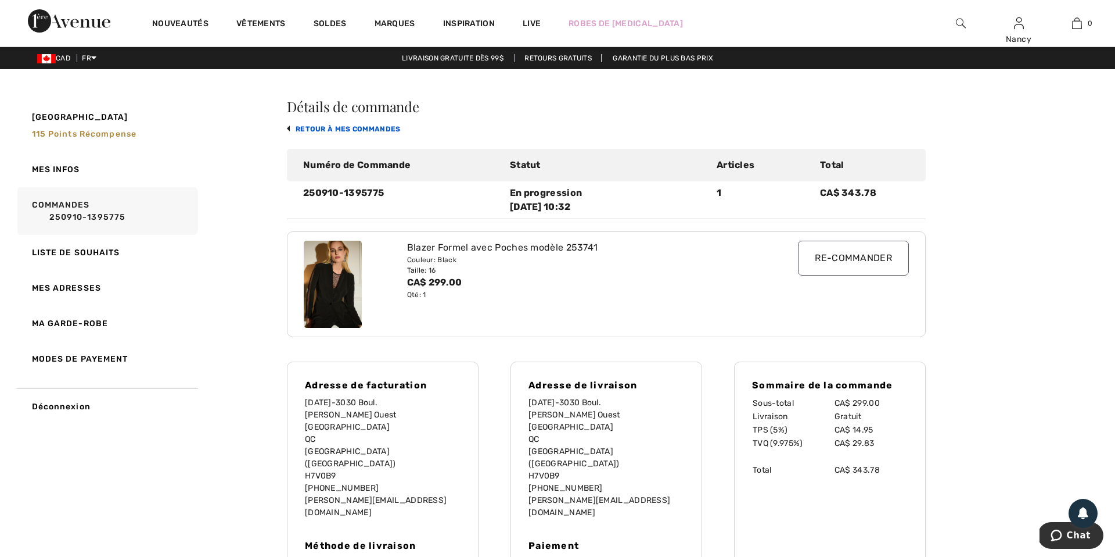
click at [288, 127] on link "retour à mes commandes" at bounding box center [344, 129] width 114 height 8
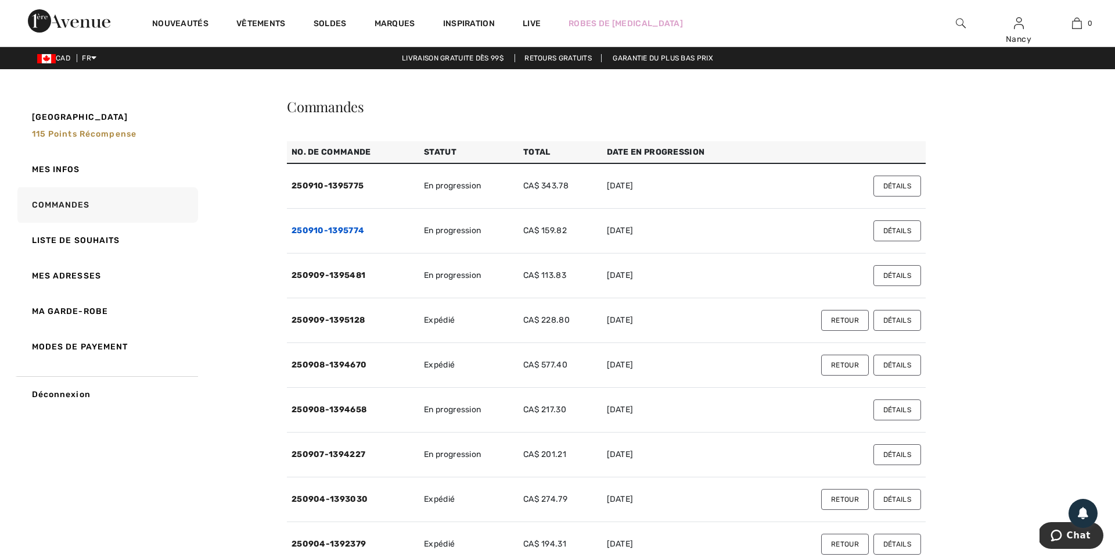
click at [318, 228] on link "250910-1395774" at bounding box center [328, 230] width 73 height 10
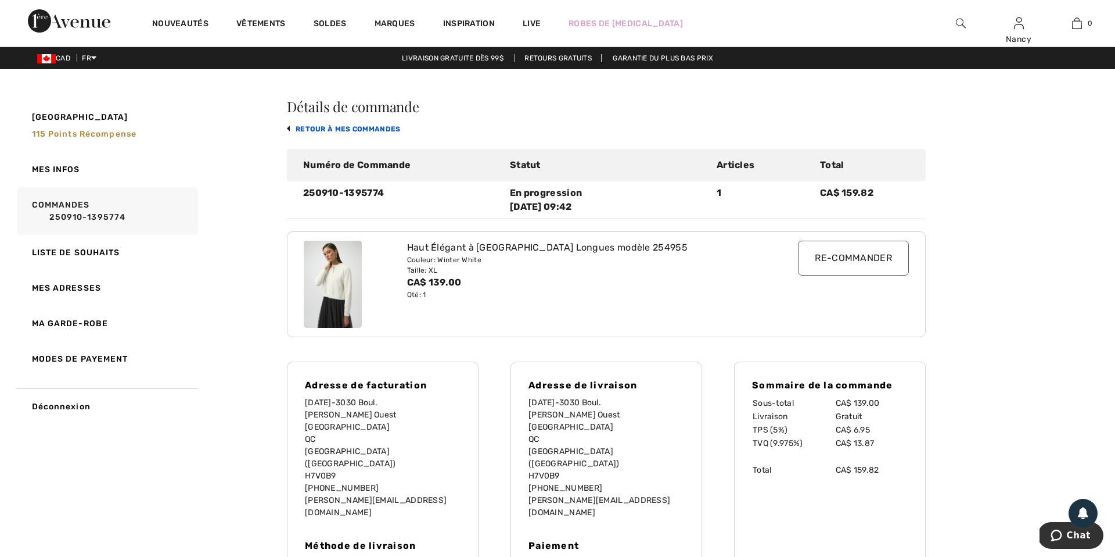
click at [288, 127] on link "retour à mes commandes" at bounding box center [344, 129] width 114 height 8
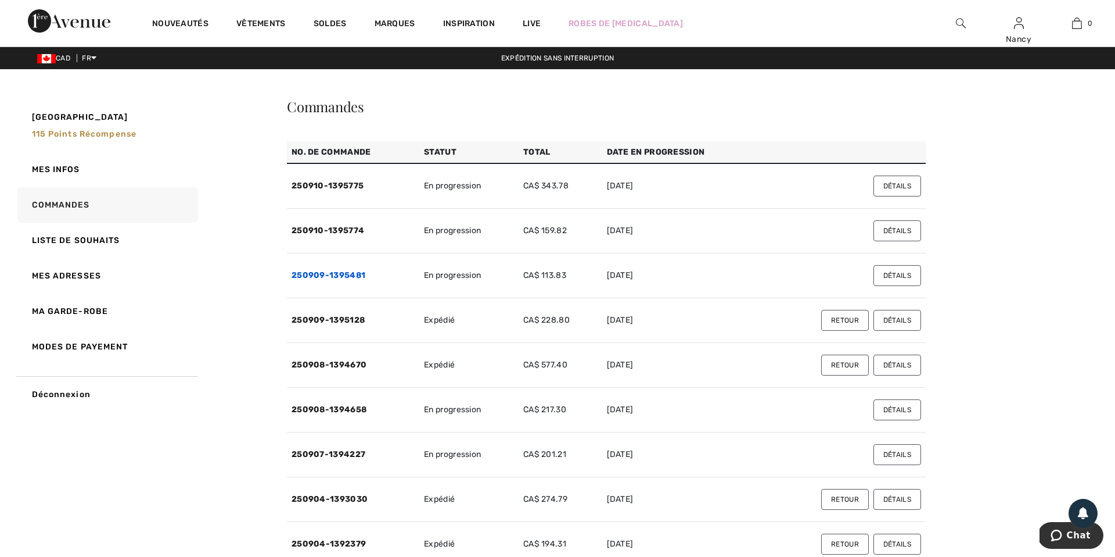
click at [331, 278] on link "250909-1395481" at bounding box center [329, 275] width 74 height 10
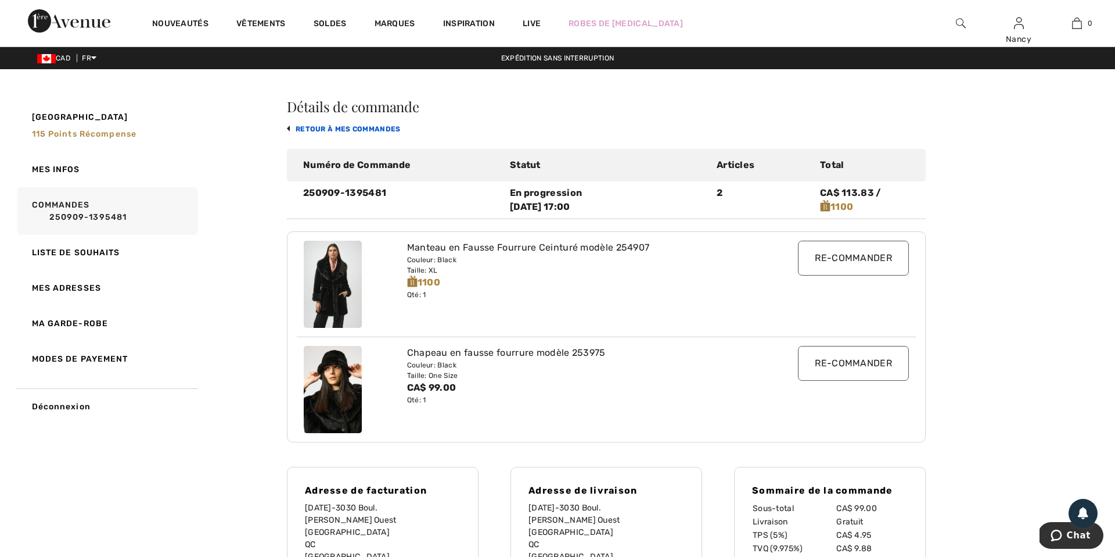
click at [289, 130] on link "retour à mes commandes" at bounding box center [344, 129] width 114 height 8
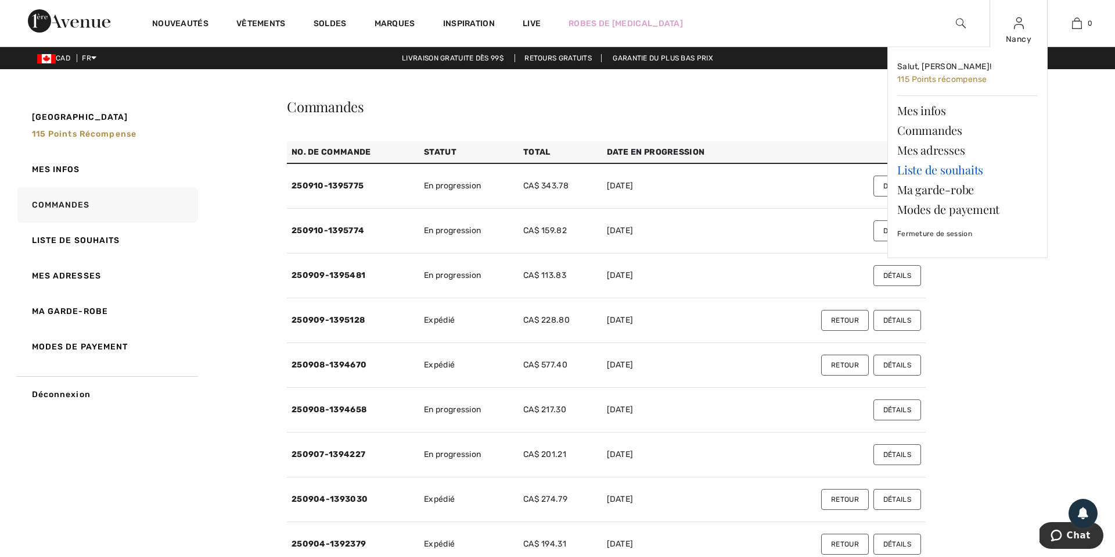
click at [953, 169] on link "Liste de souhaits" at bounding box center [968, 170] width 141 height 20
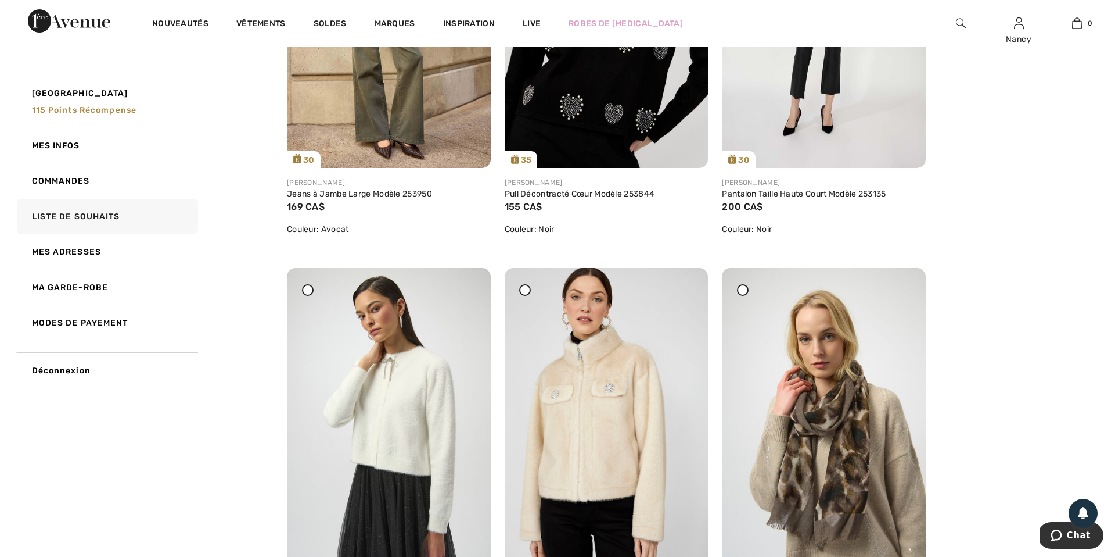
scroll to position [2403, 0]
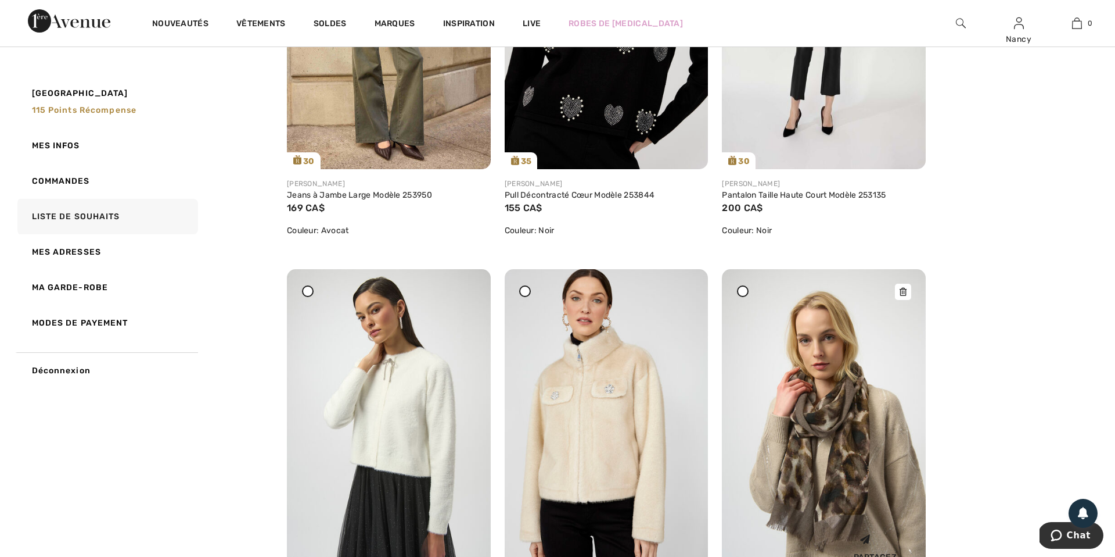
click at [906, 288] on icon at bounding box center [903, 292] width 7 height 8
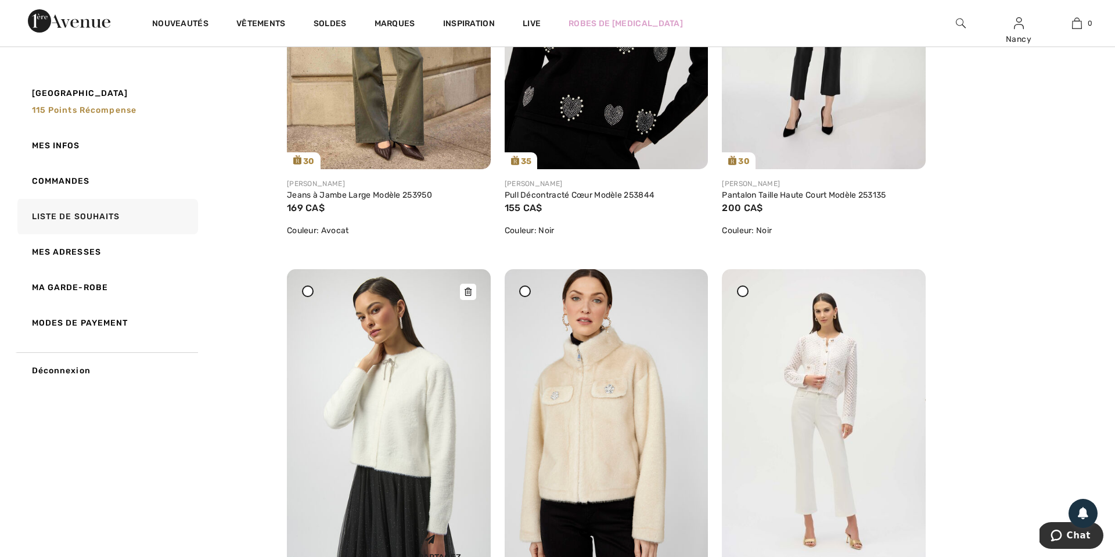
click at [468, 288] on icon at bounding box center [468, 292] width 7 height 8
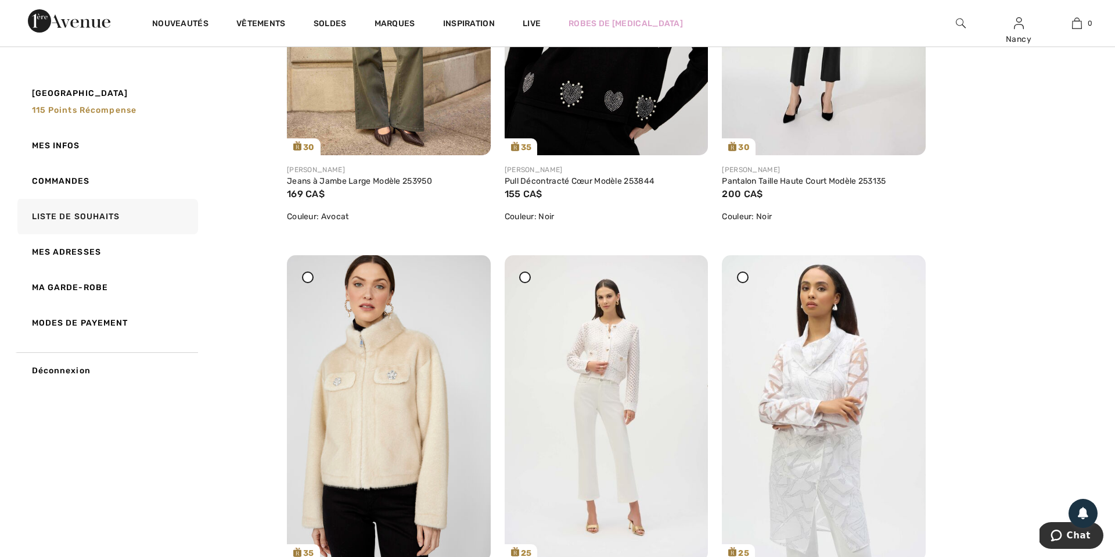
scroll to position [2423, 0]
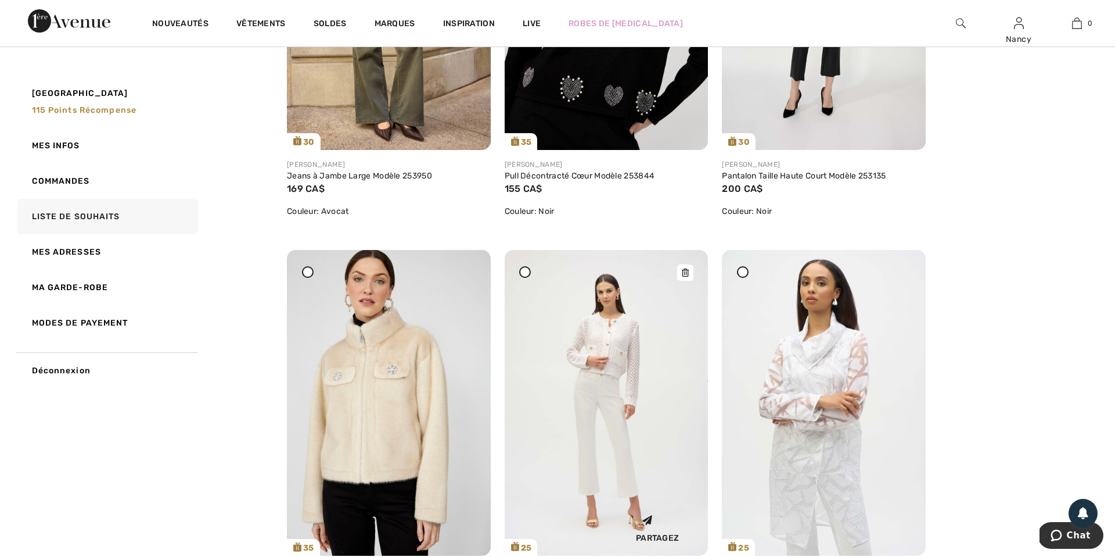
click at [633, 333] on img at bounding box center [607, 402] width 204 height 305
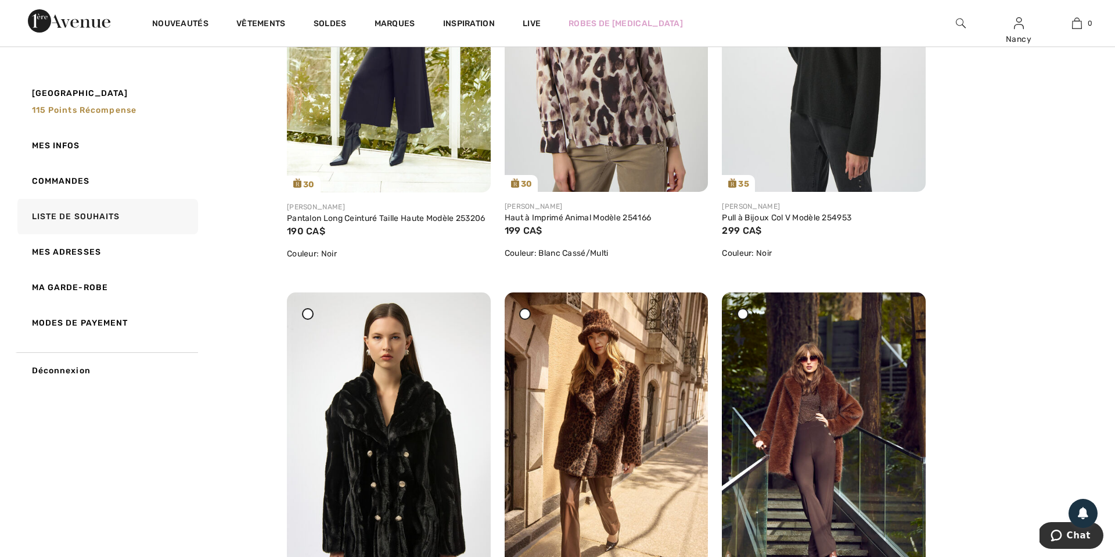
scroll to position [316, 0]
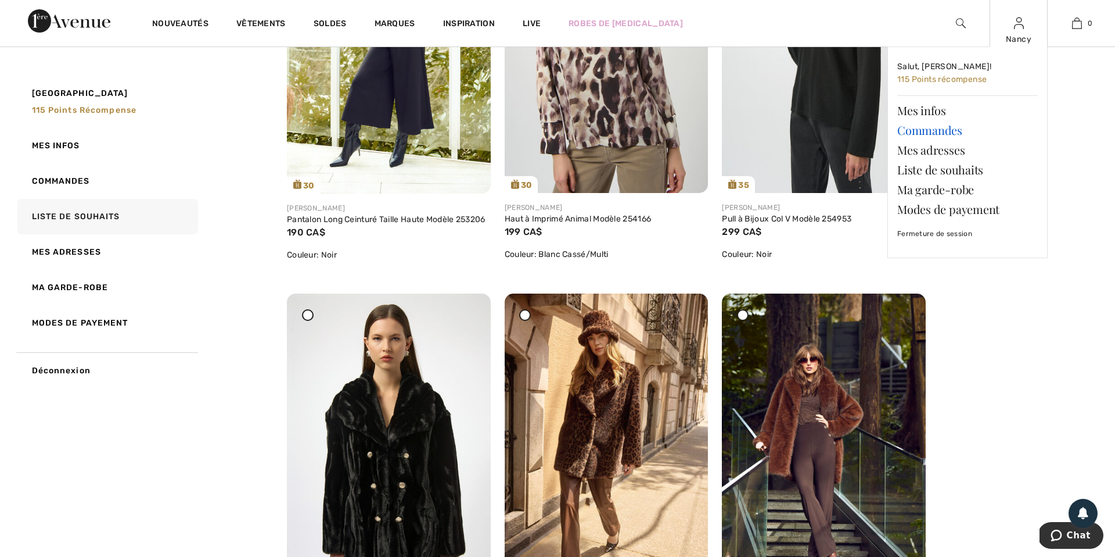
click at [955, 134] on link "Commandes" at bounding box center [968, 130] width 141 height 20
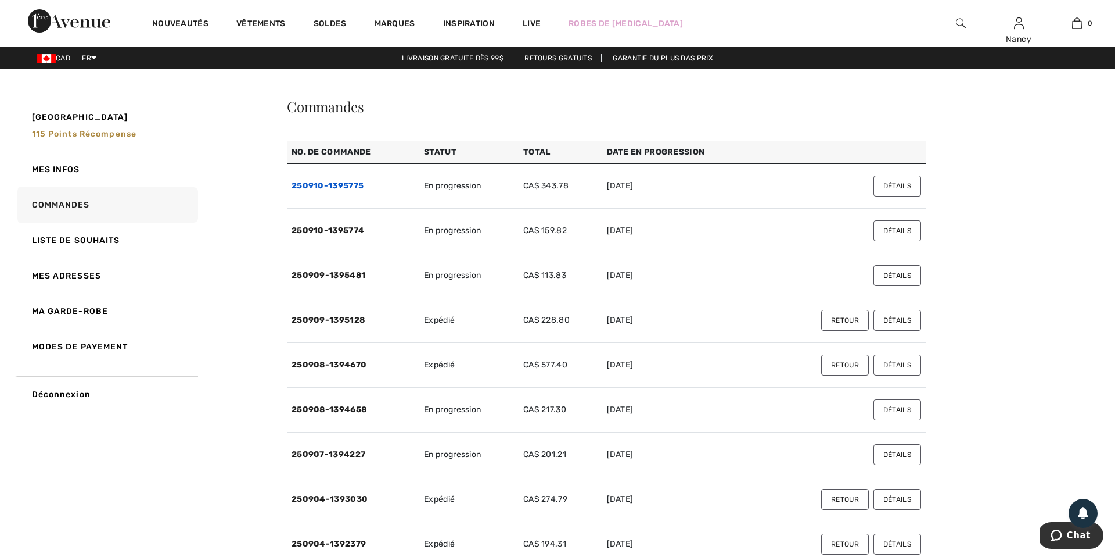
click at [336, 185] on link "250910-1395775" at bounding box center [328, 186] width 72 height 10
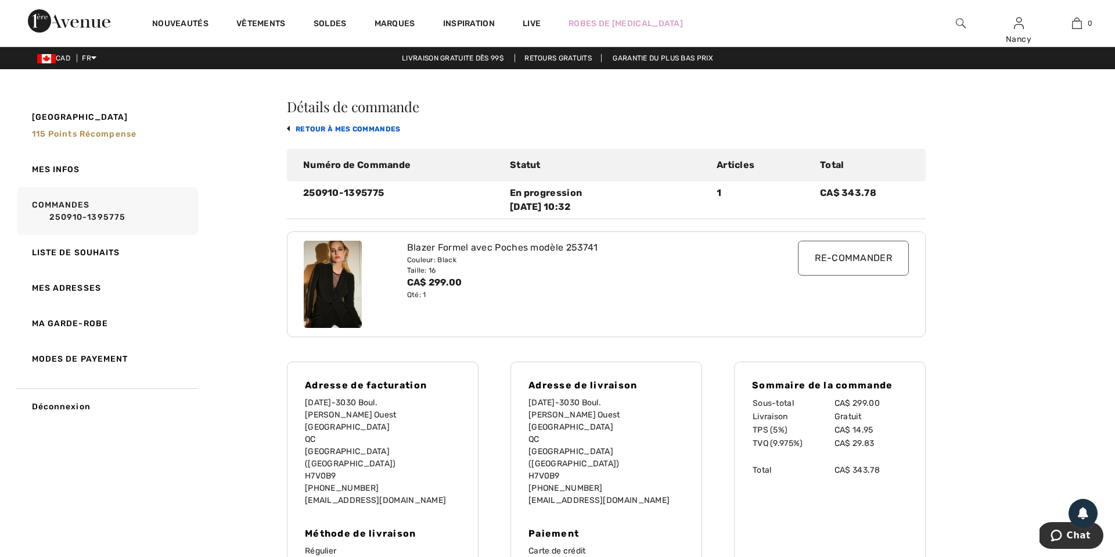
click at [333, 129] on link "retour à mes commandes" at bounding box center [344, 129] width 114 height 8
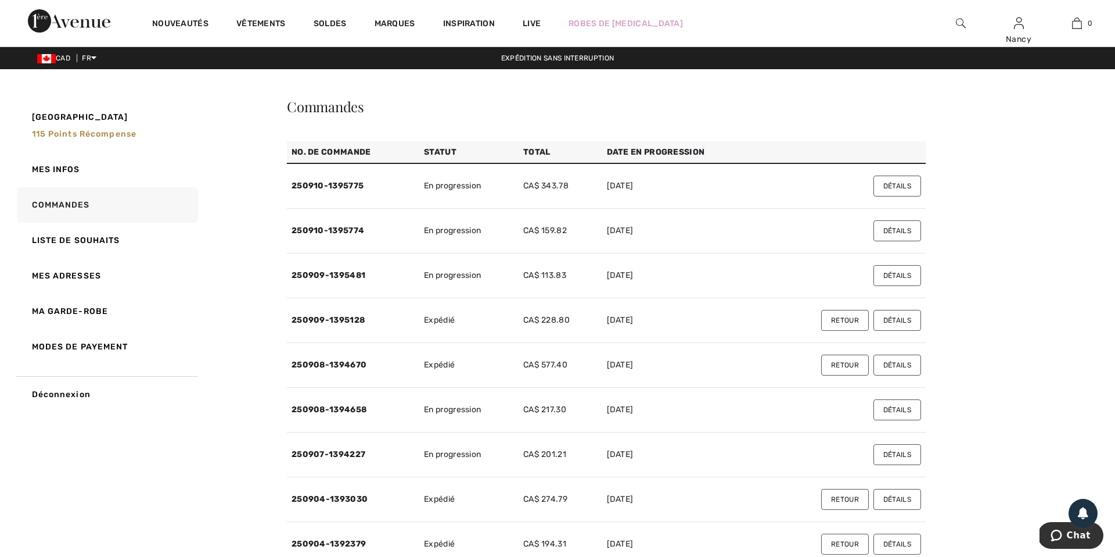
scroll to position [2, 0]
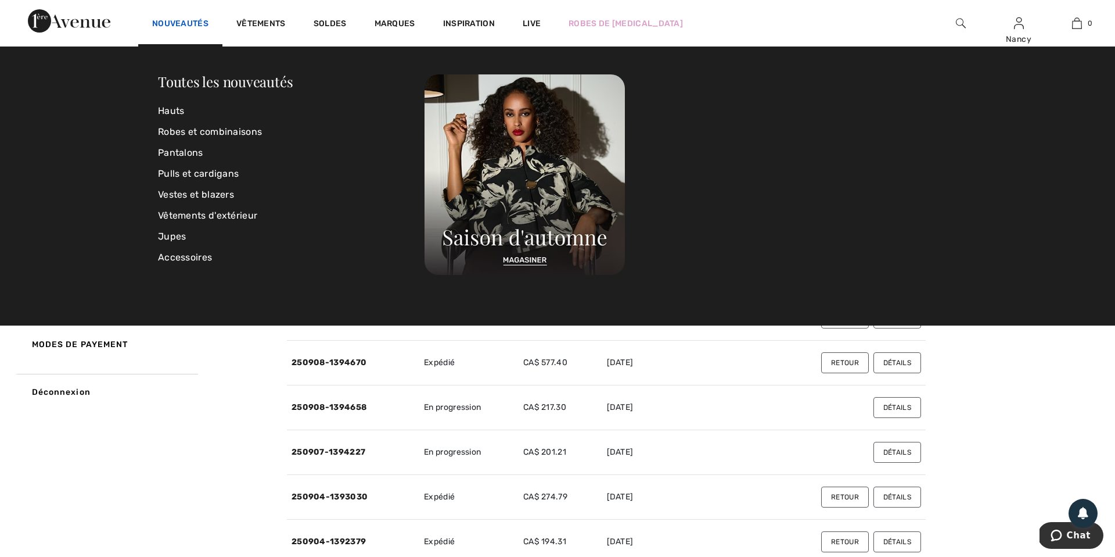
click at [175, 24] on link "Nouveautés" at bounding box center [180, 25] width 56 height 12
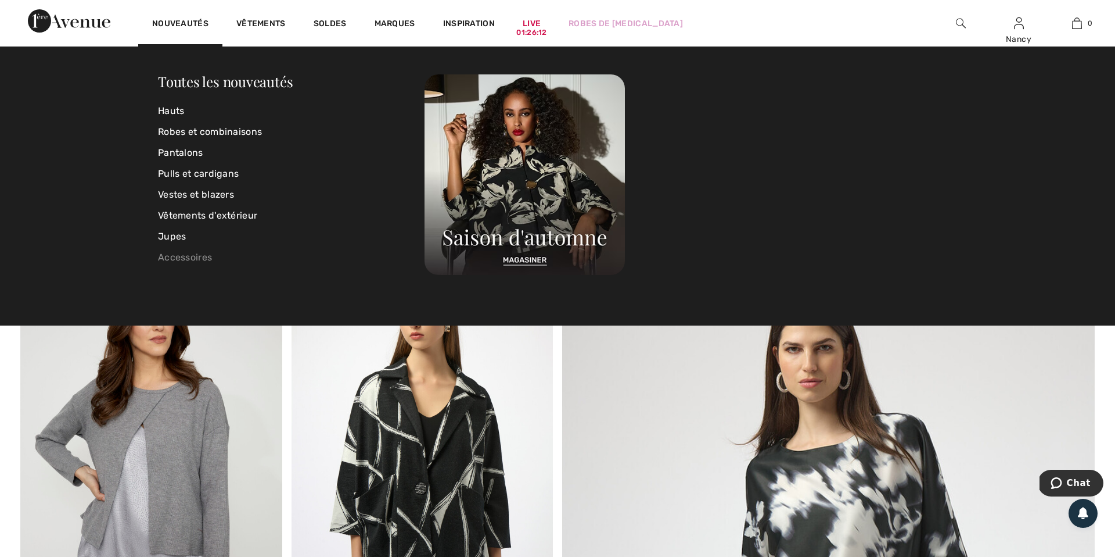
click at [181, 258] on link "Accessoires" at bounding box center [291, 257] width 267 height 21
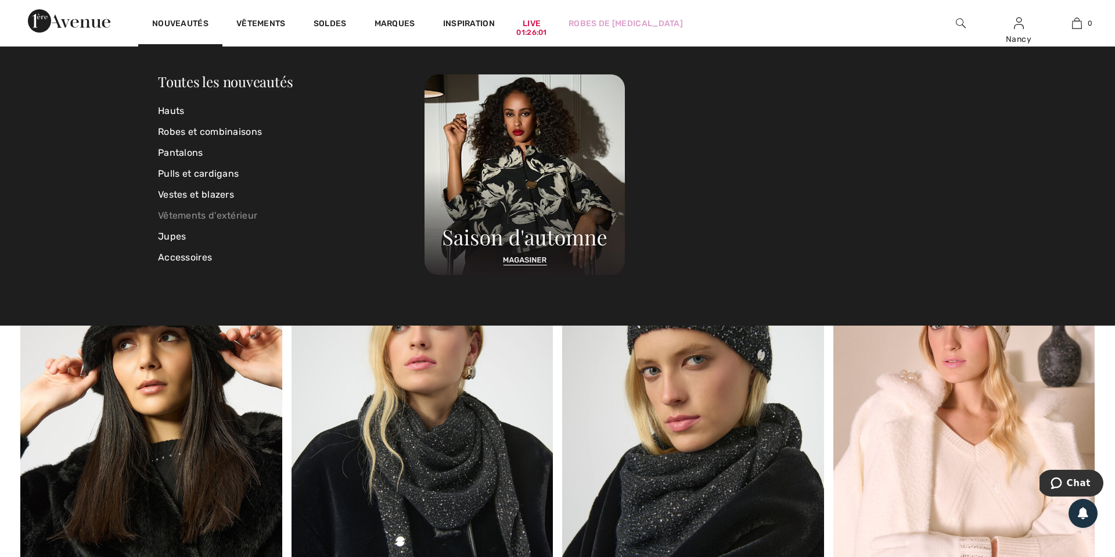
click at [191, 216] on link "Vêtements d'extérieur" at bounding box center [291, 215] width 267 height 21
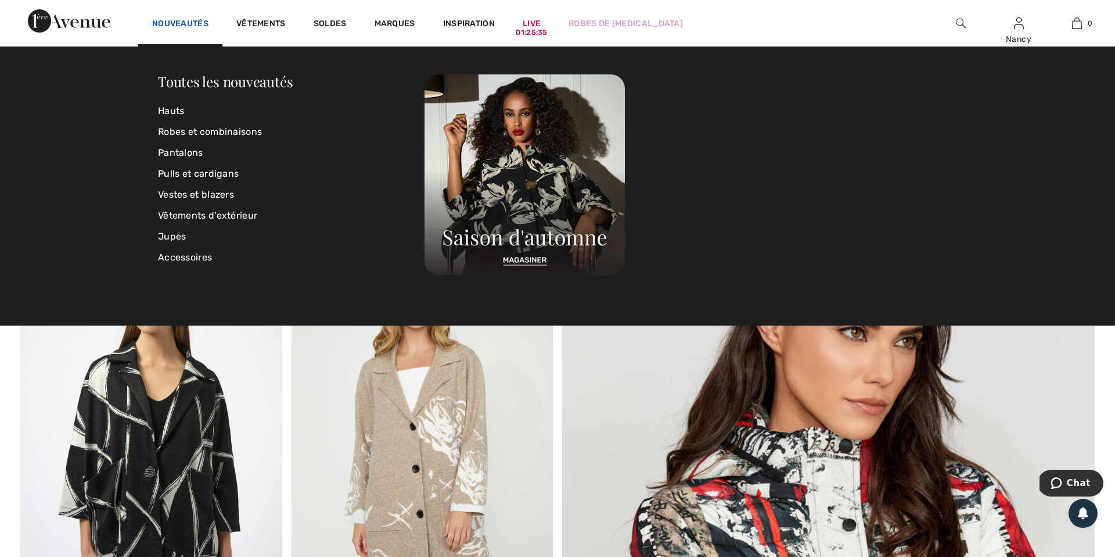
click at [177, 21] on link "Nouveautés" at bounding box center [180, 25] width 56 height 12
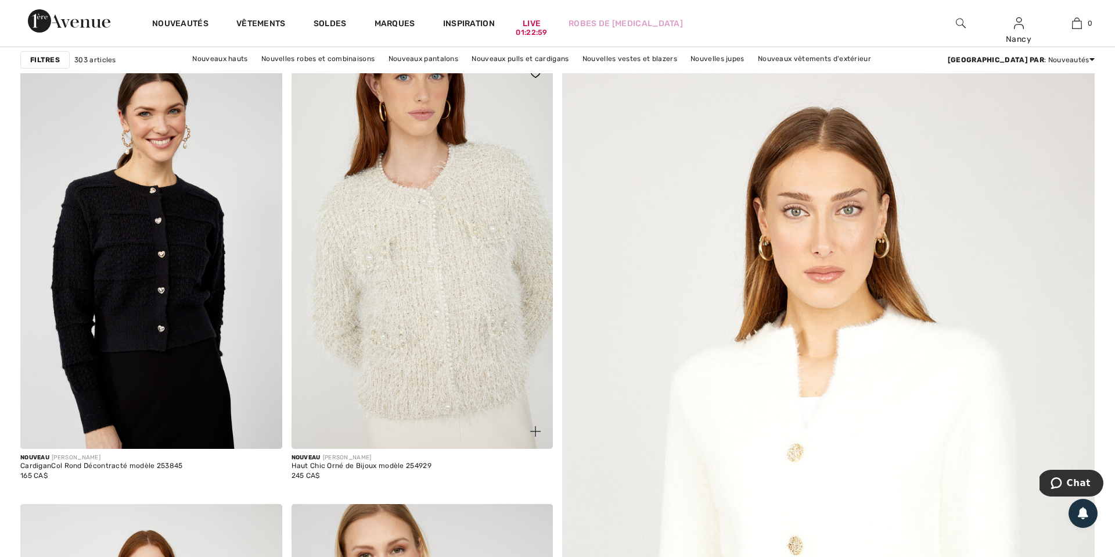
scroll to position [205, 0]
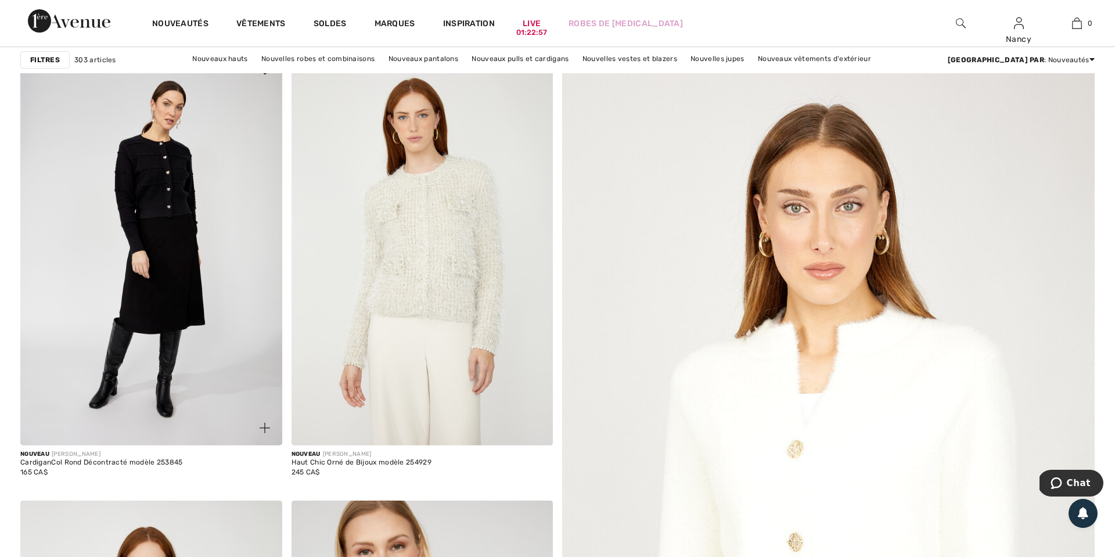
click at [174, 268] on img at bounding box center [151, 248] width 262 height 393
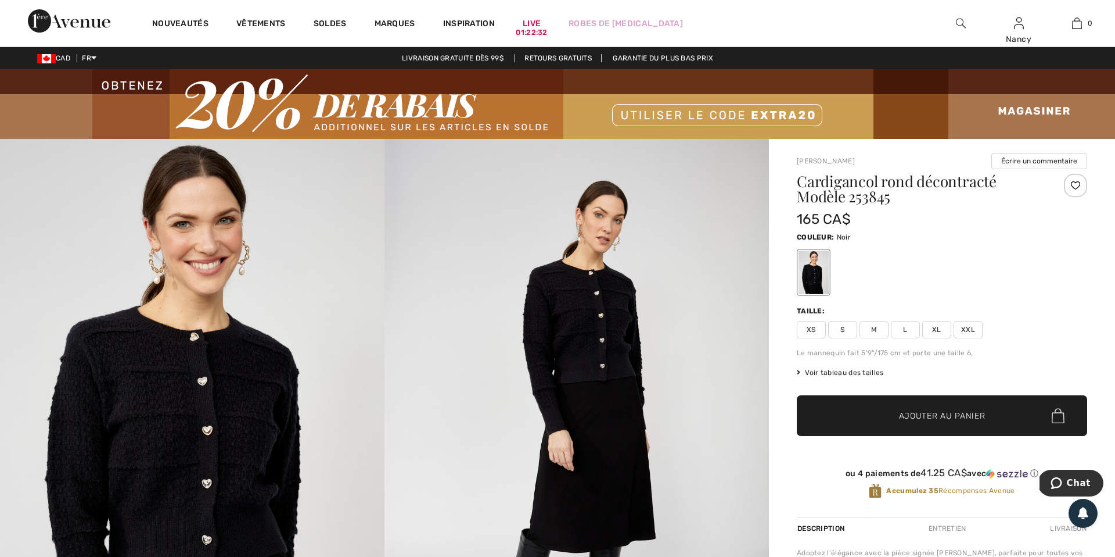
click at [1079, 186] on div at bounding box center [1075, 185] width 23 height 23
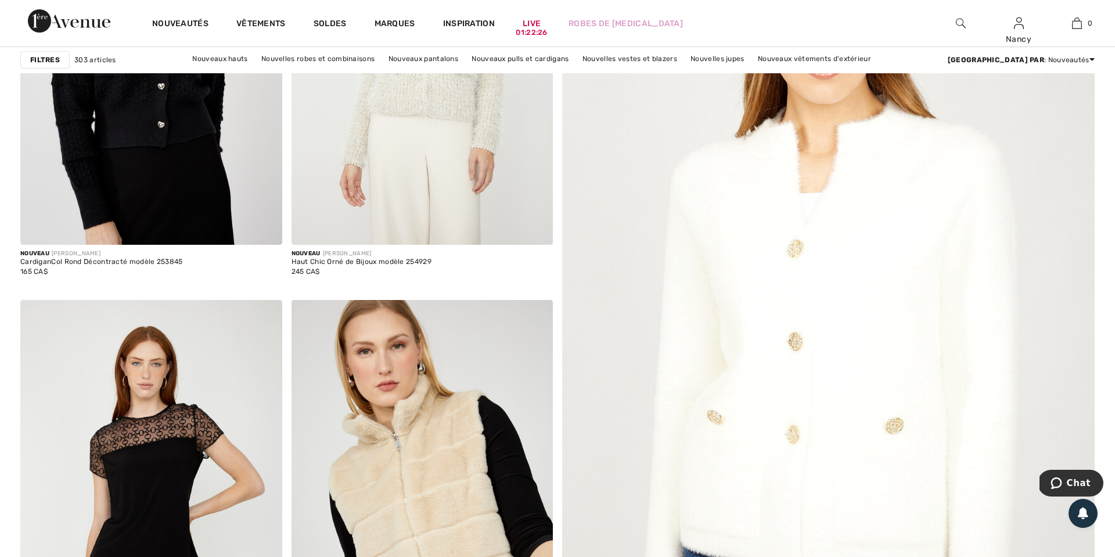
scroll to position [414, 0]
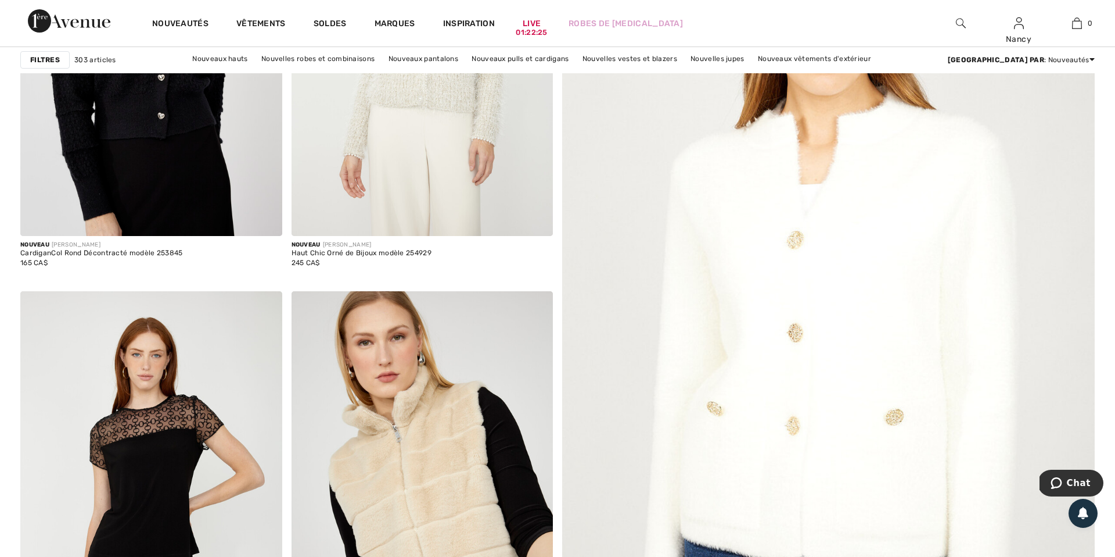
click at [747, 264] on img at bounding box center [828, 322] width 639 height 959
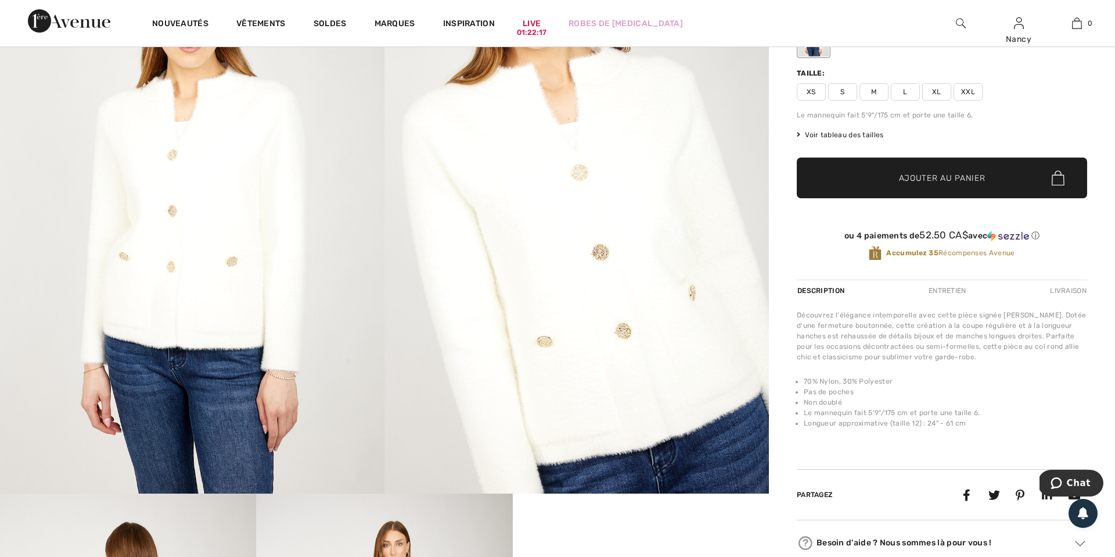
scroll to position [227, 0]
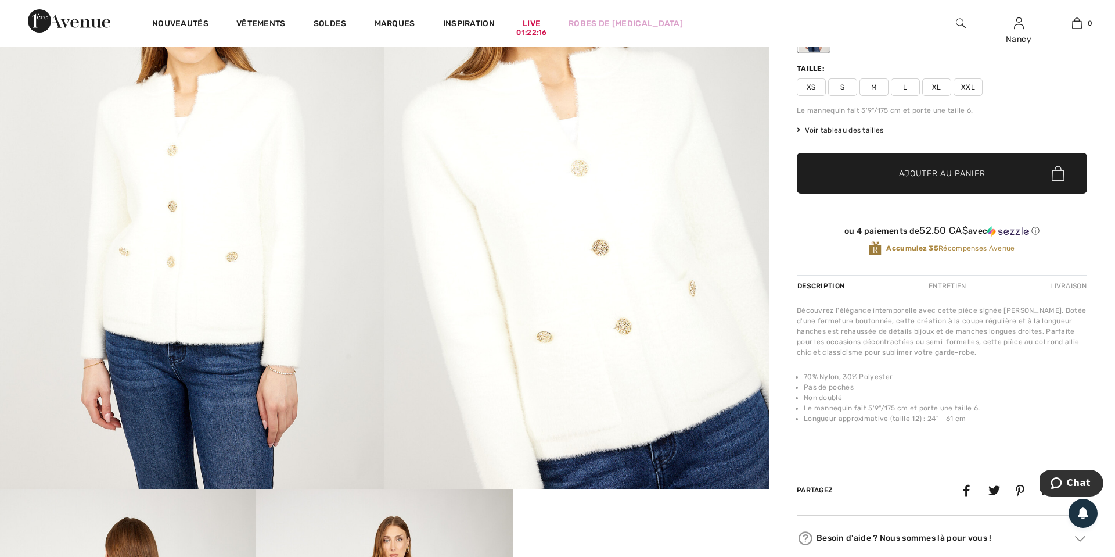
click at [655, 285] on img at bounding box center [577, 200] width 385 height 577
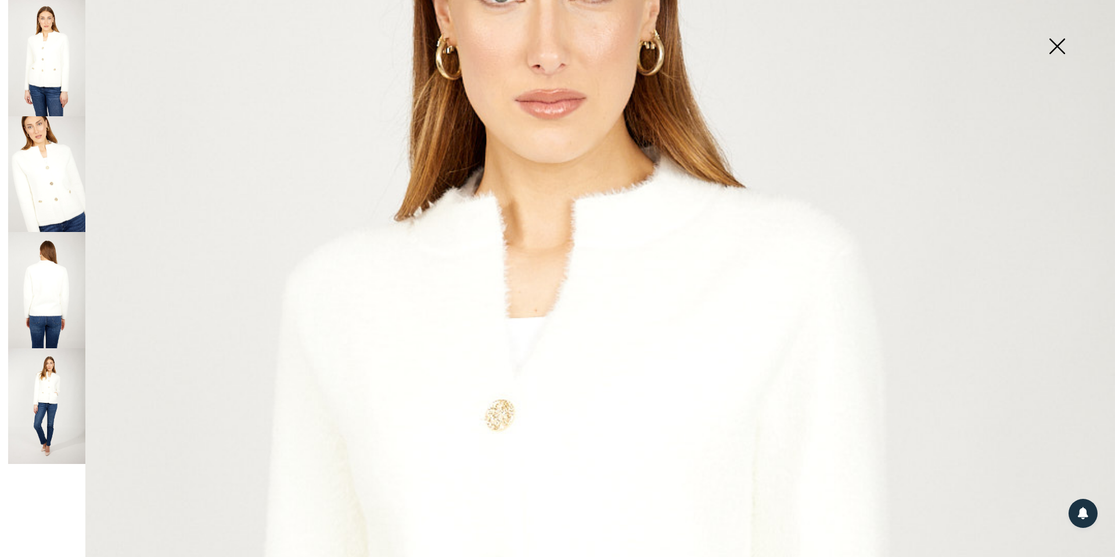
scroll to position [271, 0]
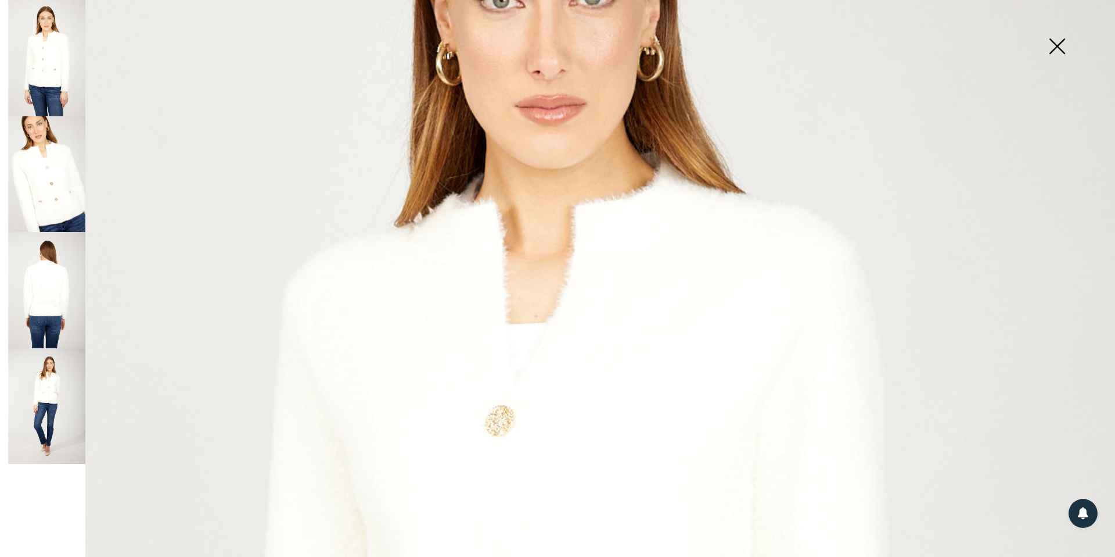
click at [1061, 45] on img at bounding box center [1057, 47] width 58 height 60
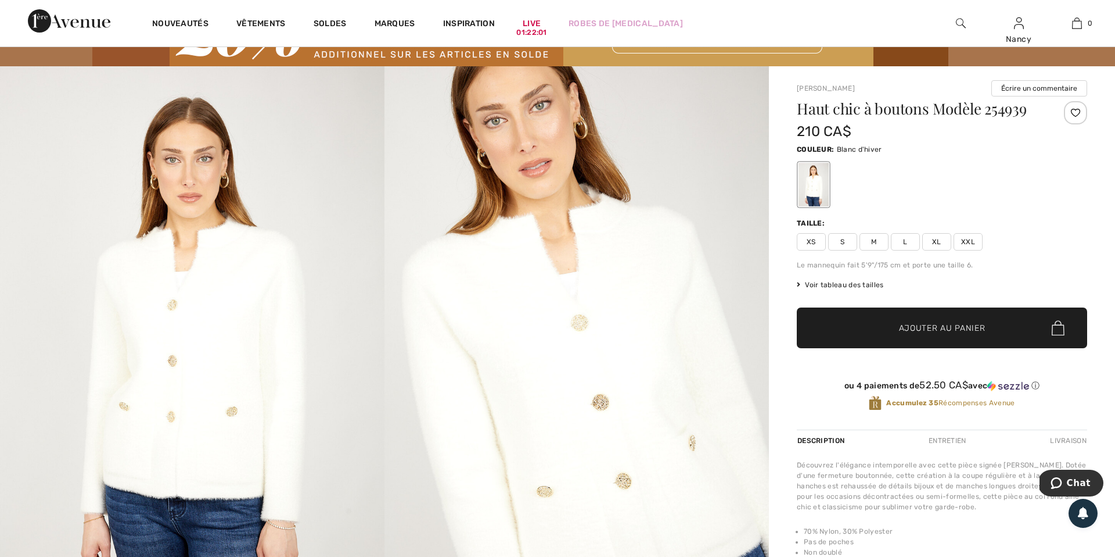
scroll to position [67, 0]
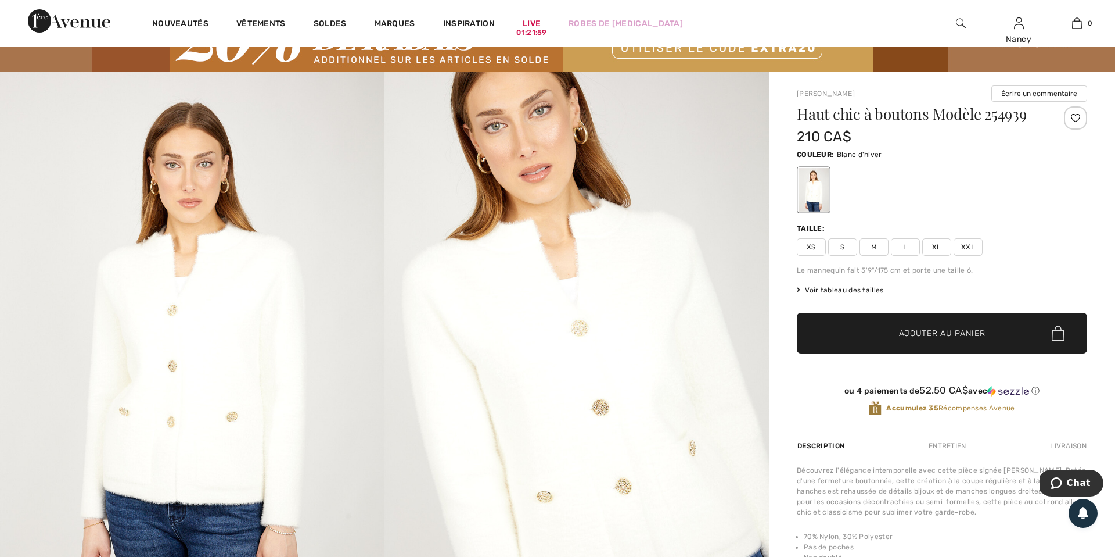
click at [1077, 118] on div at bounding box center [1075, 117] width 23 height 23
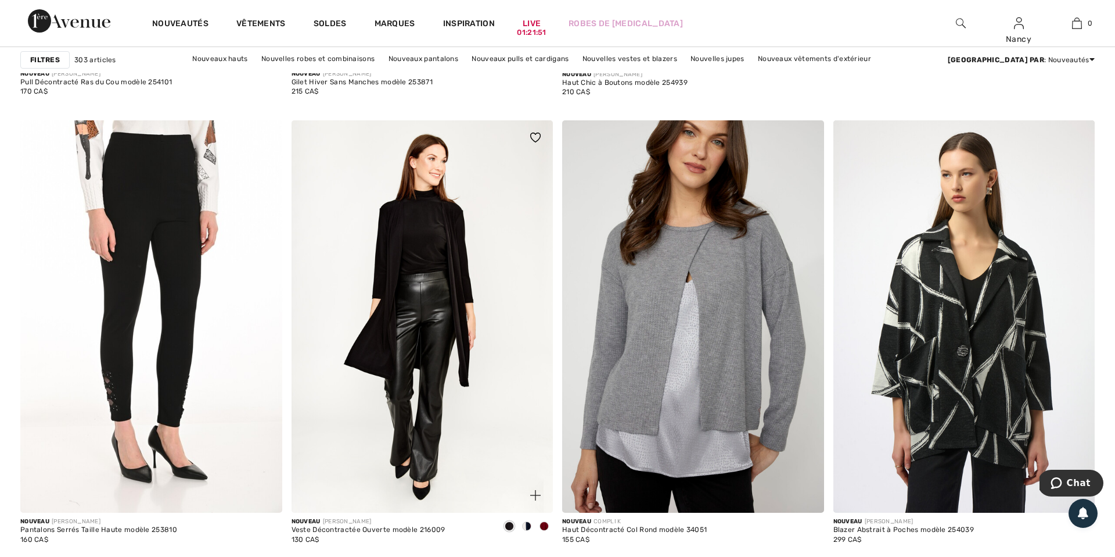
scroll to position [1034, 0]
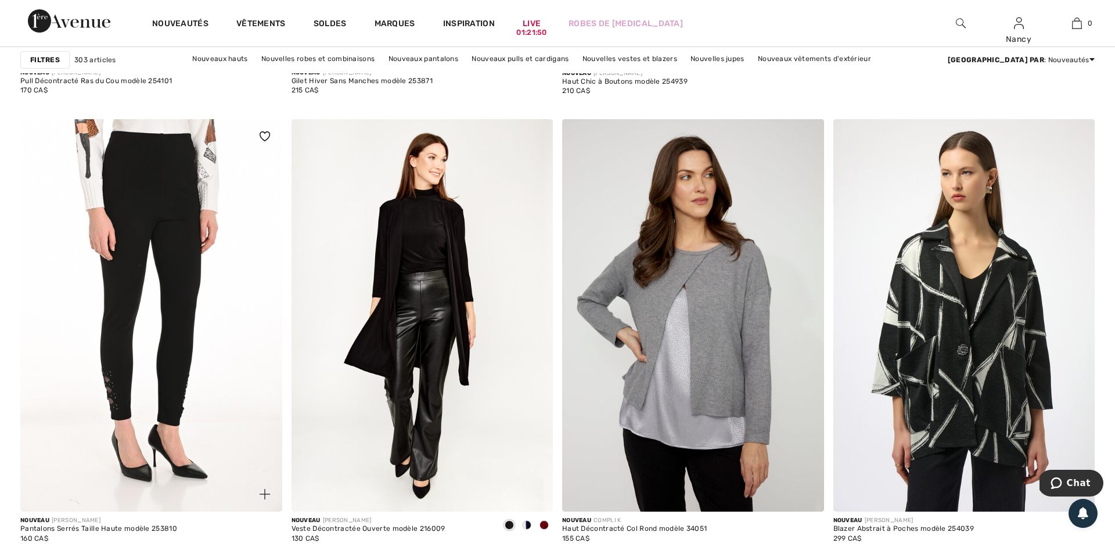
click at [176, 317] on img at bounding box center [151, 315] width 262 height 393
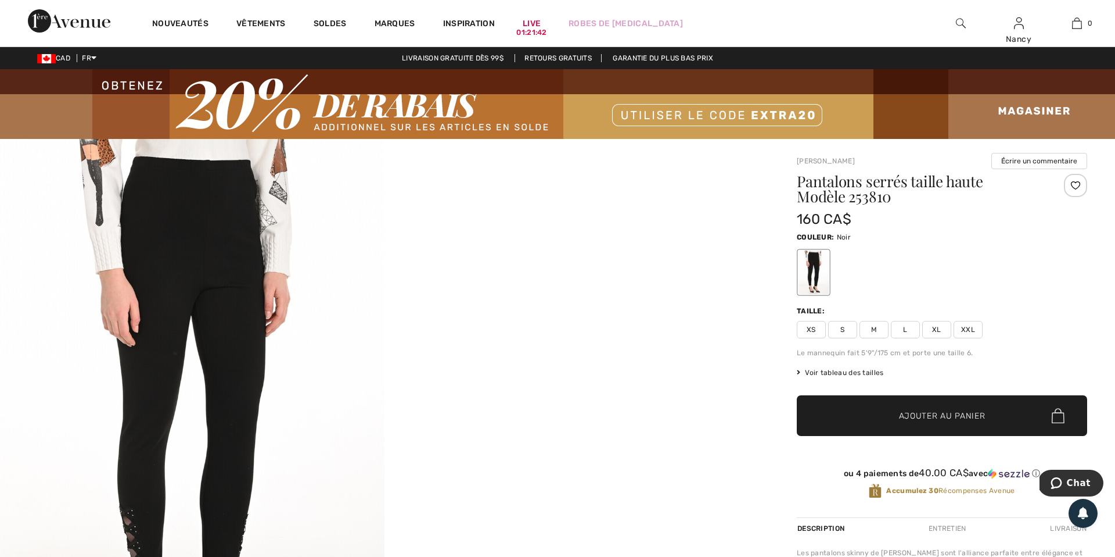
click at [1078, 186] on div at bounding box center [1075, 185] width 23 height 23
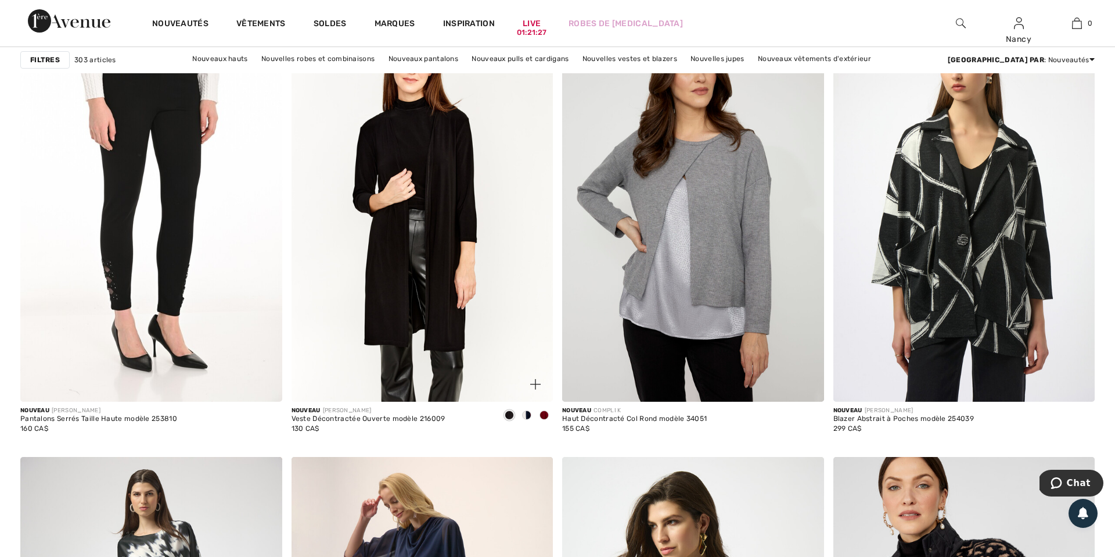
scroll to position [1142, 0]
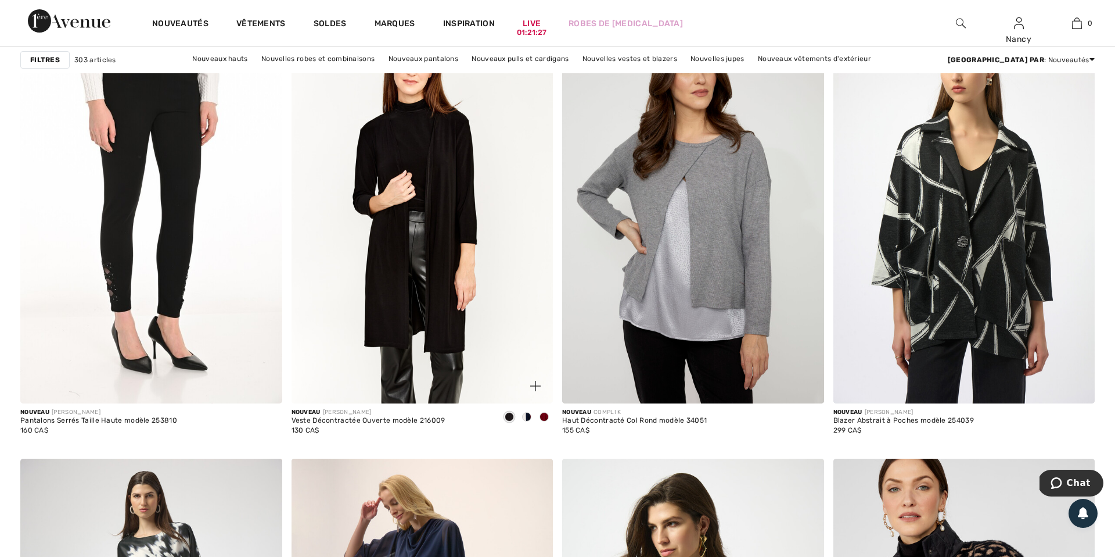
click at [441, 255] on img at bounding box center [423, 207] width 262 height 393
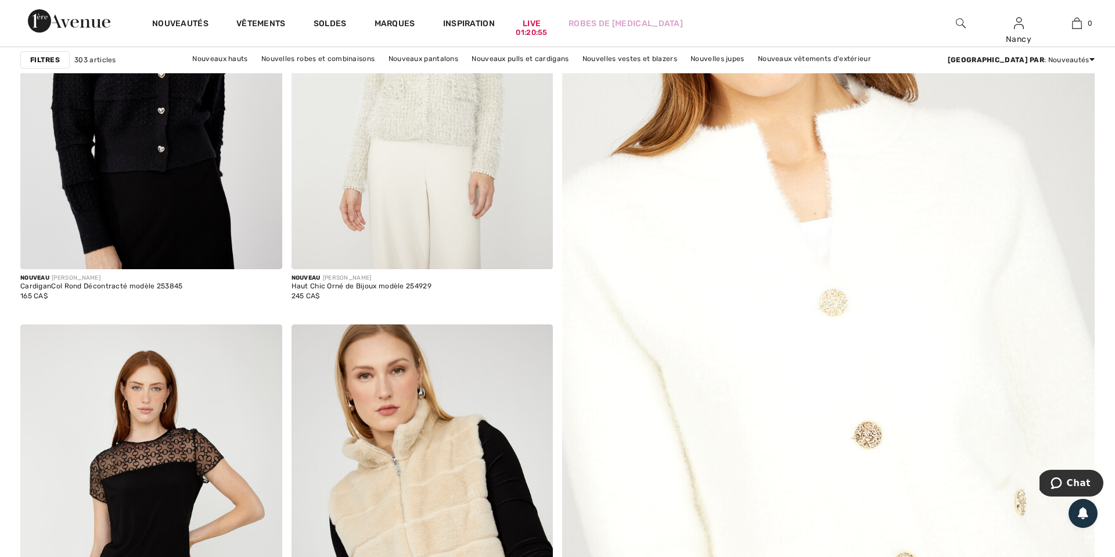
scroll to position [377, 0]
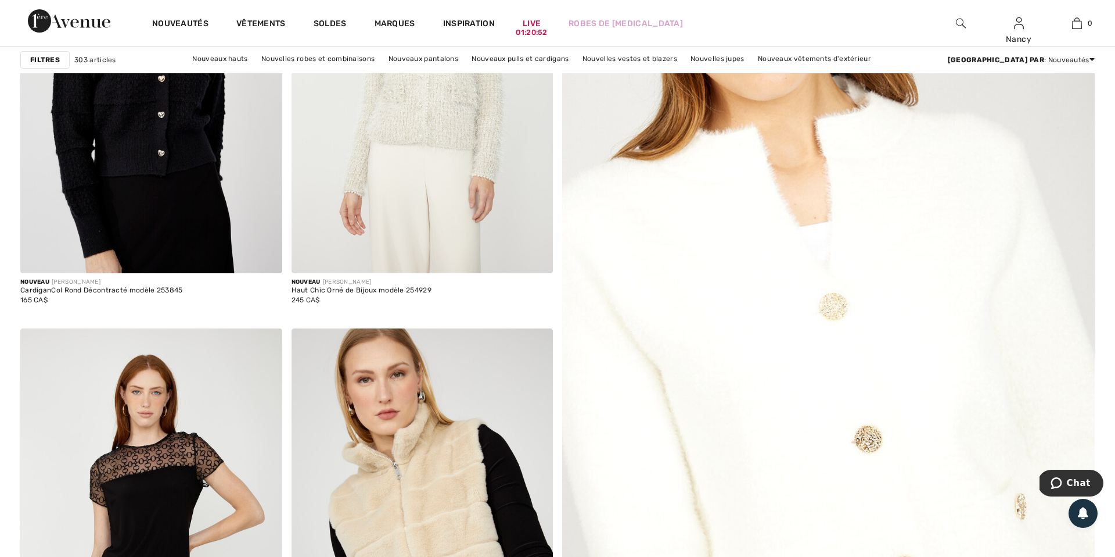
click at [787, 283] on img at bounding box center [828, 359] width 639 height 959
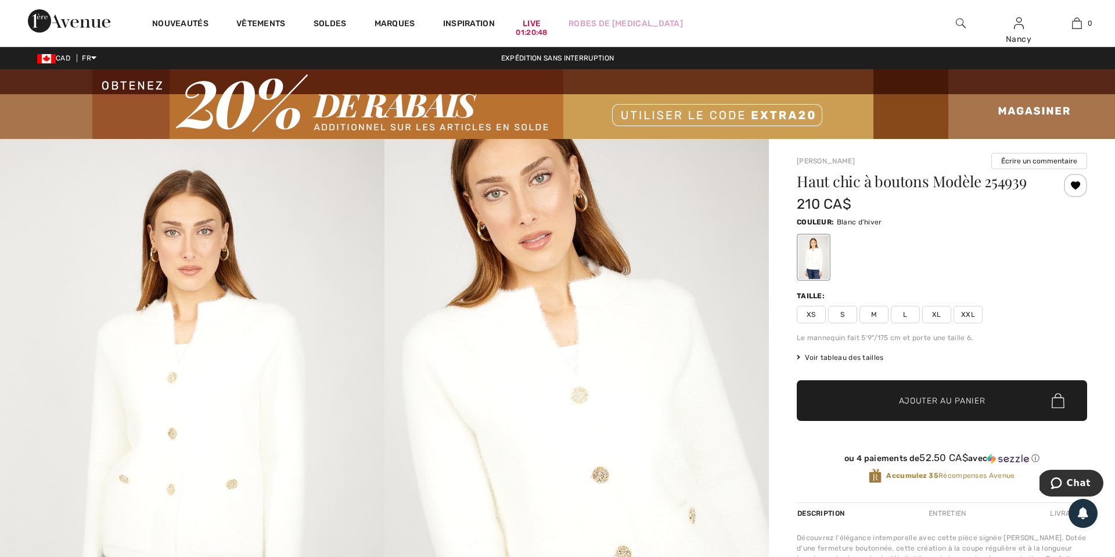
click at [940, 314] on span "XL" at bounding box center [937, 314] width 29 height 17
click at [925, 401] on span "Ajouter au panier" at bounding box center [942, 400] width 87 height 12
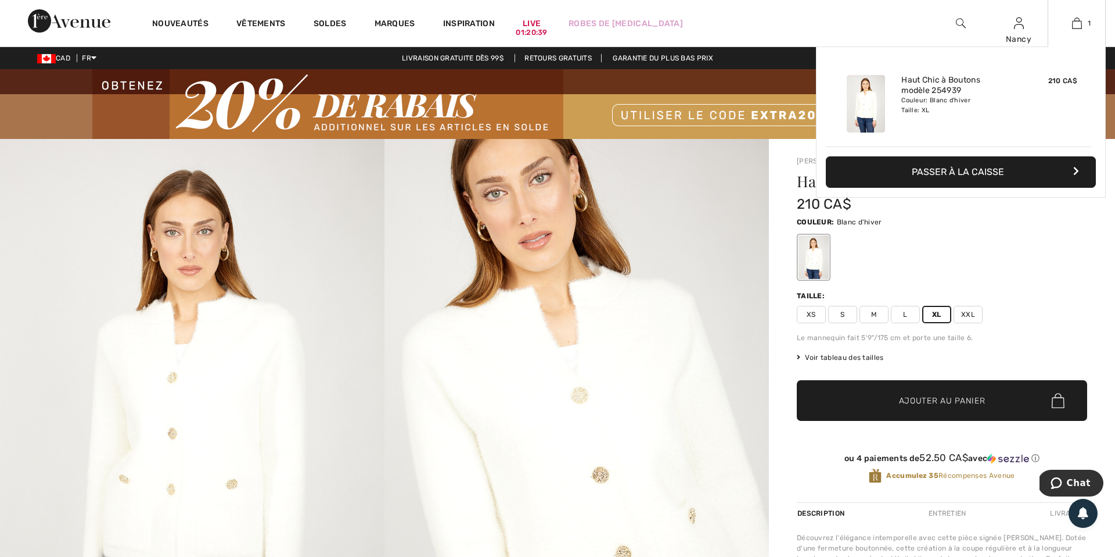
click at [950, 171] on button "Passer à la caisse" at bounding box center [961, 171] width 270 height 31
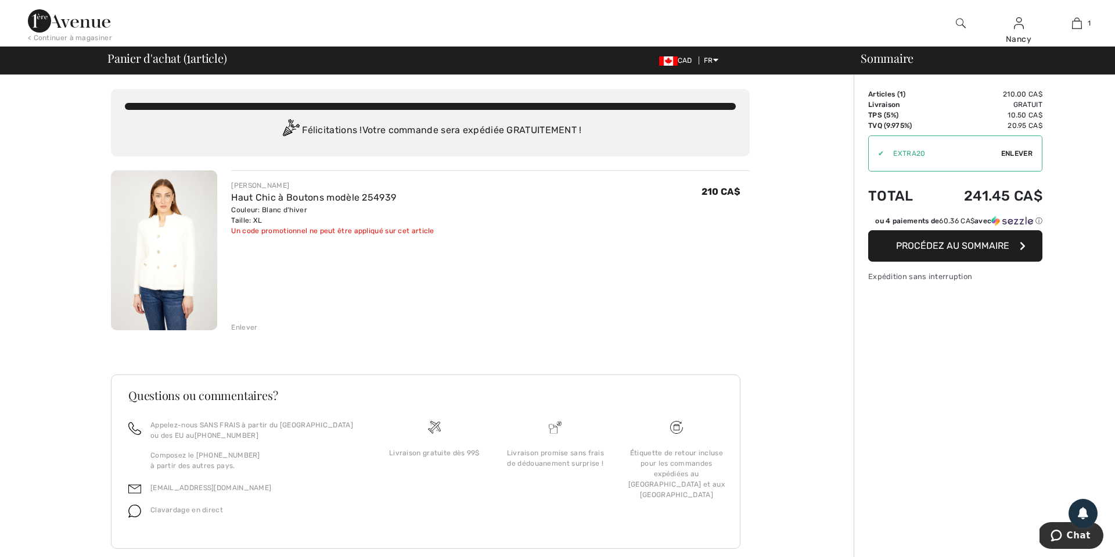
click at [1025, 151] on span "Enlever" at bounding box center [1017, 153] width 31 height 10
click at [944, 251] on span "Procédez au sommaire" at bounding box center [952, 245] width 113 height 11
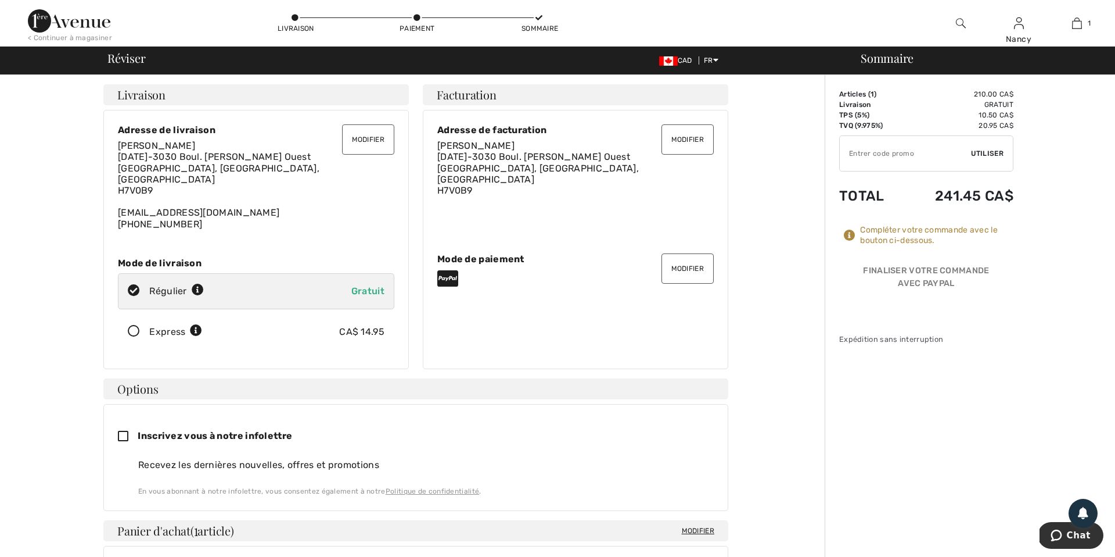
click at [686, 260] on button "Modifier" at bounding box center [688, 268] width 52 height 30
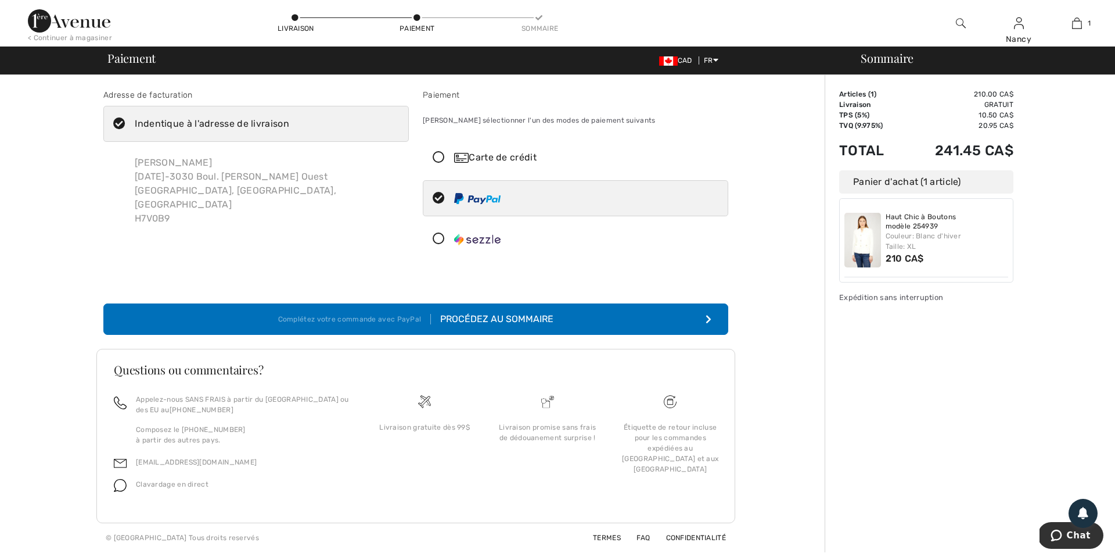
click at [440, 157] on icon at bounding box center [439, 158] width 31 height 12
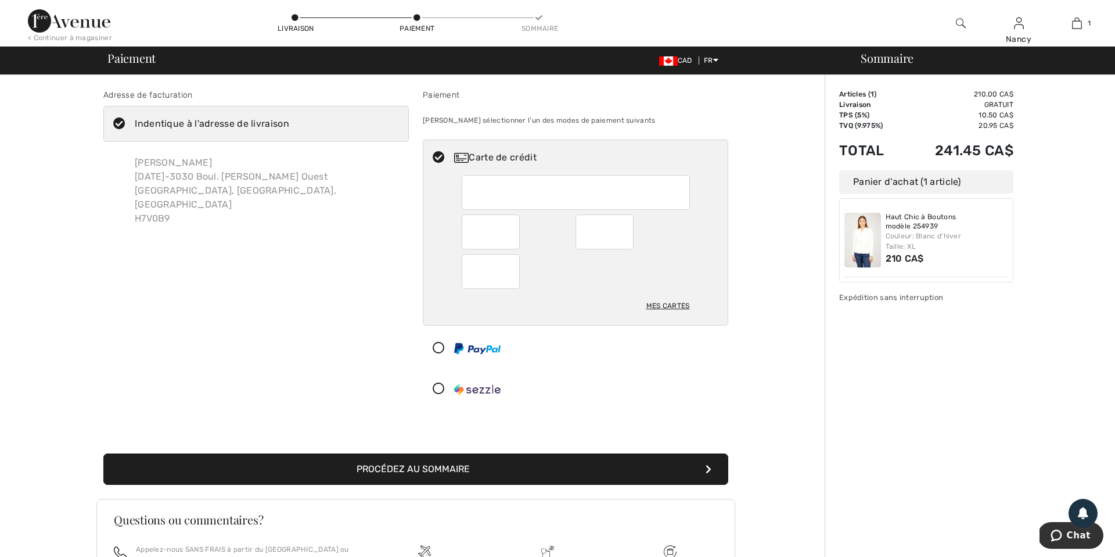
click at [386, 466] on button "Procédez au sommaire" at bounding box center [415, 468] width 625 height 31
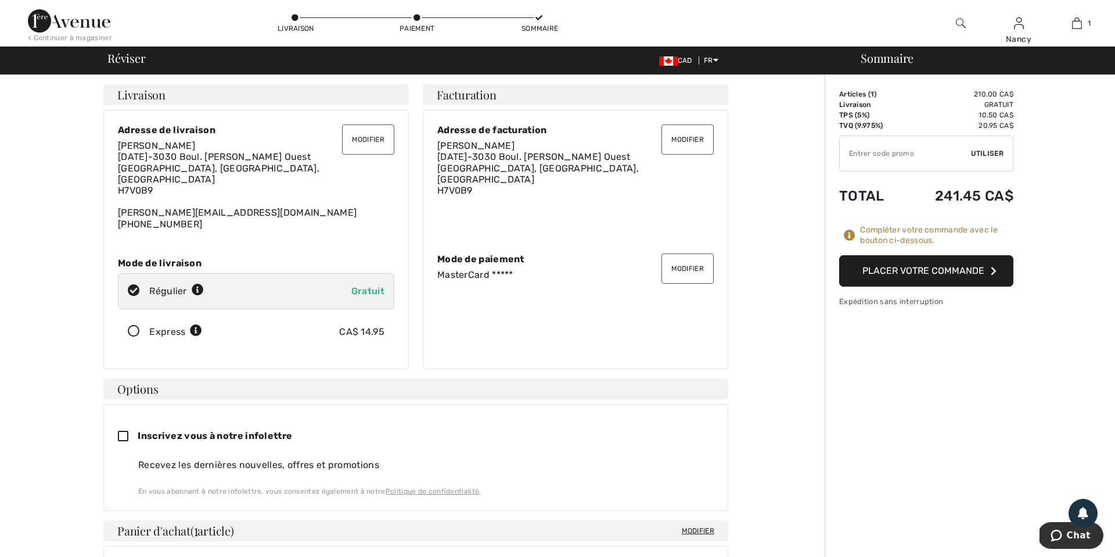
click at [923, 268] on button "Placer votre commande" at bounding box center [927, 270] width 174 height 31
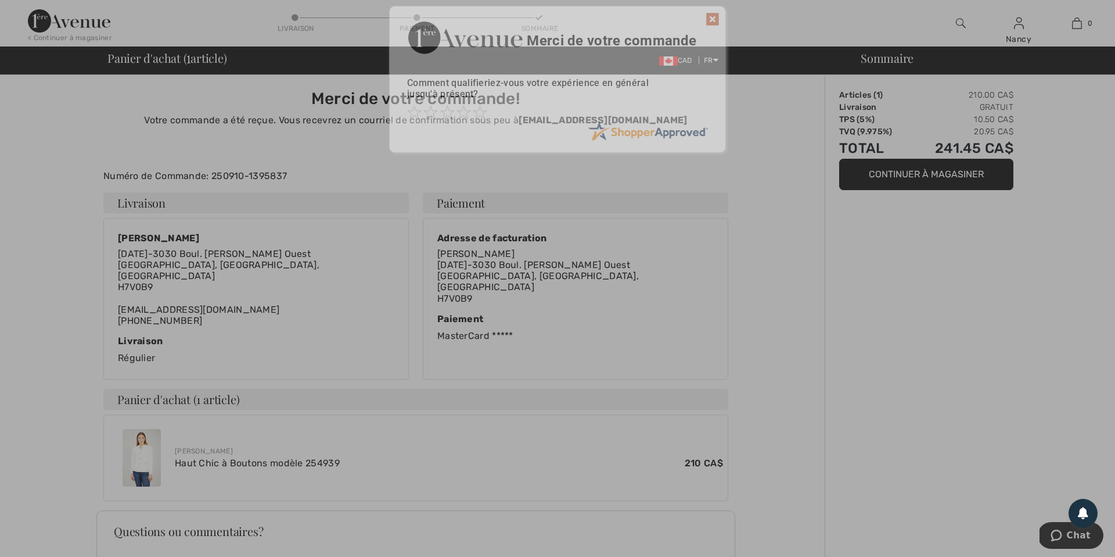
click at [69, 23] on div "Sorry! Something went wrong. Close Merci de votre commande Comment qualifieriez…" at bounding box center [557, 79] width 1115 height 159
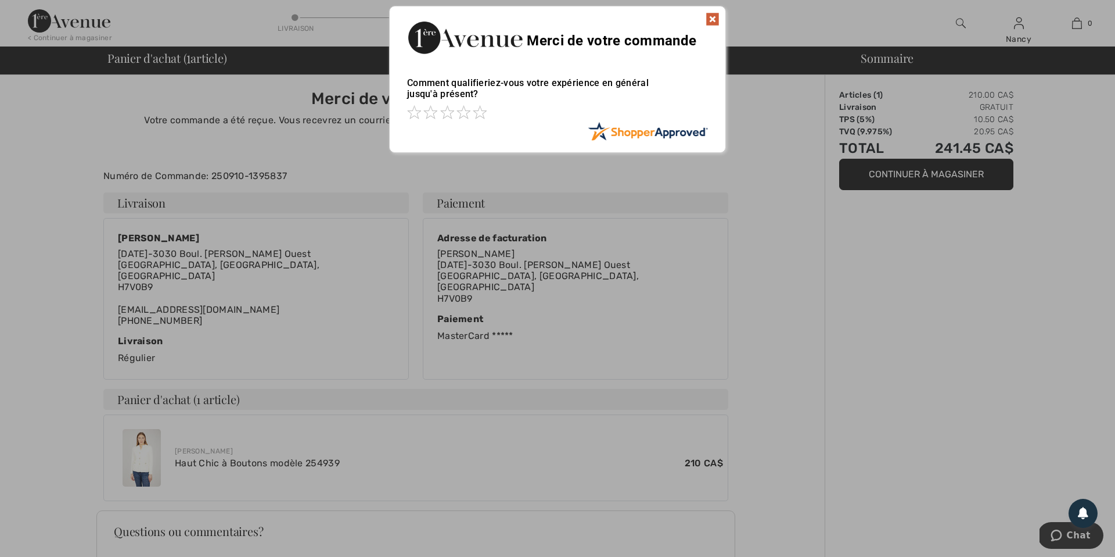
click at [709, 20] on img at bounding box center [713, 19] width 14 height 14
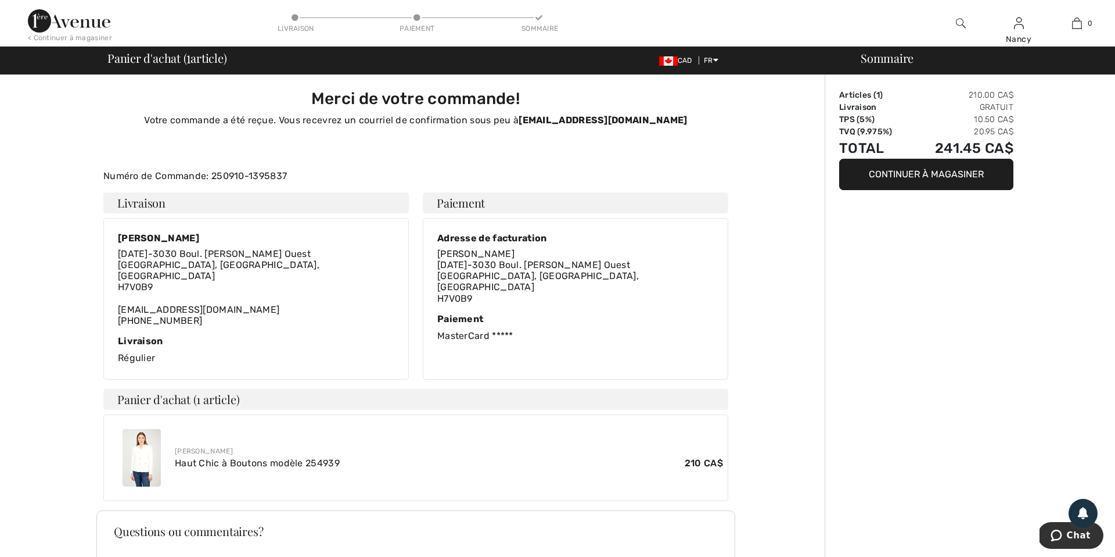
click at [67, 25] on img at bounding box center [69, 20] width 82 height 23
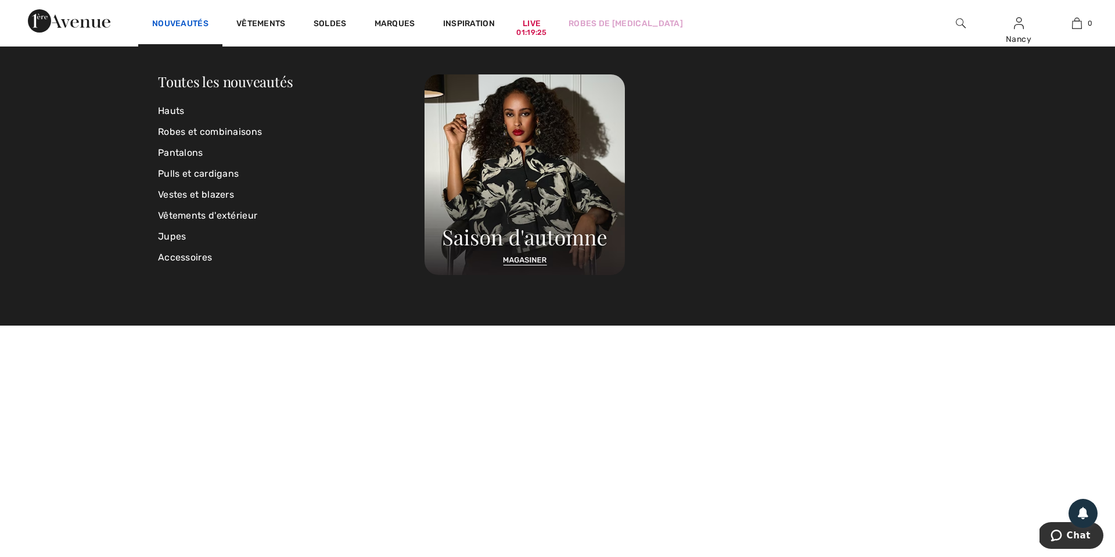
click at [173, 22] on link "Nouveautés" at bounding box center [180, 25] width 56 height 12
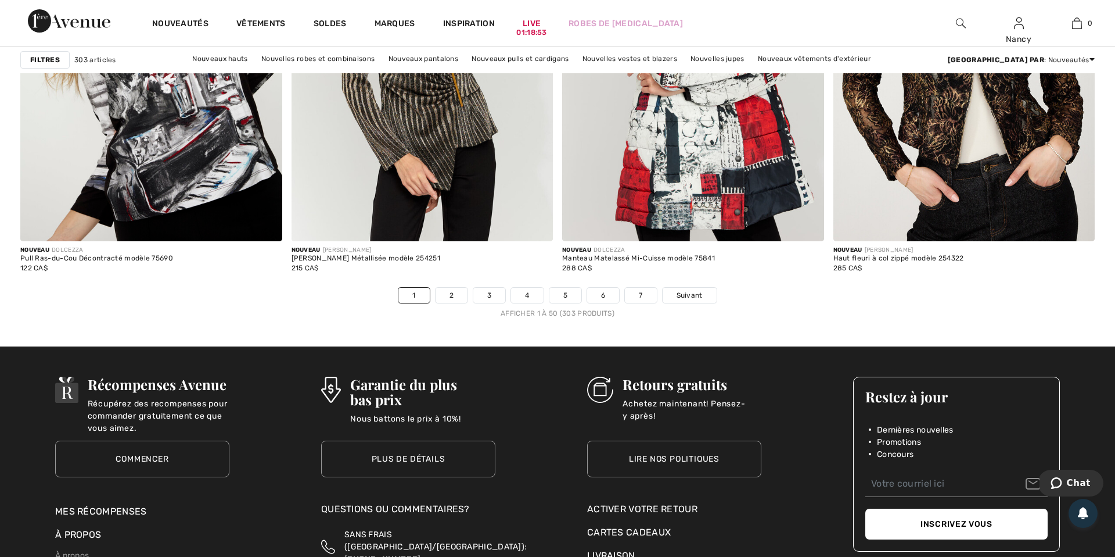
scroll to position [6775, 0]
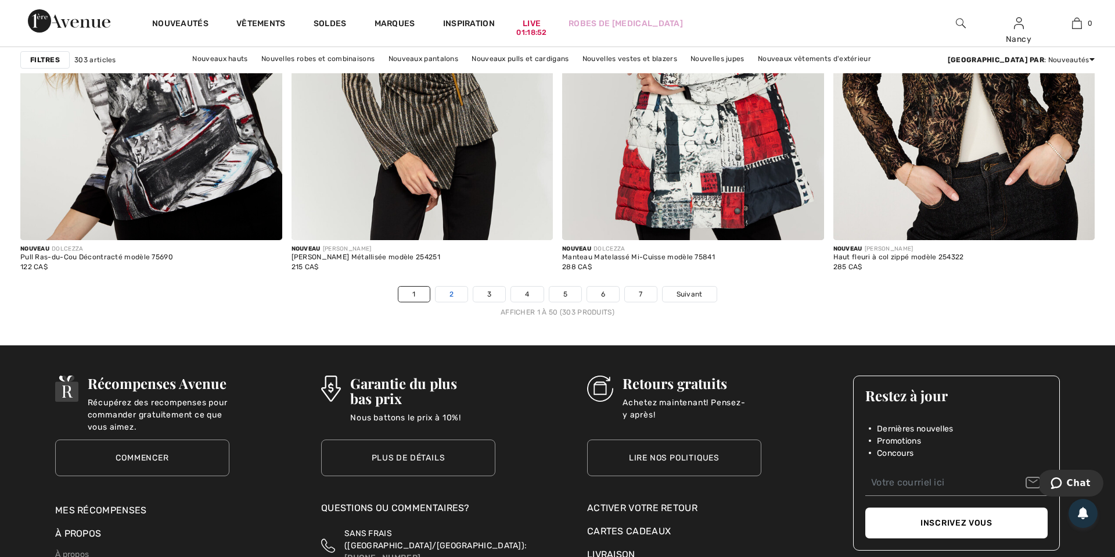
click at [447, 293] on link "2" at bounding box center [452, 293] width 32 height 15
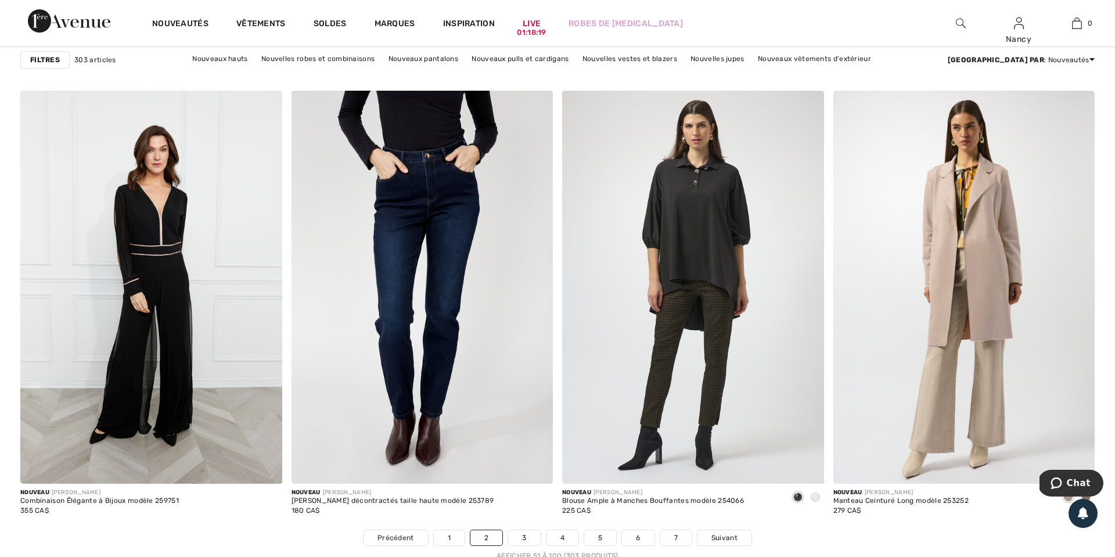
scroll to position [6532, 0]
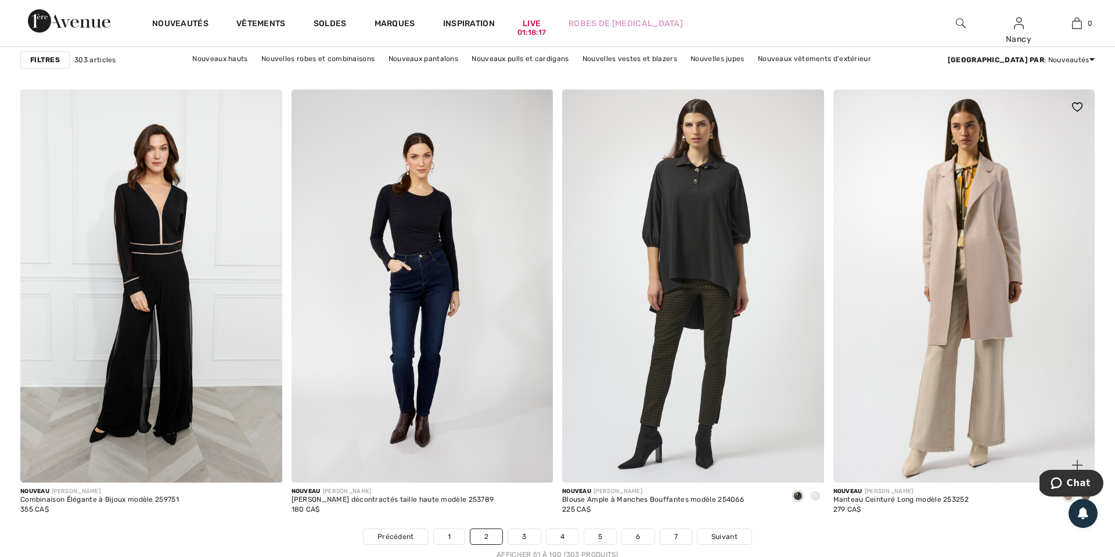
click at [977, 304] on img at bounding box center [965, 285] width 262 height 393
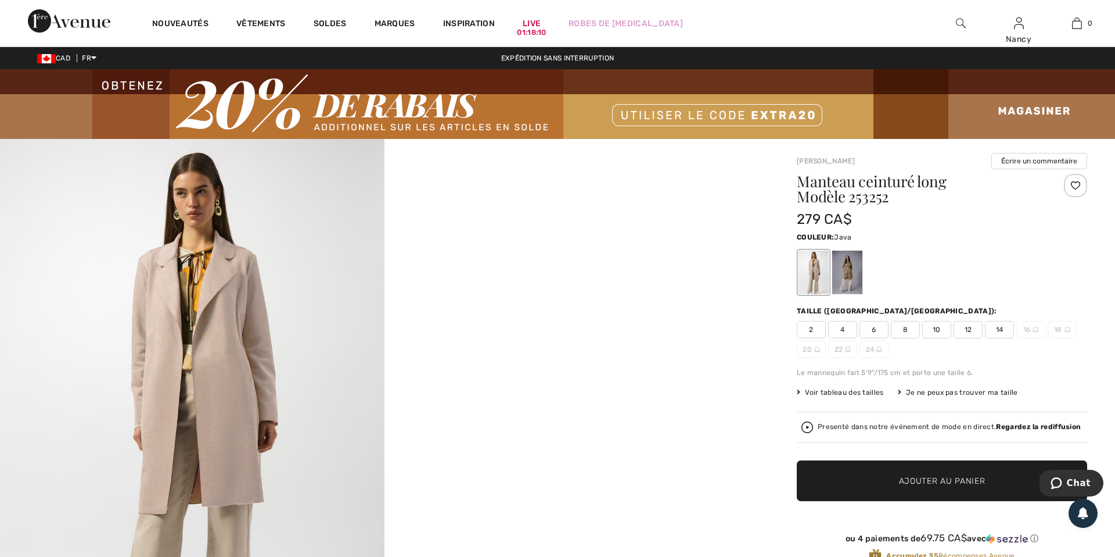
click at [852, 268] on div at bounding box center [848, 272] width 30 height 44
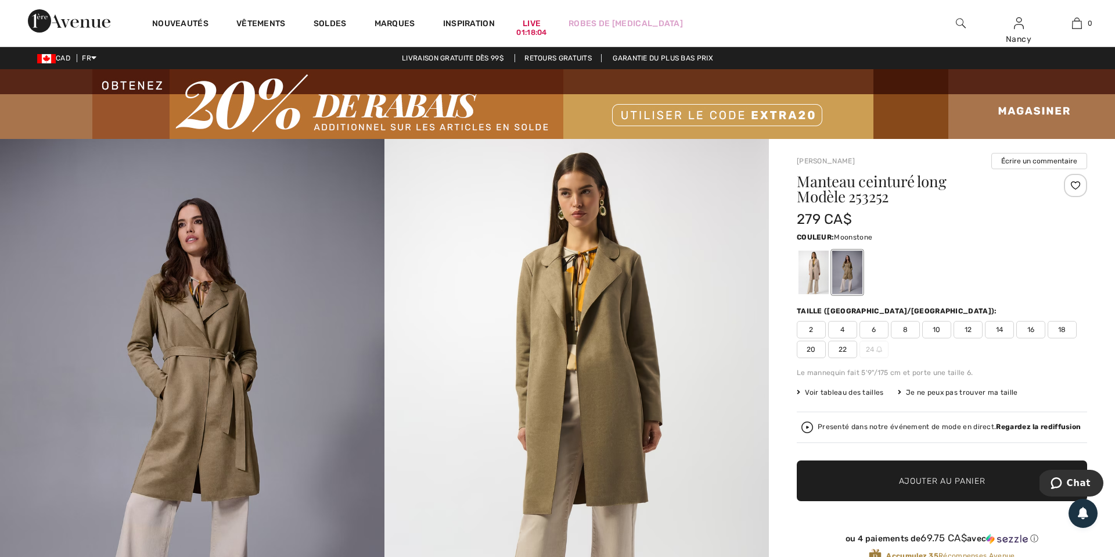
click at [815, 276] on div at bounding box center [814, 272] width 30 height 44
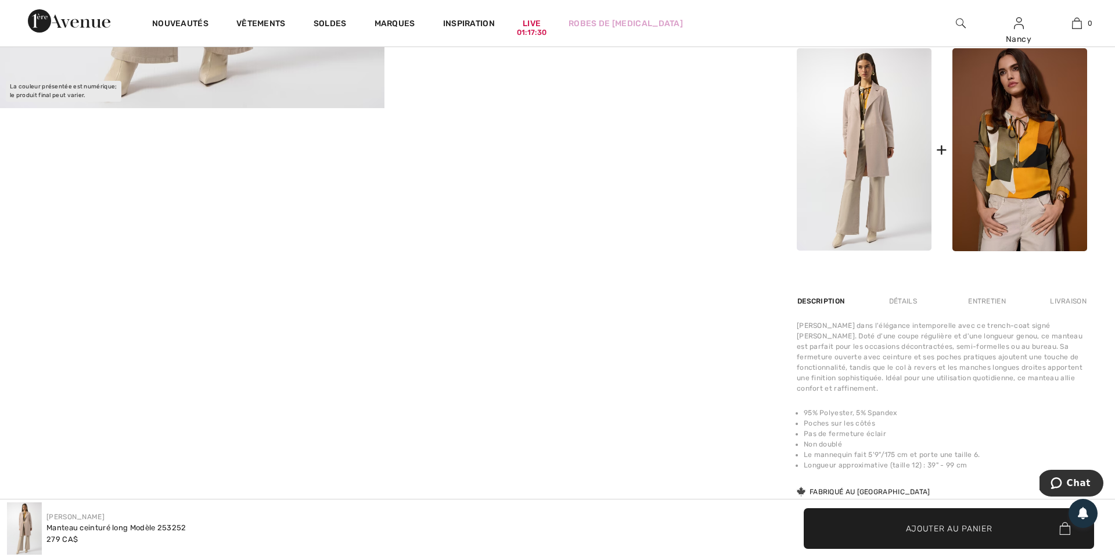
scroll to position [605, 0]
click at [906, 303] on div "Détails" at bounding box center [904, 302] width 48 height 21
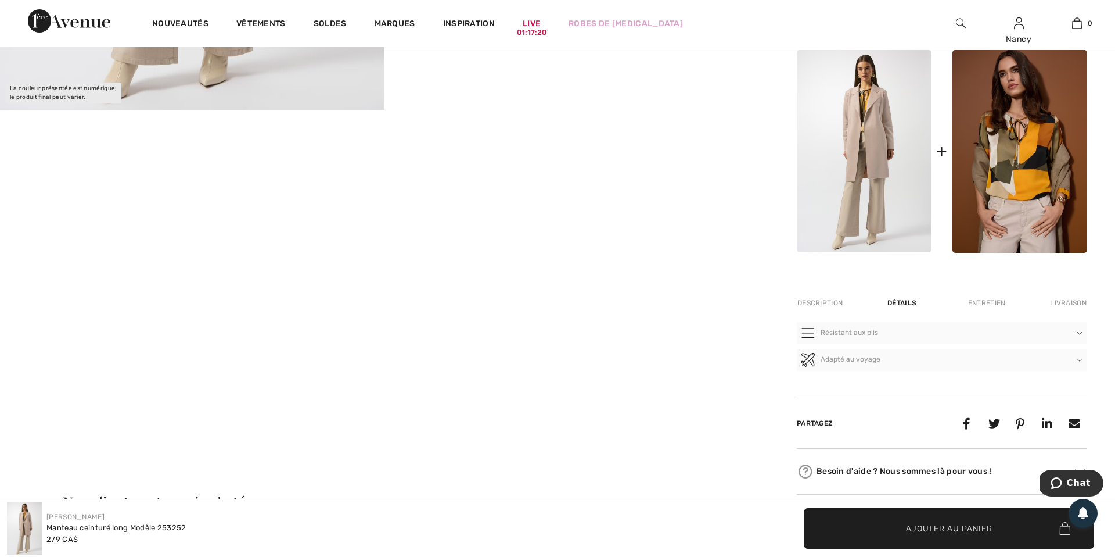
click at [988, 302] on div "Entretien" at bounding box center [988, 302] width 58 height 21
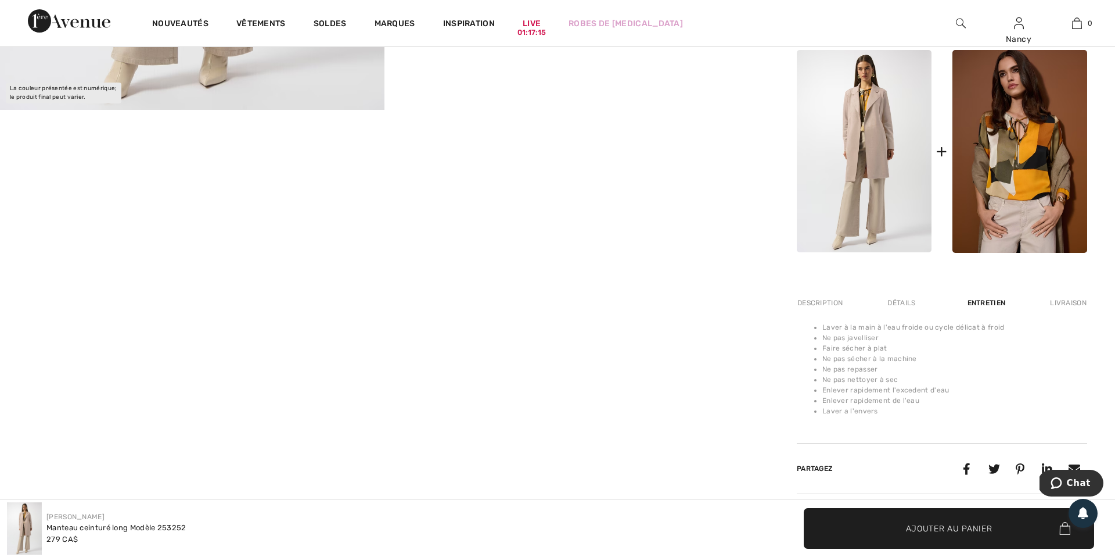
click at [812, 304] on div "Description" at bounding box center [821, 302] width 49 height 21
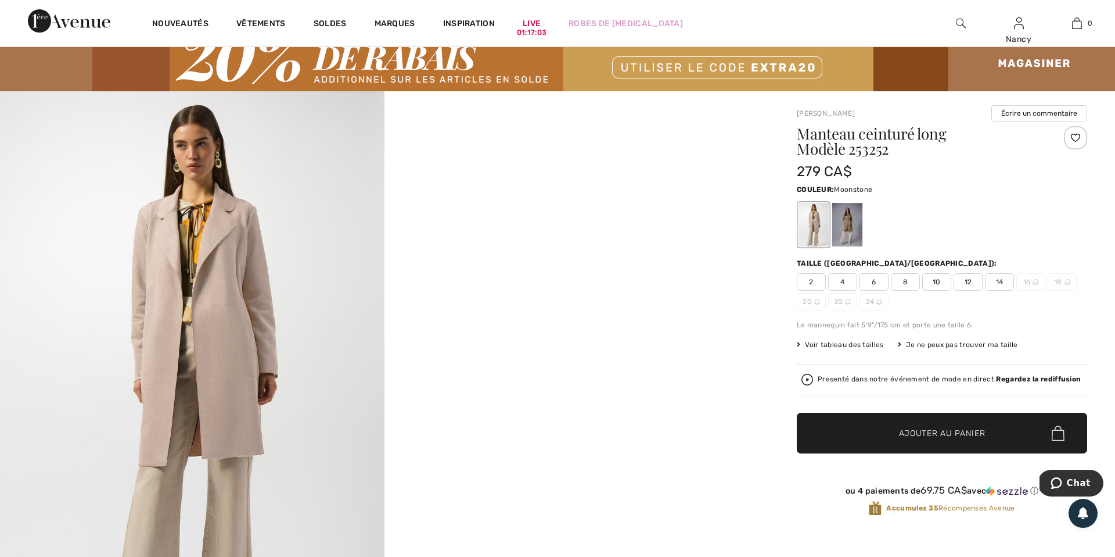
scroll to position [0, 0]
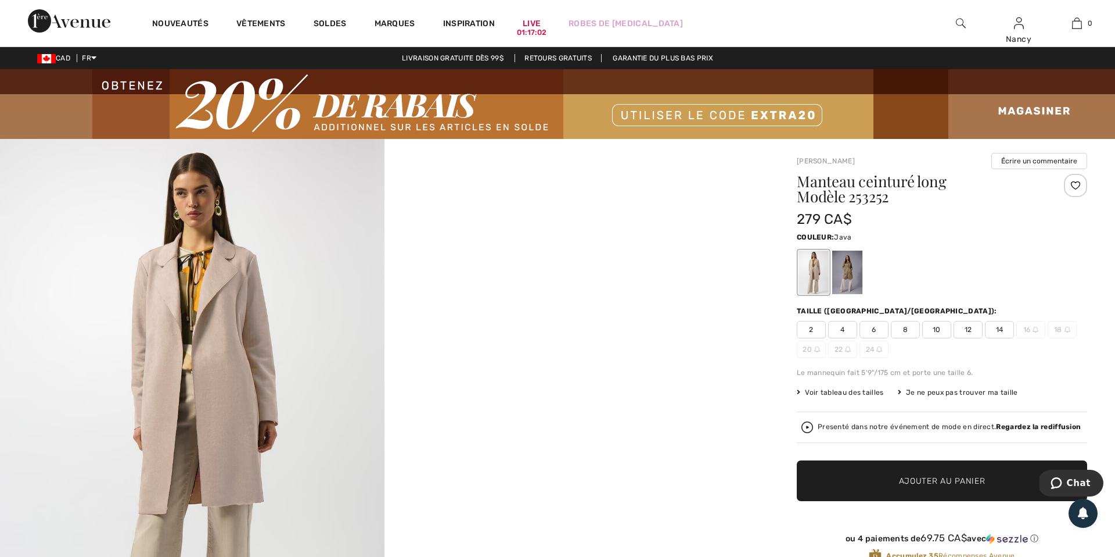
click at [846, 274] on div at bounding box center [848, 272] width 30 height 44
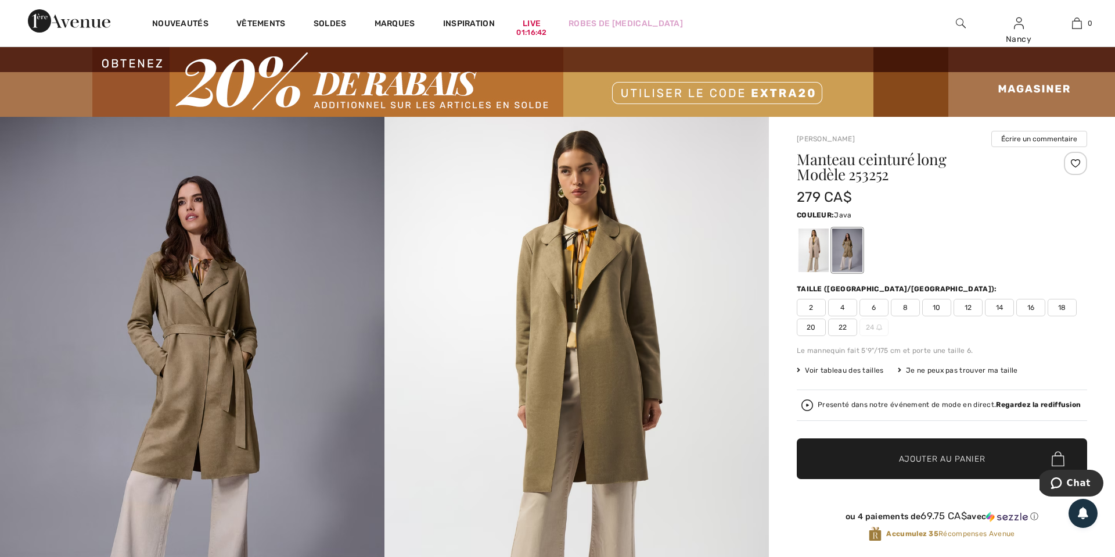
scroll to position [7, 0]
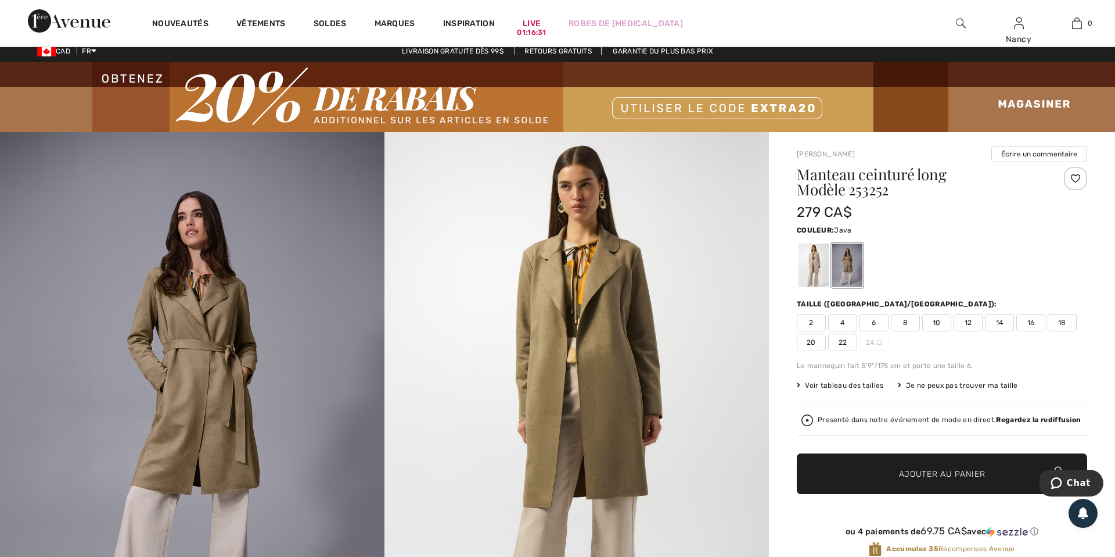
click at [1078, 178] on div at bounding box center [1075, 178] width 23 height 23
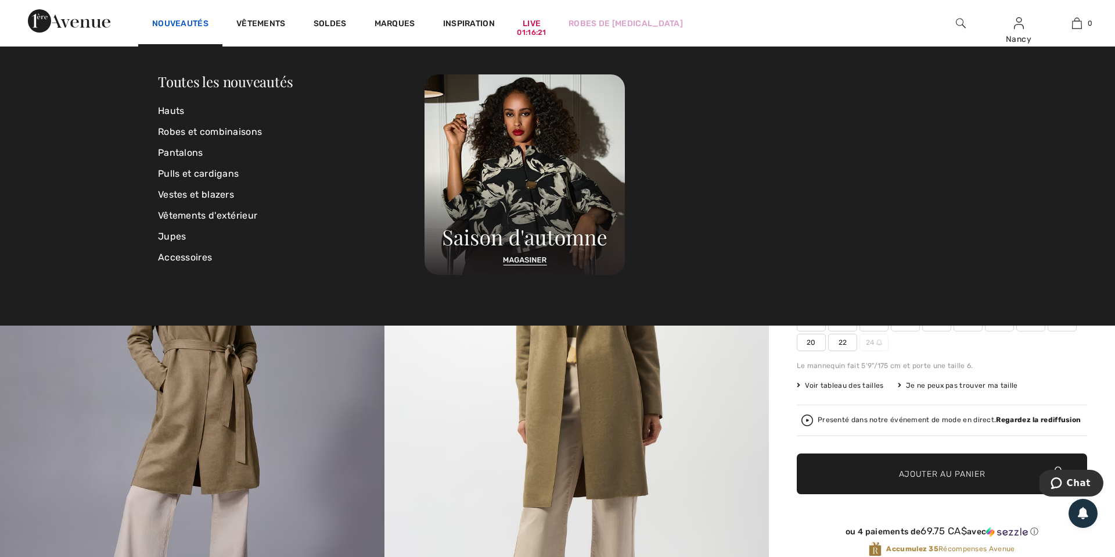
click at [180, 23] on link "Nouveautés" at bounding box center [180, 25] width 56 height 12
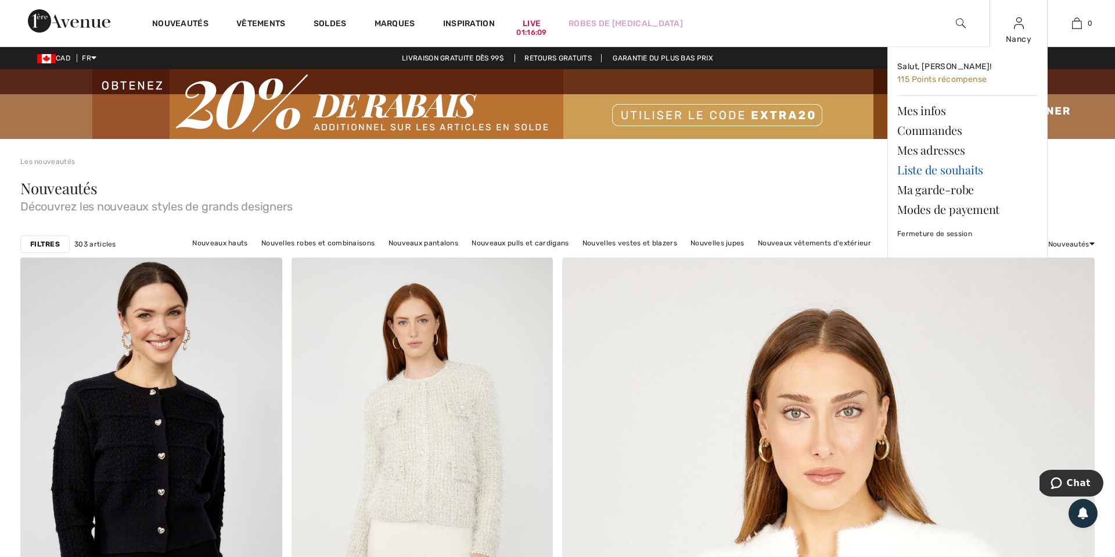
click at [952, 171] on link "Liste de souhaits" at bounding box center [968, 170] width 141 height 20
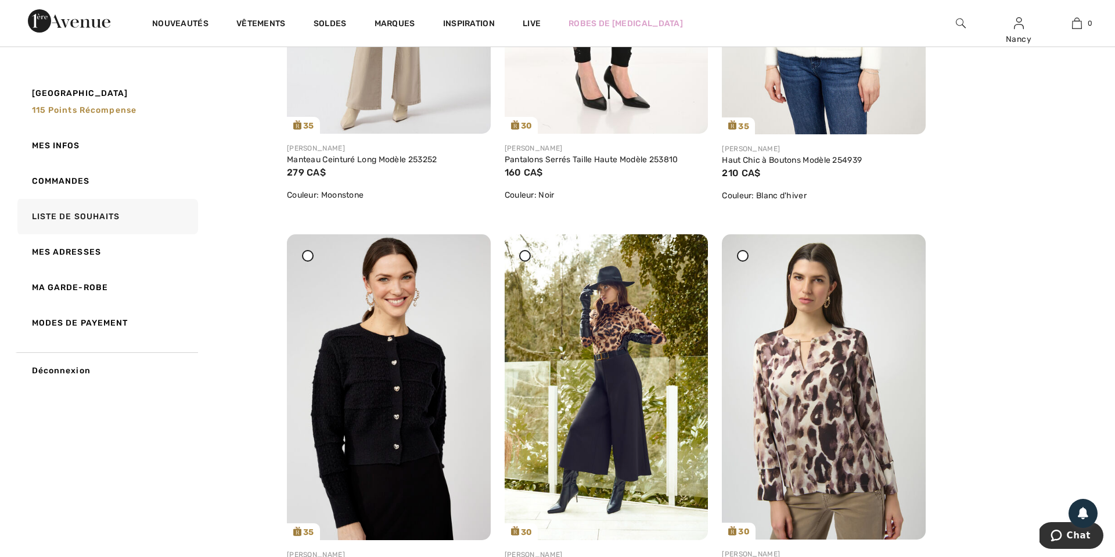
scroll to position [378, 0]
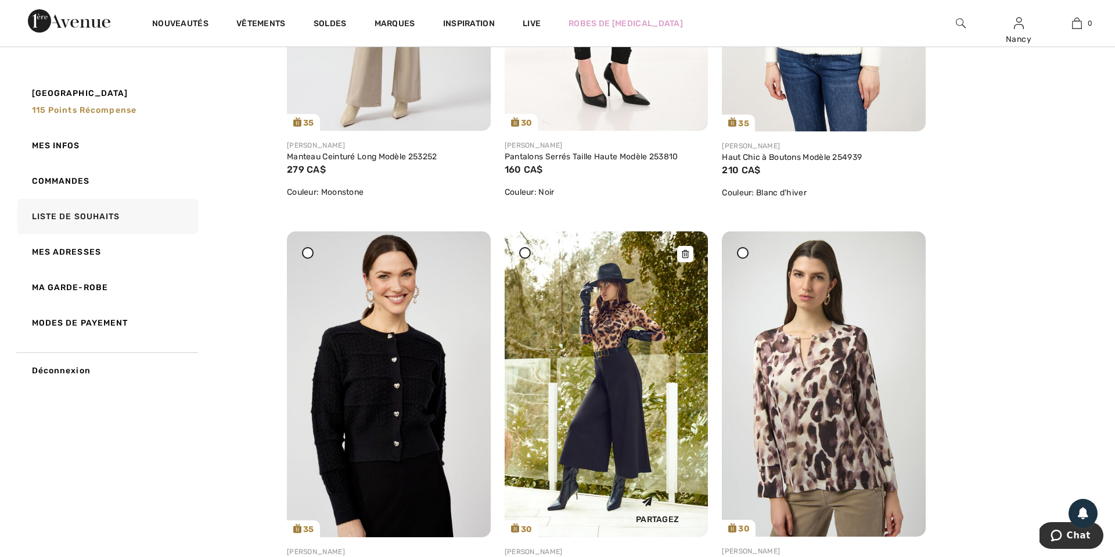
click at [652, 358] on img at bounding box center [607, 384] width 204 height 306
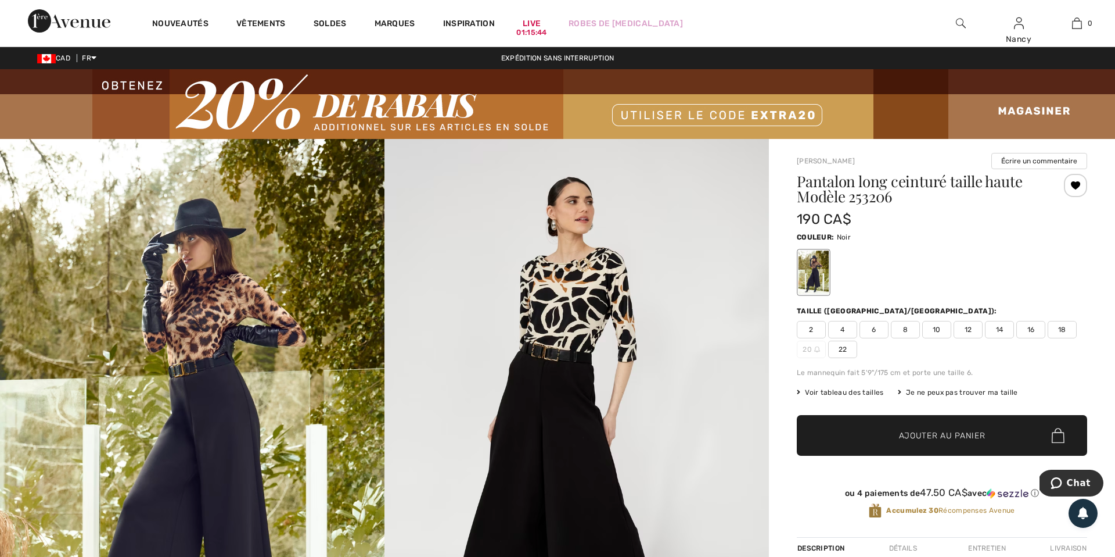
click at [1077, 186] on div at bounding box center [1075, 185] width 23 height 23
click at [1077, 186] on div "Retiré de ma liste" at bounding box center [1075, 185] width 23 height 23
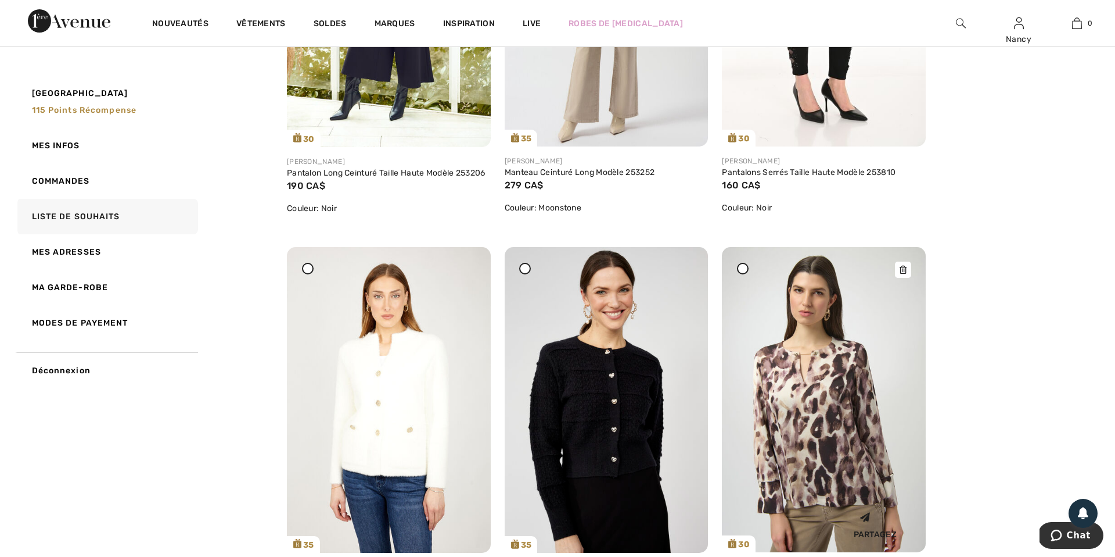
scroll to position [365, 0]
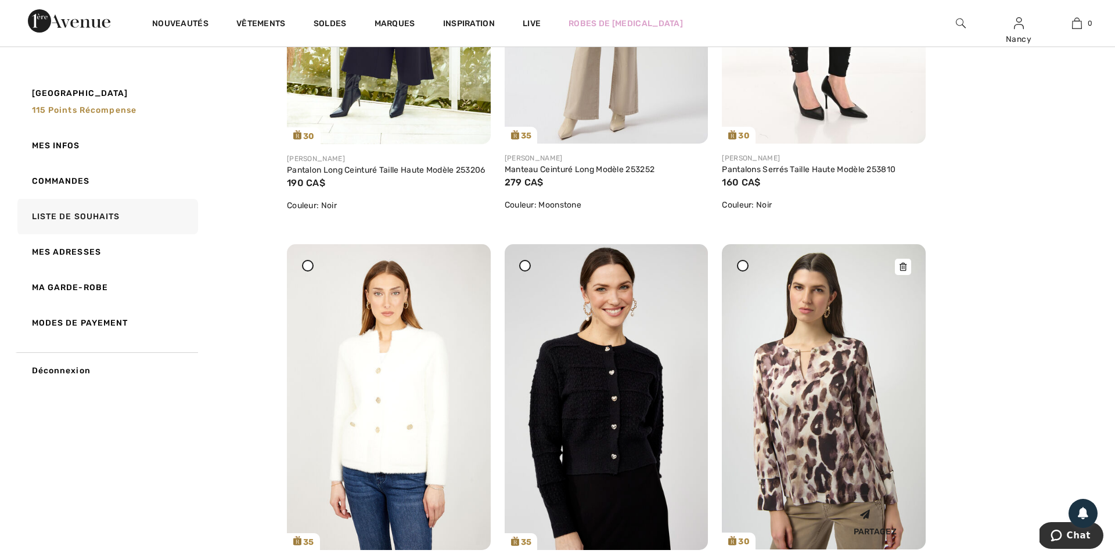
click at [830, 391] on img at bounding box center [824, 396] width 204 height 305
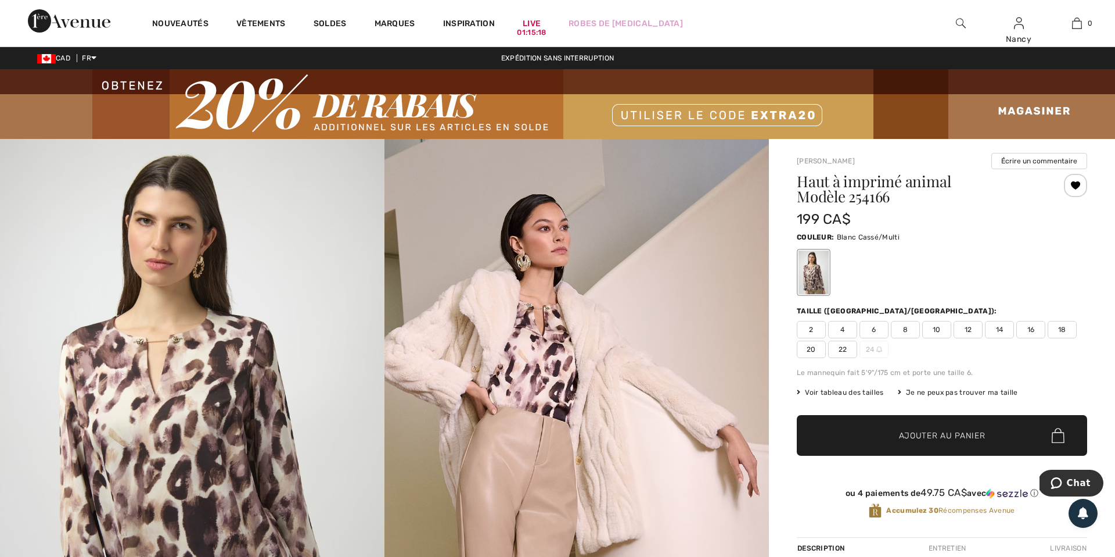
click at [1076, 186] on div at bounding box center [1075, 185] width 23 height 23
click at [1076, 185] on div "Retiré de ma liste" at bounding box center [1075, 185] width 23 height 23
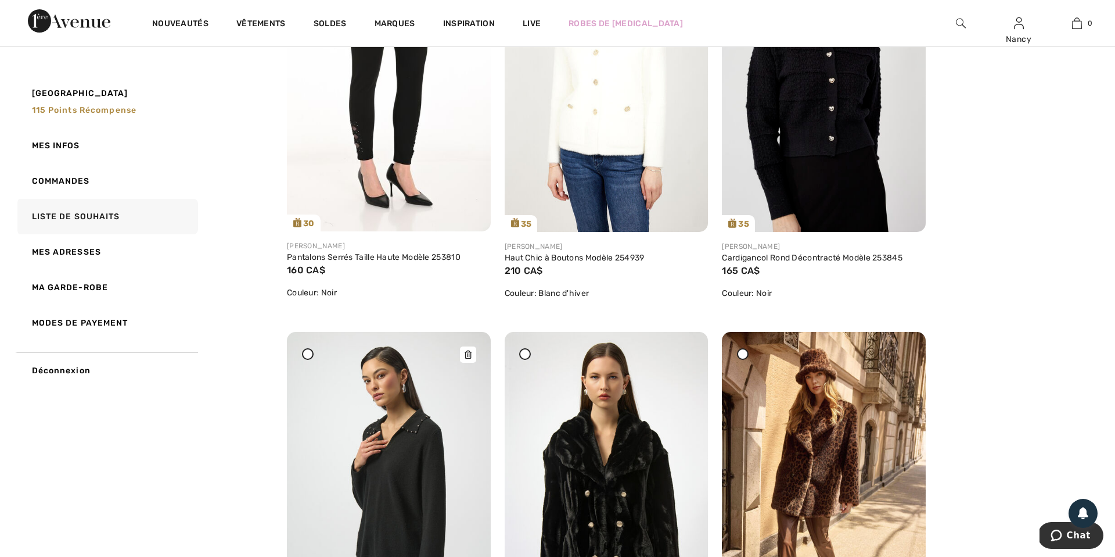
scroll to position [684, 0]
click at [414, 429] on img at bounding box center [389, 483] width 204 height 305
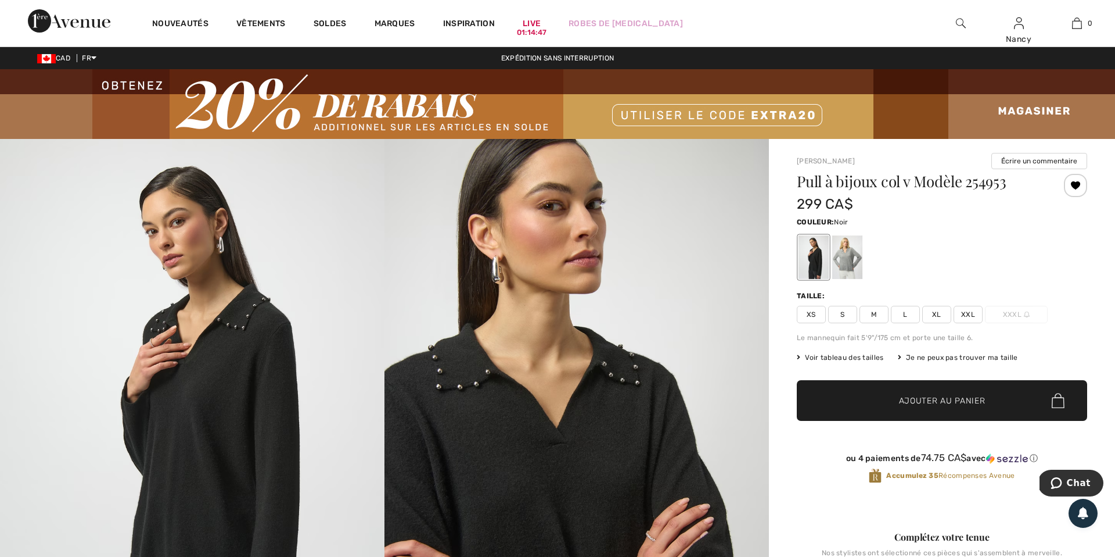
click at [1077, 185] on div at bounding box center [1075, 185] width 23 height 23
click at [1077, 185] on div "Retiré de ma liste" at bounding box center [1075, 185] width 23 height 23
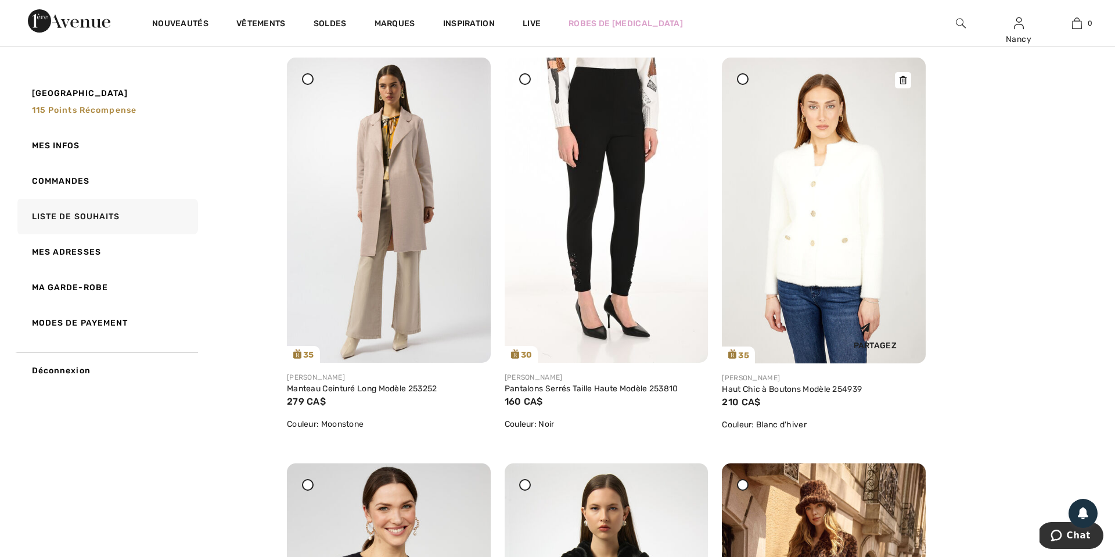
scroll to position [561, 0]
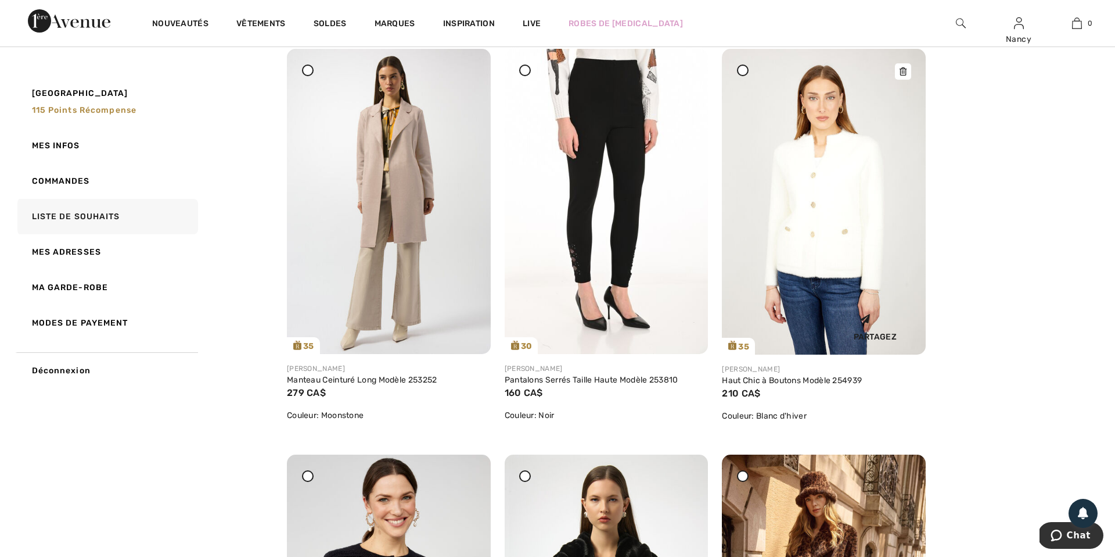
click at [904, 71] on icon at bounding box center [903, 71] width 7 height 8
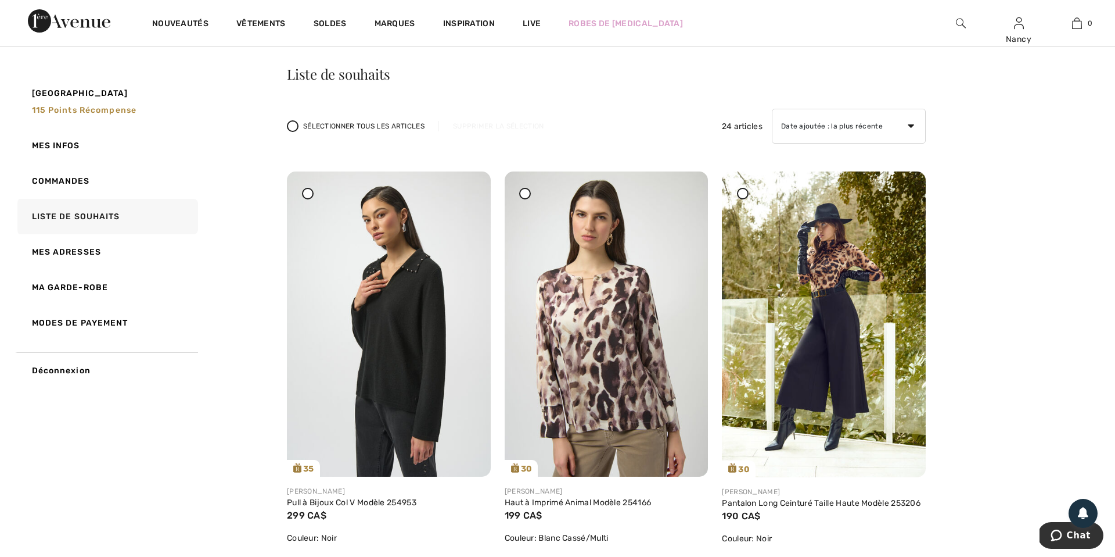
scroll to position [31, 0]
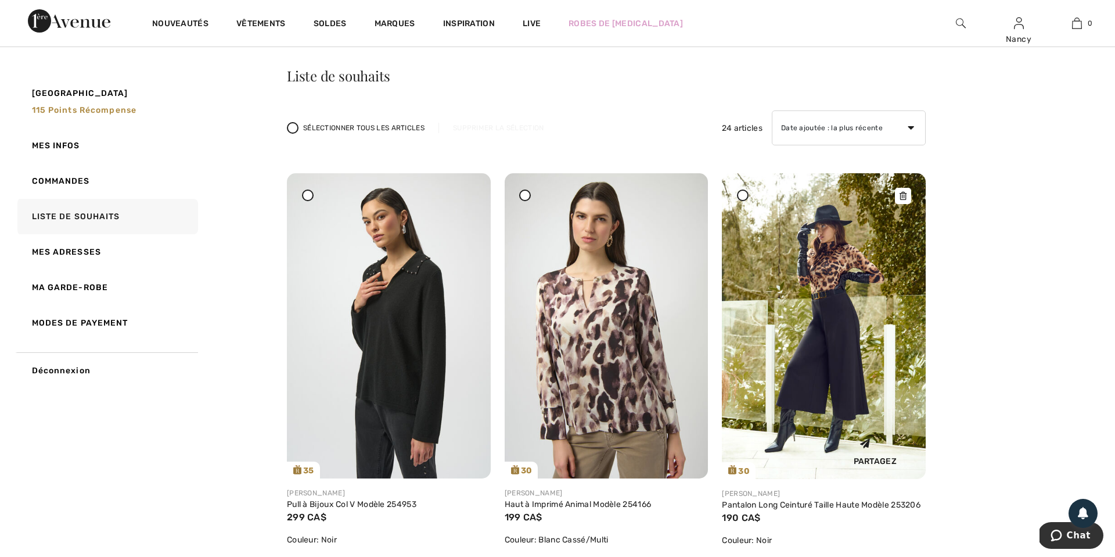
click at [821, 290] on img at bounding box center [824, 326] width 204 height 306
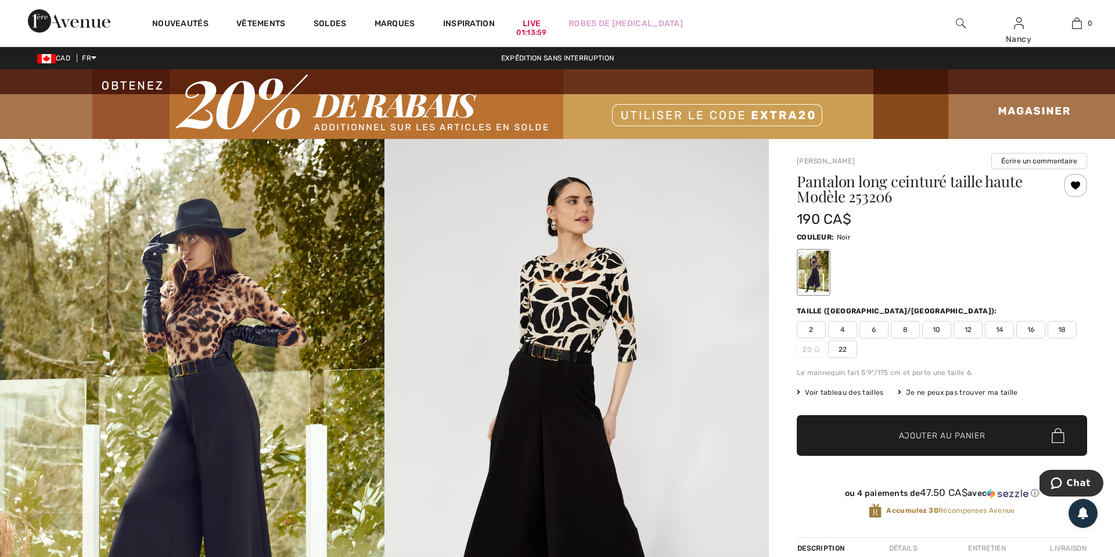
click at [1079, 184] on div at bounding box center [1075, 185] width 23 height 23
click at [1079, 184] on div "Retiré de ma liste" at bounding box center [1075, 185] width 23 height 23
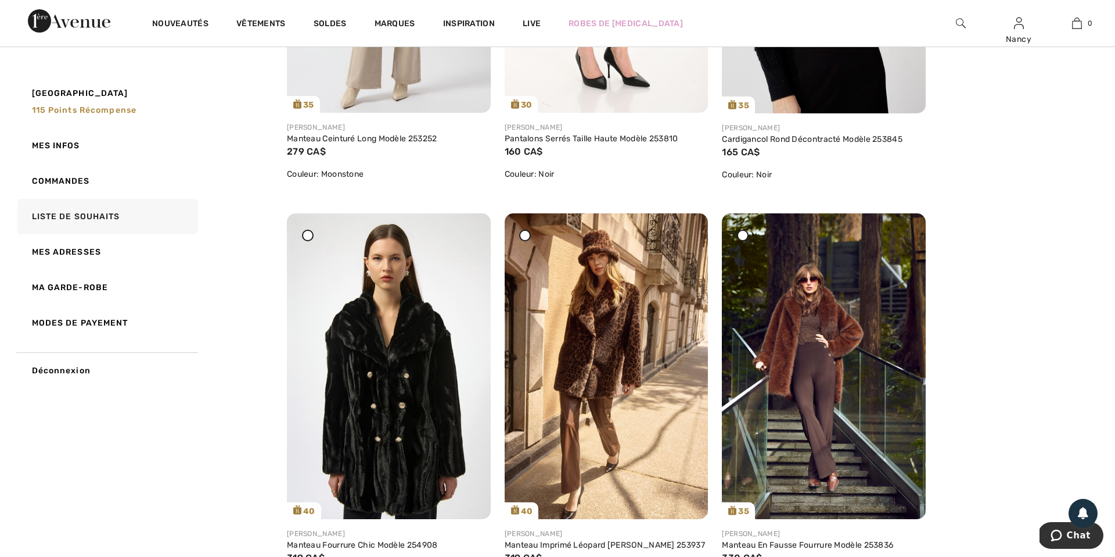
scroll to position [801, 0]
